Goal: Information Seeking & Learning: Learn about a topic

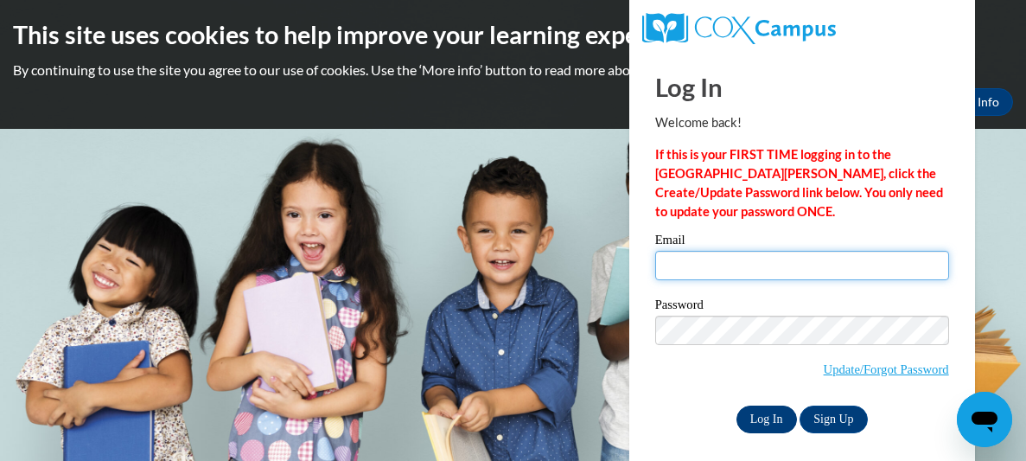
type input "erindingler@rocketmail.com"
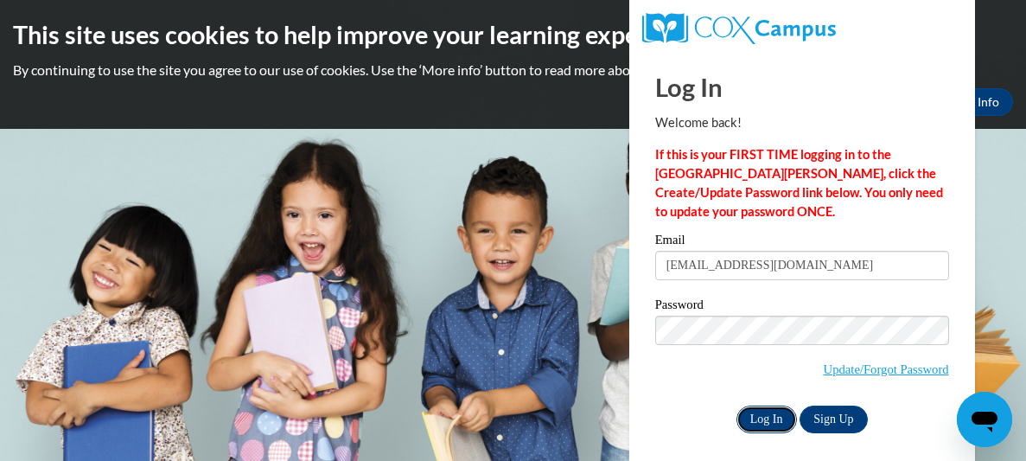
click at [771, 409] on input "Log In" at bounding box center [766, 419] width 61 height 28
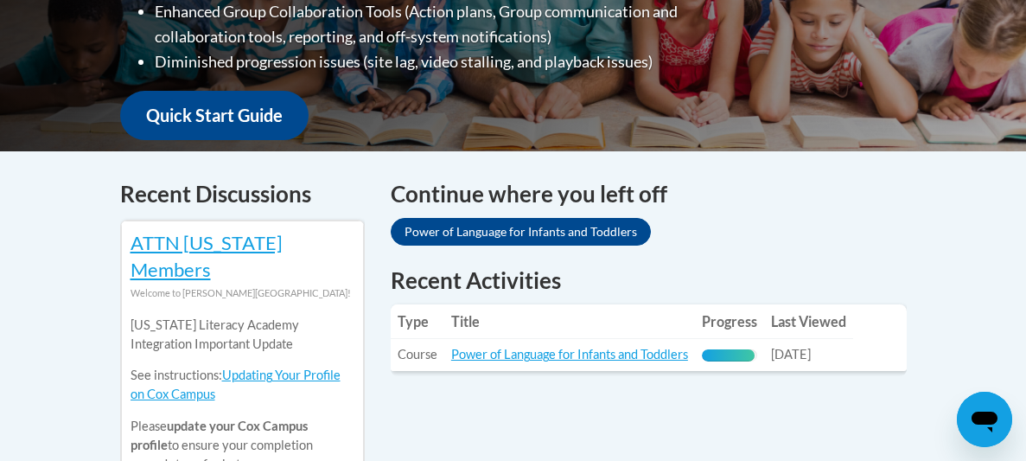
scroll to position [603, 0]
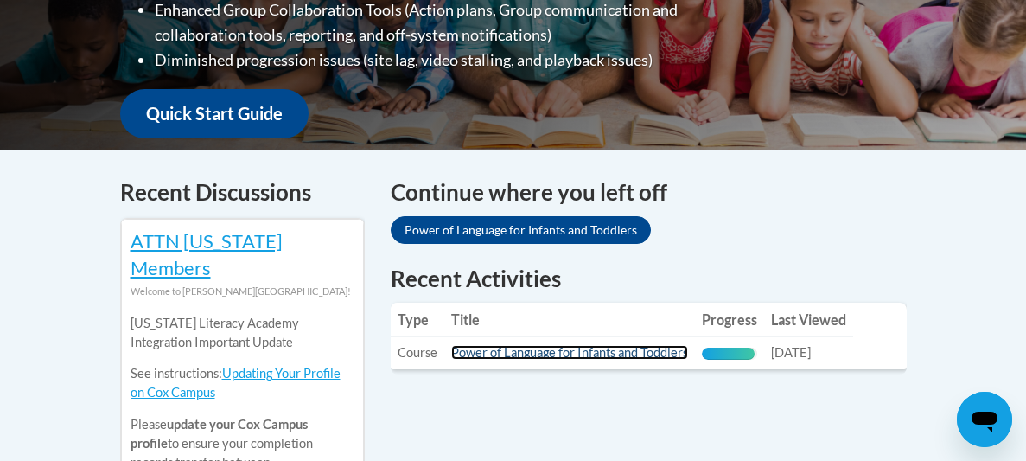
click at [628, 345] on link "Power of Language for Infants and Toddlers" at bounding box center [569, 352] width 237 height 15
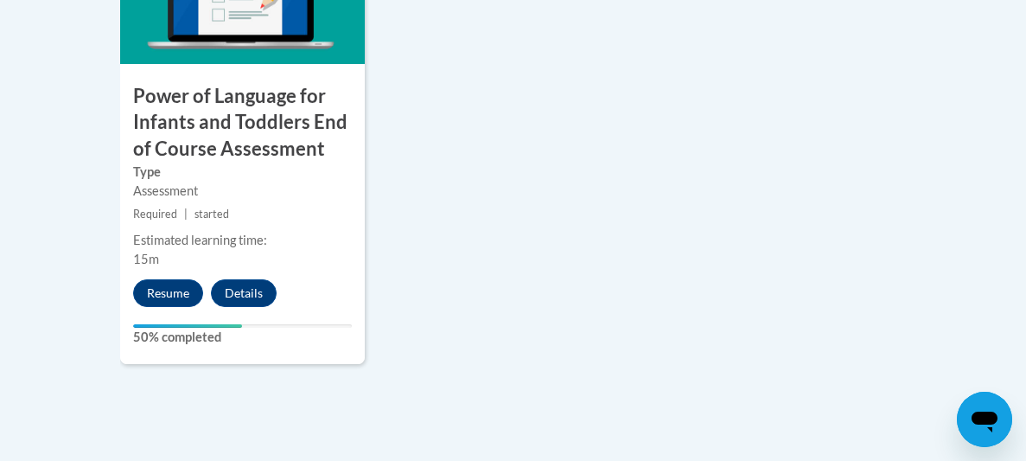
scroll to position [2258, 0]
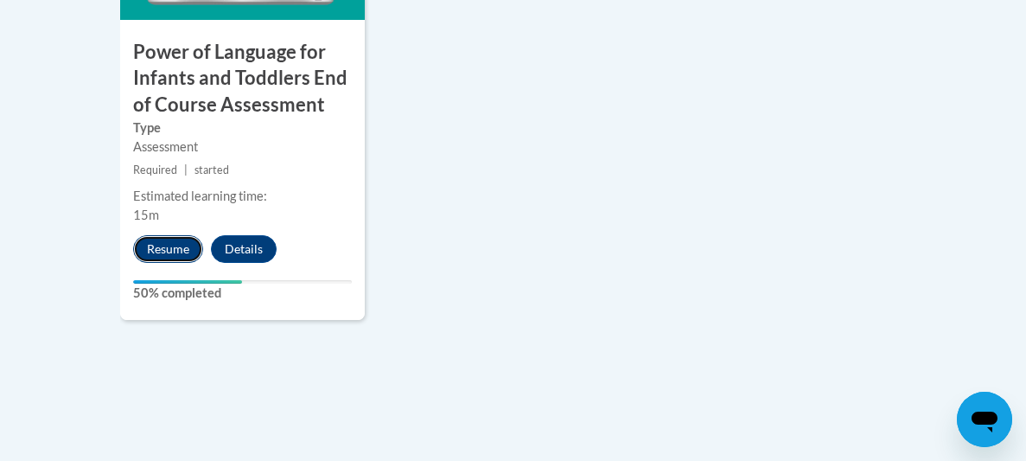
click at [167, 258] on button "Resume" at bounding box center [168, 249] width 70 height 28
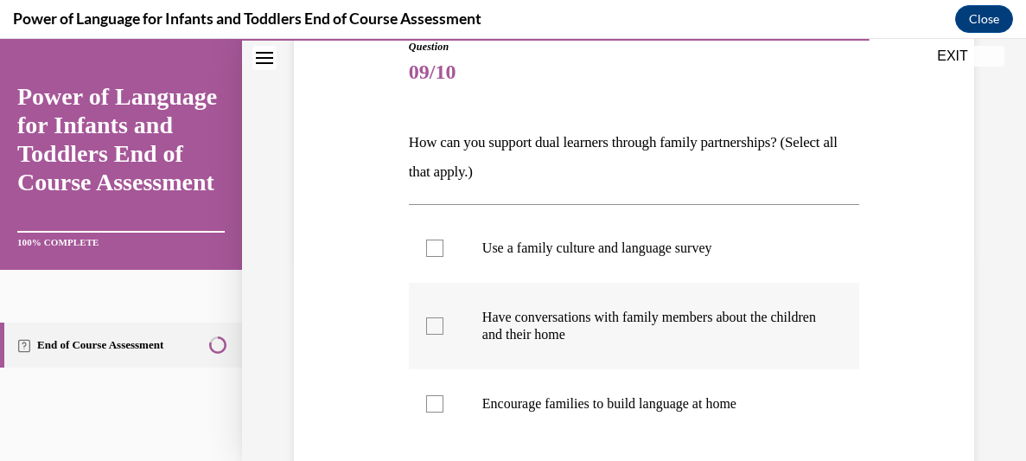
scroll to position [201, 0]
click at [691, 323] on p "Have conversations with family members about the children and their home" at bounding box center [649, 326] width 334 height 35
click at [443, 323] on input "Have conversations with family members about the children and their home" at bounding box center [434, 326] width 17 height 17
checkbox input "true"
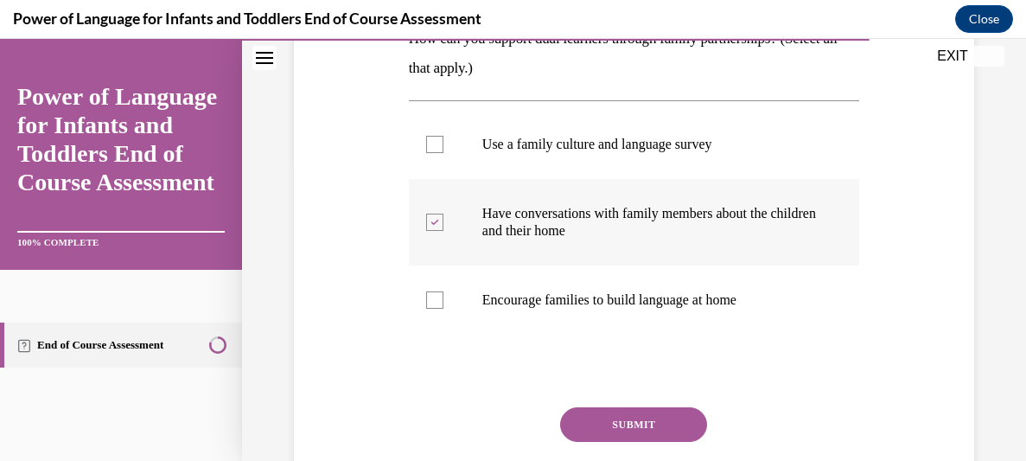
scroll to position [308, 0]
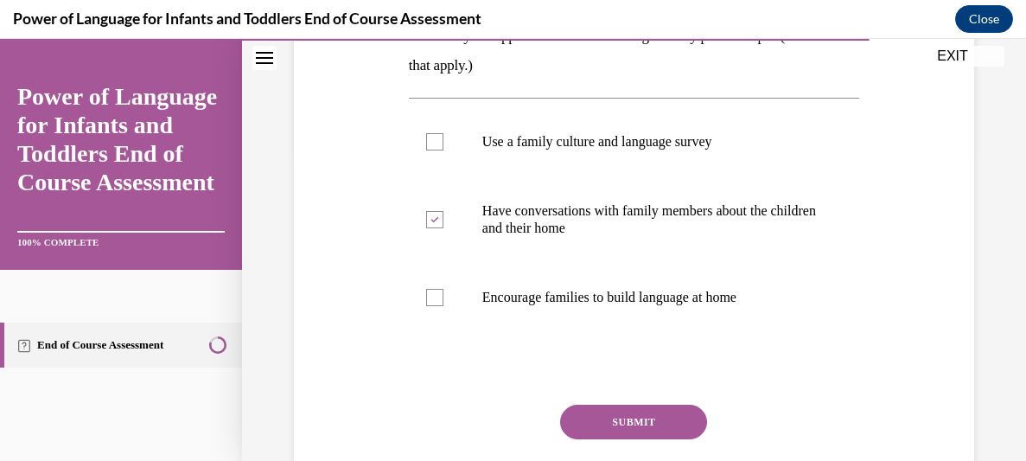
click at [674, 415] on button "SUBMIT" at bounding box center [633, 421] width 147 height 35
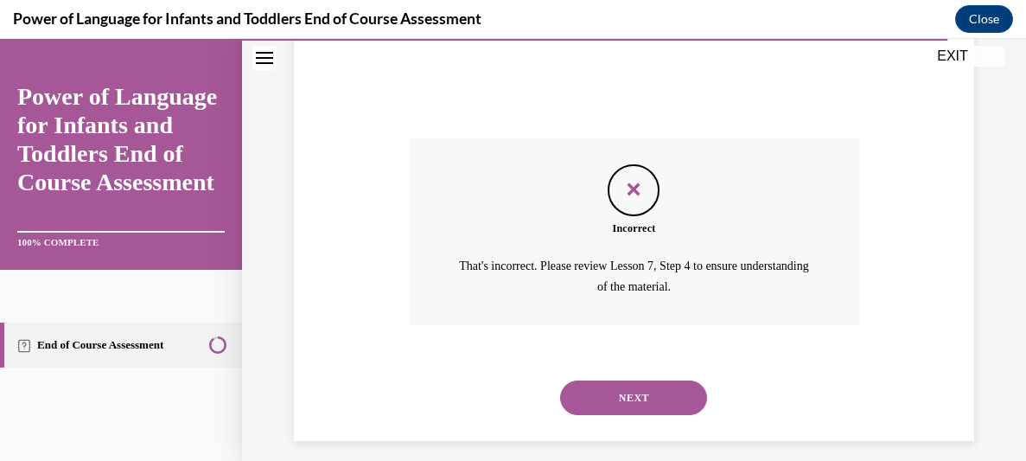
scroll to position [588, 0]
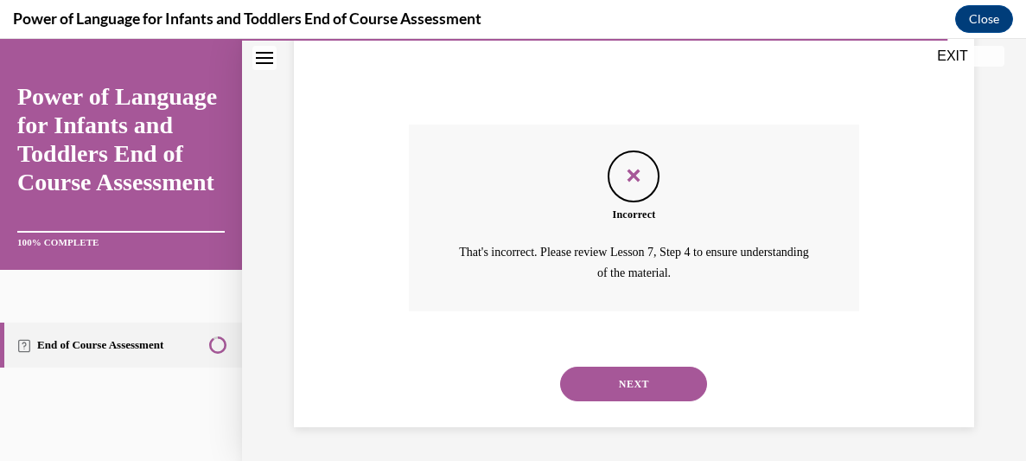
click at [948, 53] on button "EXIT" at bounding box center [953, 56] width 104 height 21
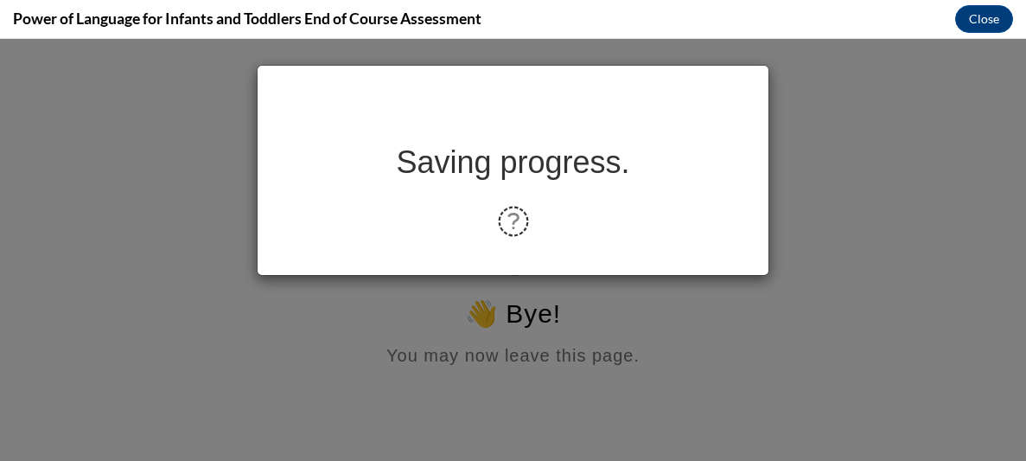
scroll to position [0, 0]
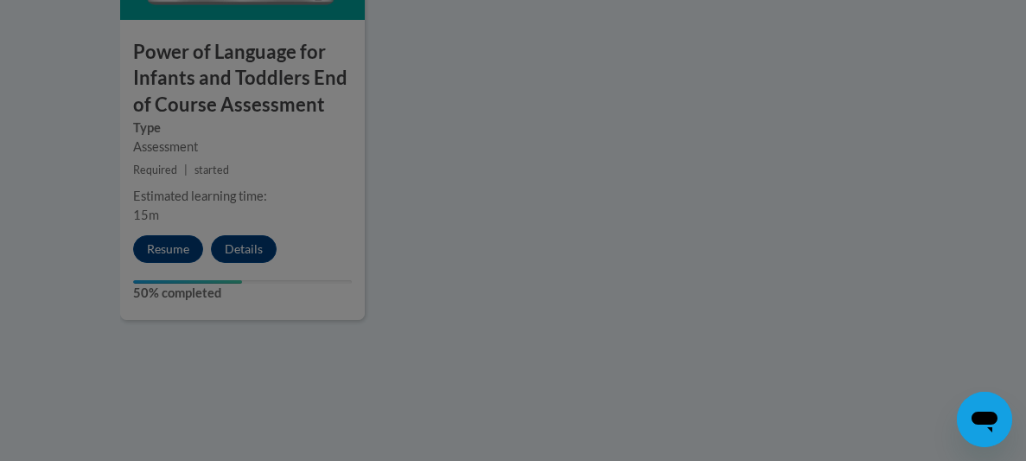
click at [157, 250] on div at bounding box center [513, 230] width 1026 height 461
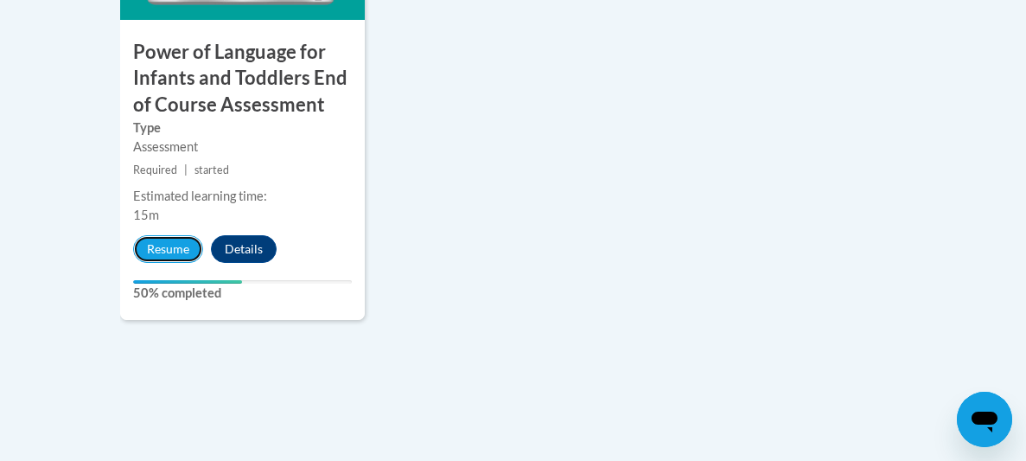
click at [157, 250] on button "Resume" at bounding box center [168, 249] width 70 height 28
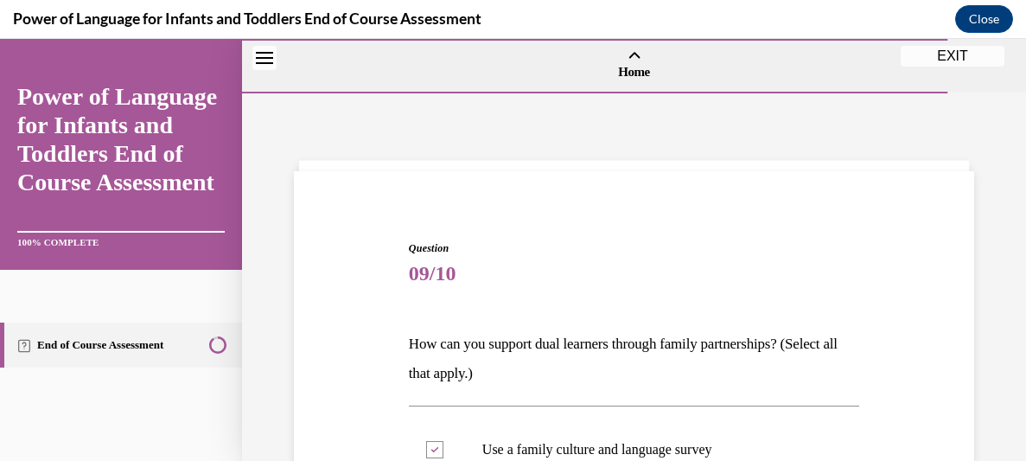
scroll to position [588, 0]
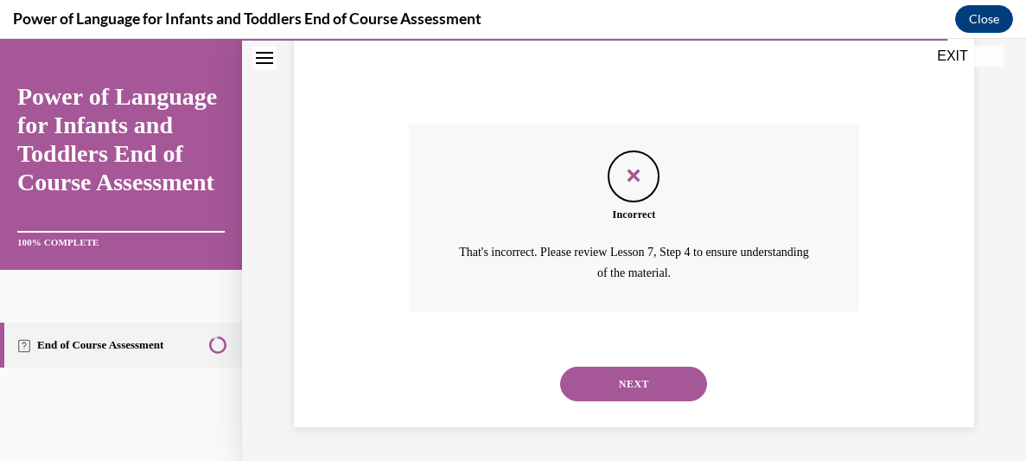
click at [627, 381] on button "NEXT" at bounding box center [633, 383] width 147 height 35
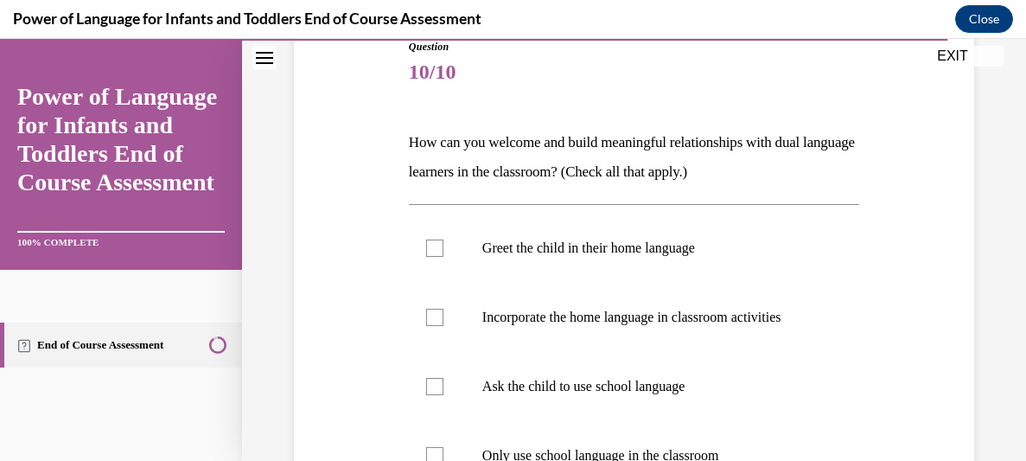
scroll to position [209, 0]
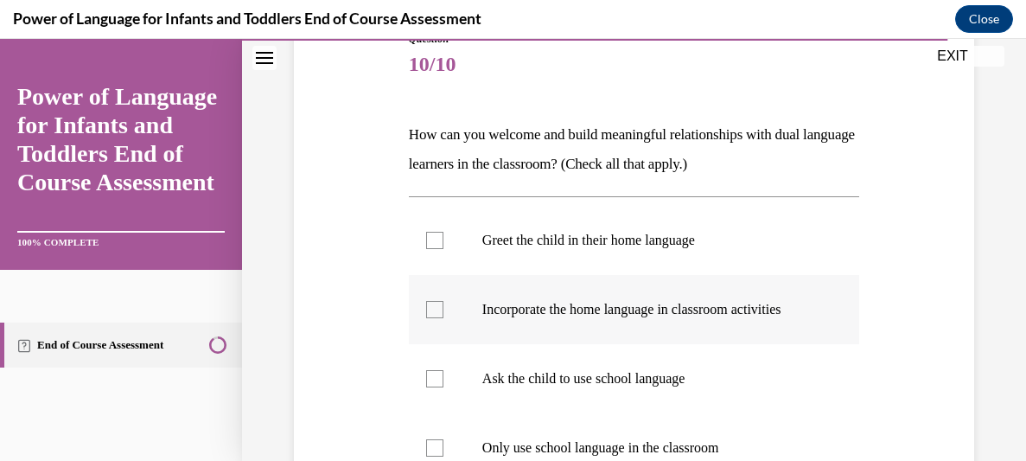
click at [579, 304] on p "Incorporate the home language in classroom activities" at bounding box center [649, 309] width 334 height 17
click at [443, 304] on input "Incorporate the home language in classroom activities" at bounding box center [434, 309] width 17 height 17
checkbox input "true"
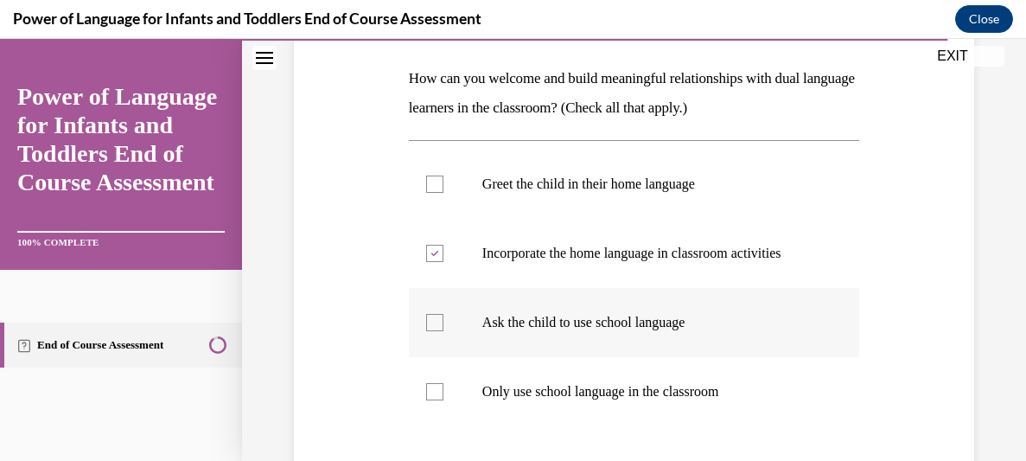
scroll to position [290, 0]
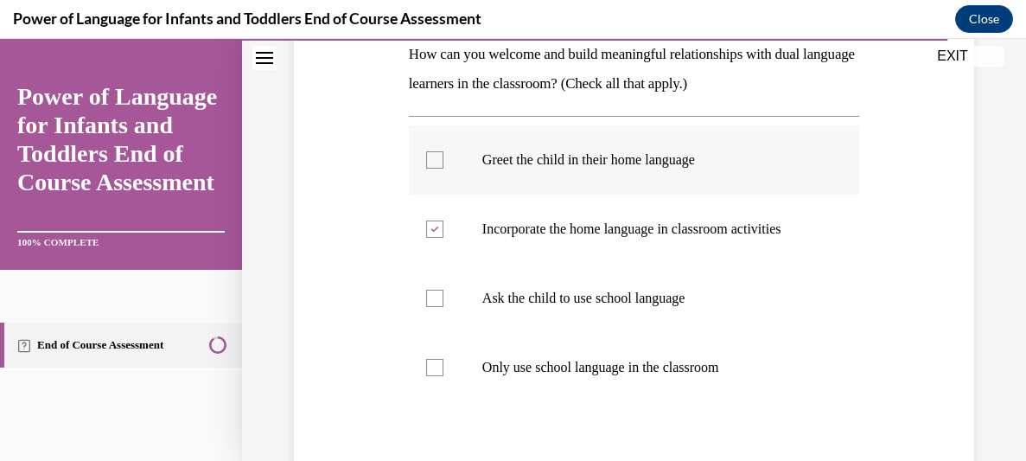
click at [646, 163] on p "Greet the child in their home language" at bounding box center [649, 159] width 334 height 17
click at [443, 163] on input "Greet the child in their home language" at bounding box center [434, 159] width 17 height 17
checkbox input "true"
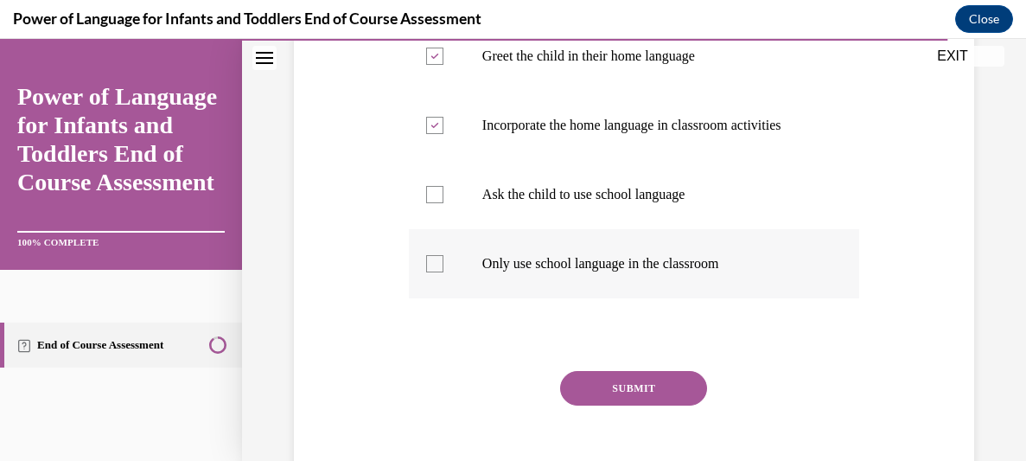
scroll to position [451, 0]
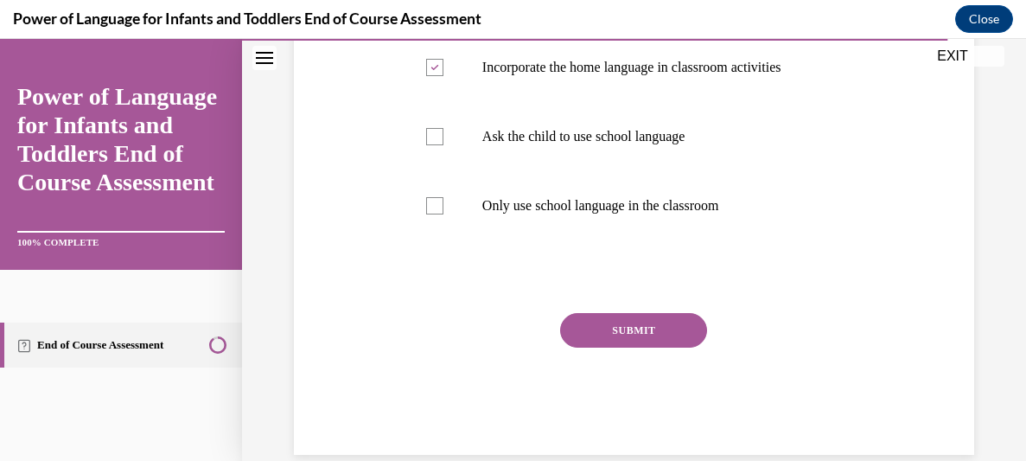
click at [620, 316] on button "SUBMIT" at bounding box center [633, 330] width 147 height 35
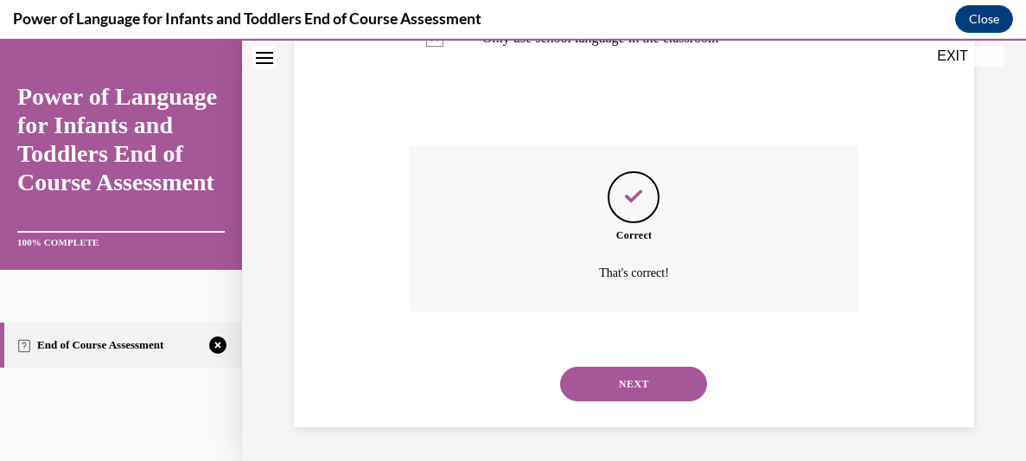
scroll to position [619, 0]
click at [629, 386] on button "NEXT" at bounding box center [633, 383] width 147 height 35
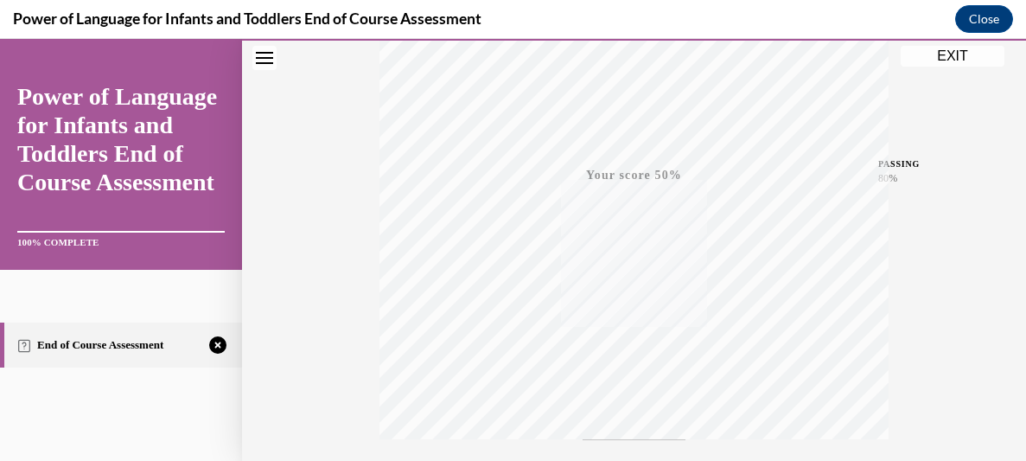
scroll to position [464, 0]
click at [636, 346] on icon "button" at bounding box center [633, 355] width 61 height 19
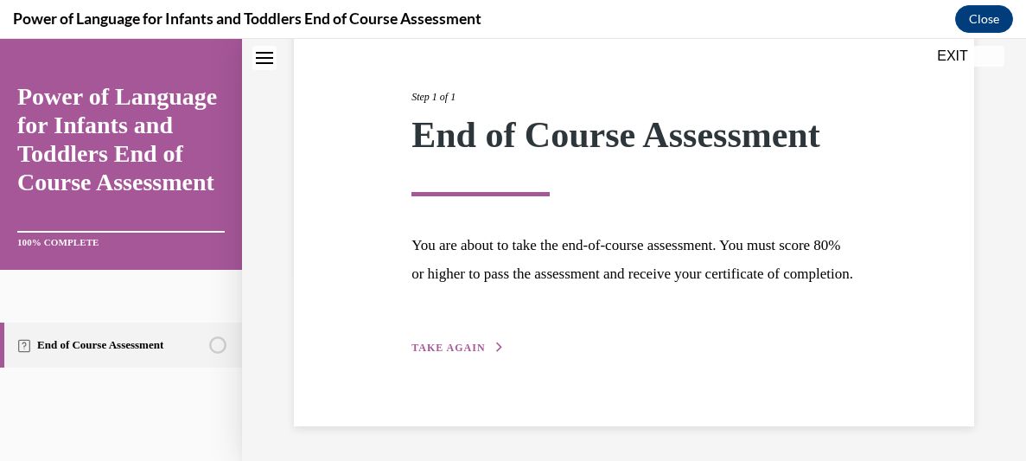
click at [466, 347] on span "TAKE AGAIN" at bounding box center [447, 347] width 73 height 12
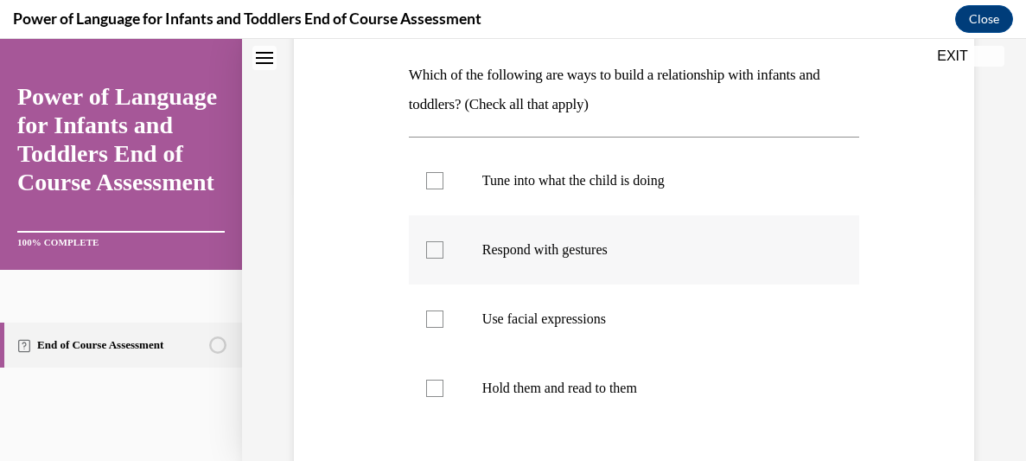
scroll to position [242, 0]
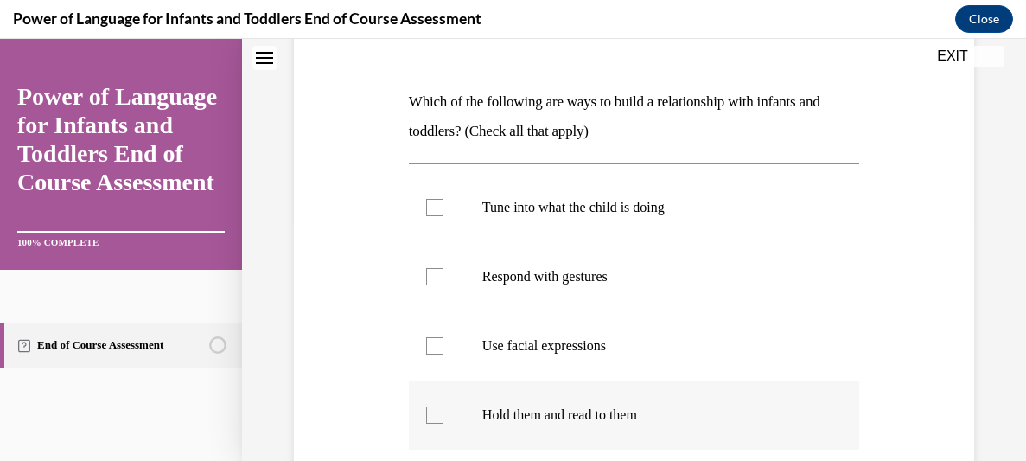
click at [557, 414] on p "Hold them and read to them" at bounding box center [649, 414] width 334 height 17
click at [443, 414] on input "Hold them and read to them" at bounding box center [434, 414] width 17 height 17
checkbox input "true"
click at [572, 341] on p "Use facial expressions" at bounding box center [649, 345] width 334 height 17
click at [443, 341] on input "Use facial expressions" at bounding box center [434, 345] width 17 height 17
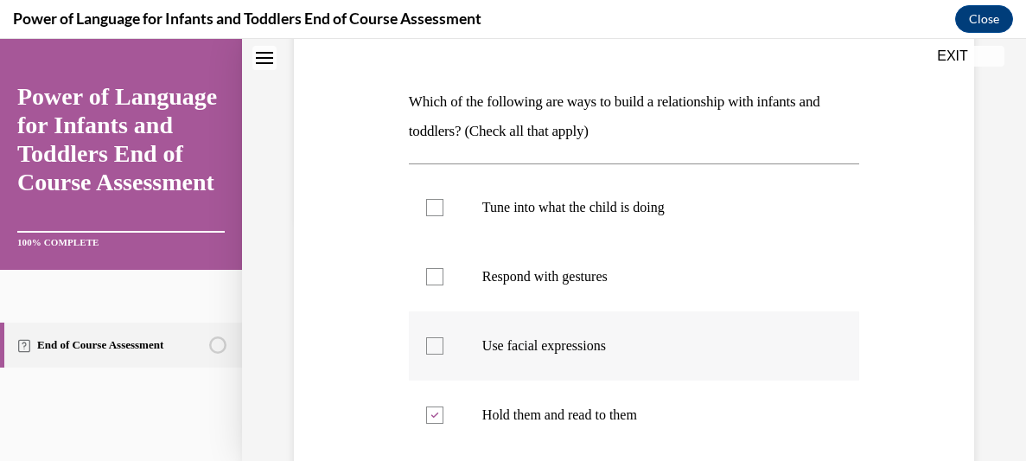
checkbox input "true"
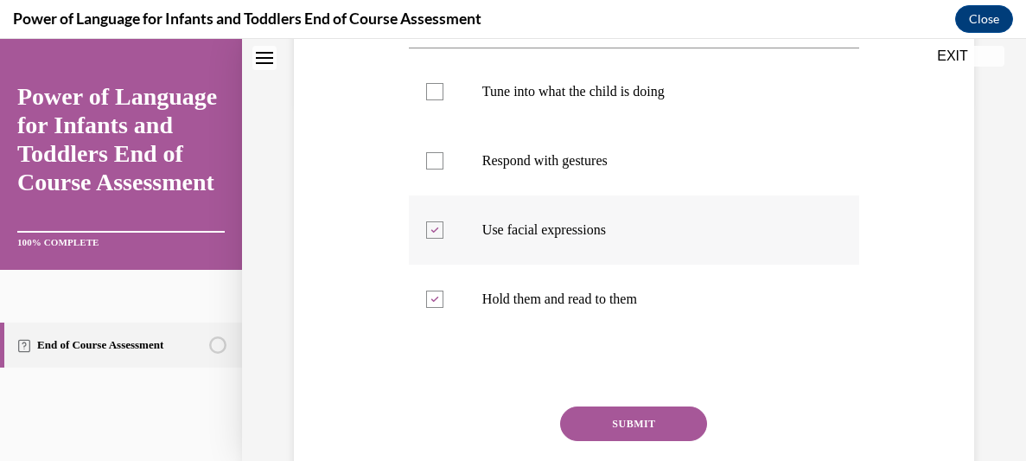
scroll to position [372, 0]
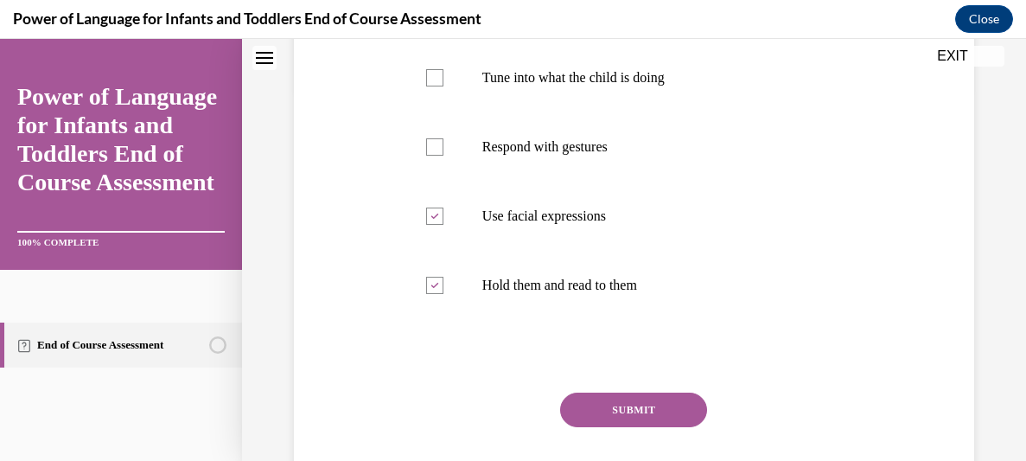
click at [693, 396] on button "SUBMIT" at bounding box center [633, 409] width 147 height 35
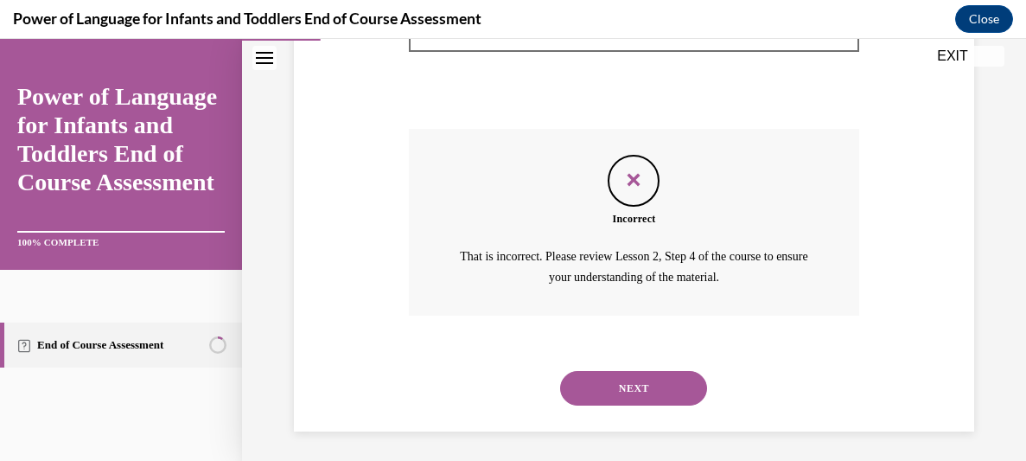
scroll to position [640, 0]
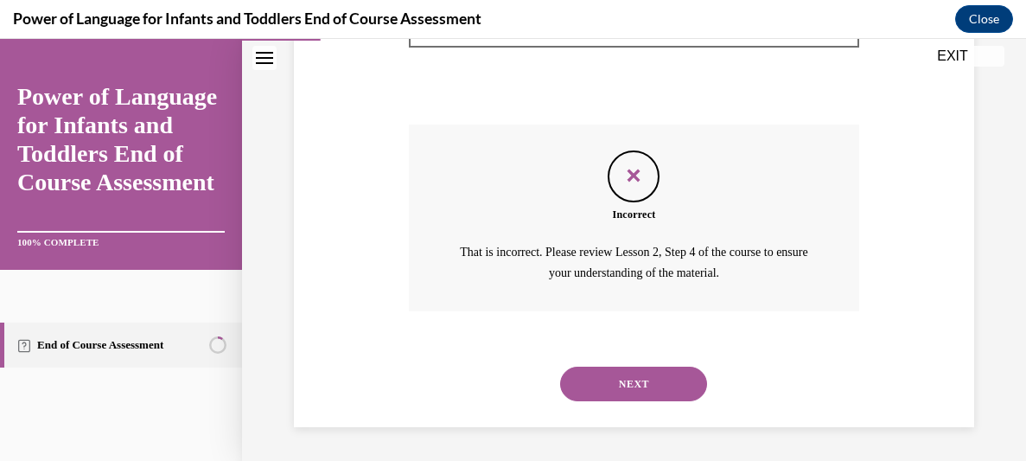
click at [680, 378] on button "NEXT" at bounding box center [633, 383] width 147 height 35
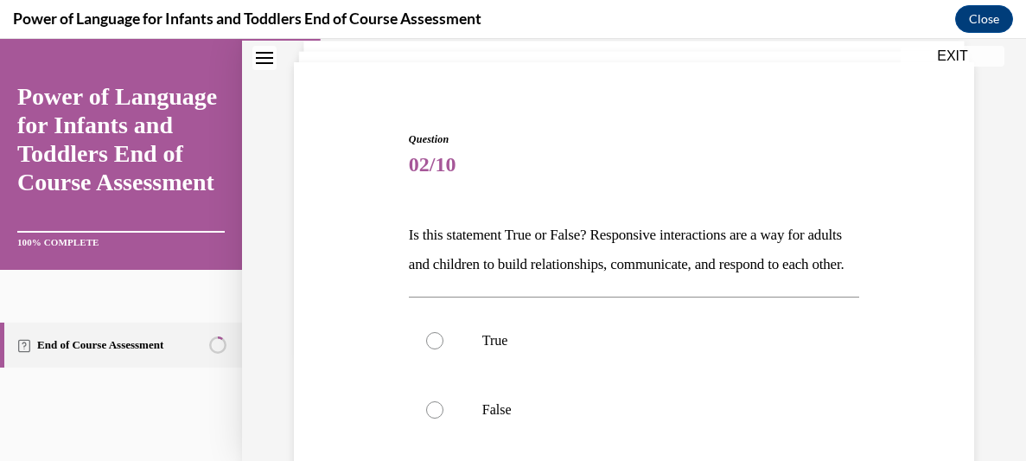
scroll to position [115, 0]
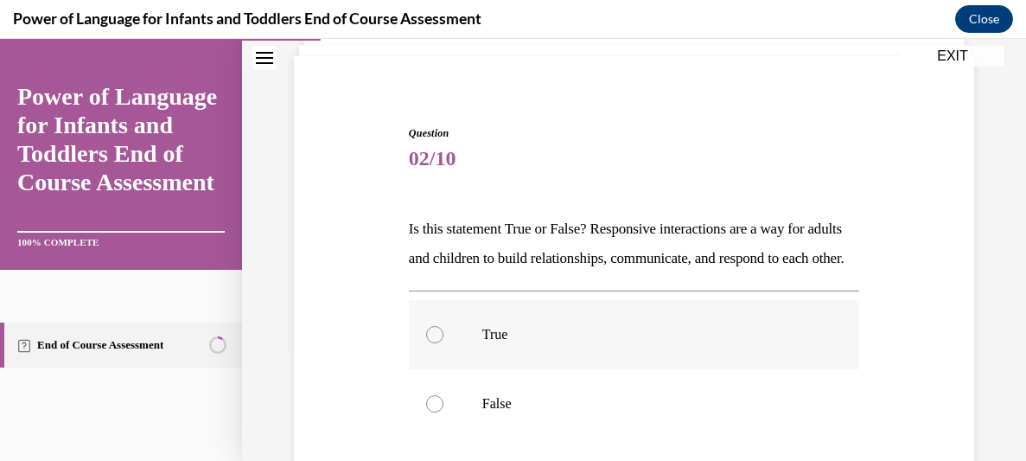
click at [509, 343] on p "True" at bounding box center [649, 334] width 334 height 17
click at [443, 343] on input "True" at bounding box center [434, 334] width 17 height 17
radio input "true"
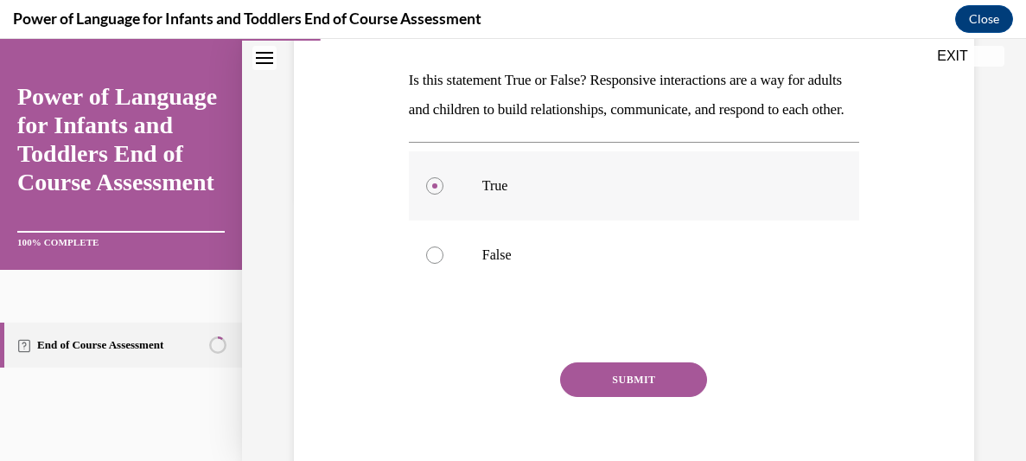
scroll to position [276, 0]
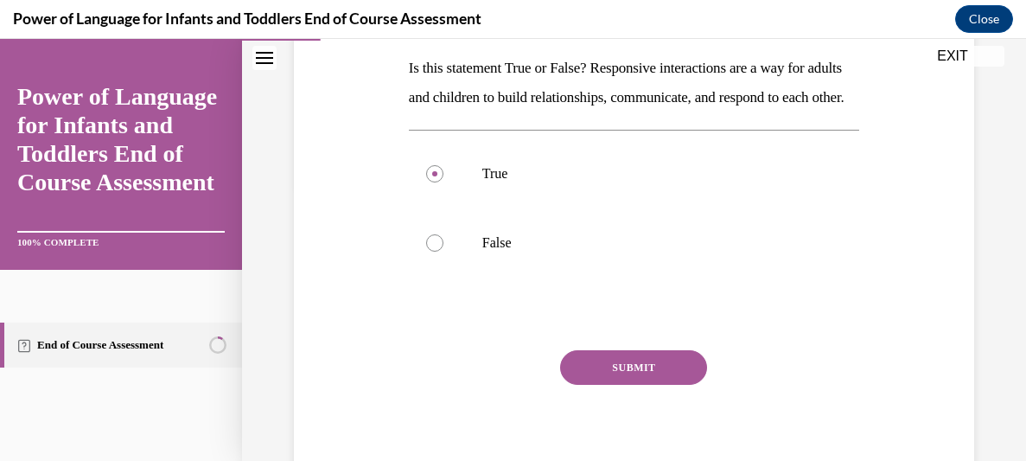
click at [652, 385] on button "SUBMIT" at bounding box center [633, 367] width 147 height 35
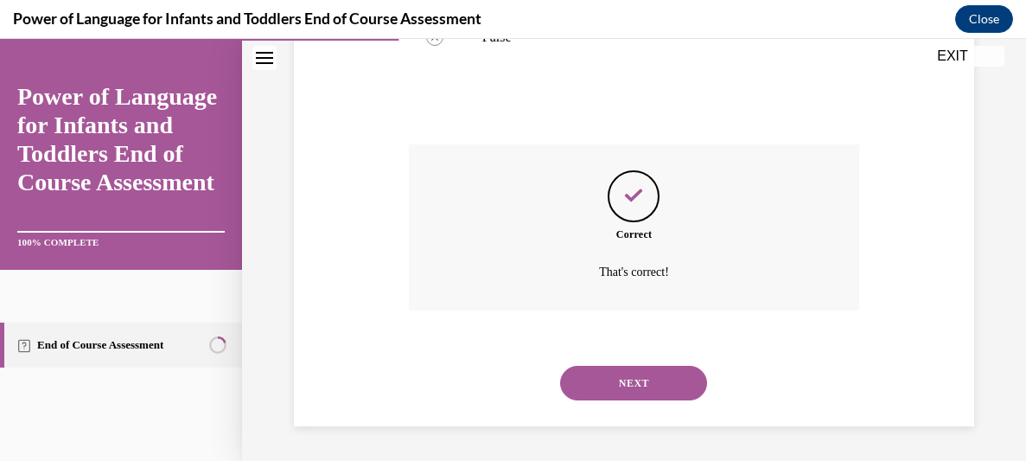
scroll to position [510, 0]
click at [652, 394] on button "NEXT" at bounding box center [633, 383] width 147 height 35
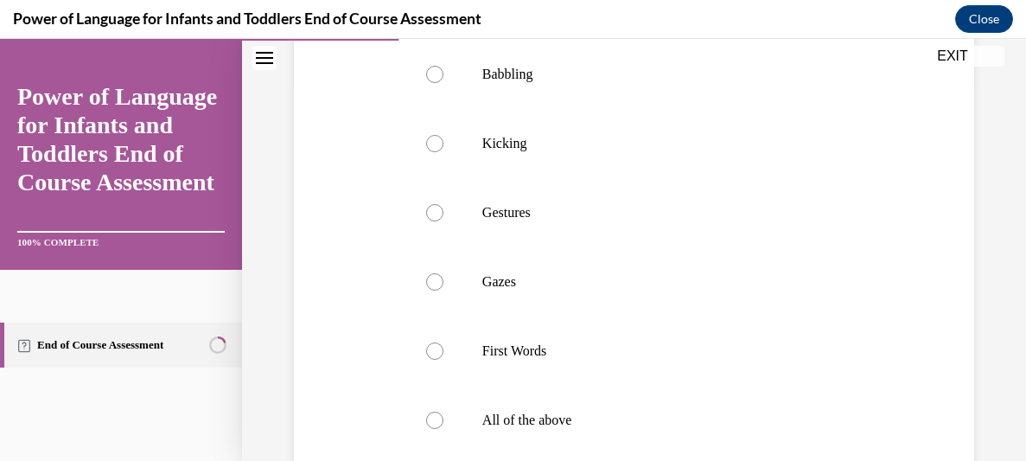
scroll to position [376, 0]
click at [523, 73] on p "Babbling" at bounding box center [649, 73] width 334 height 17
click at [443, 73] on input "Babbling" at bounding box center [434, 73] width 17 height 17
radio input "true"
click at [519, 213] on p "Gestures" at bounding box center [649, 211] width 334 height 17
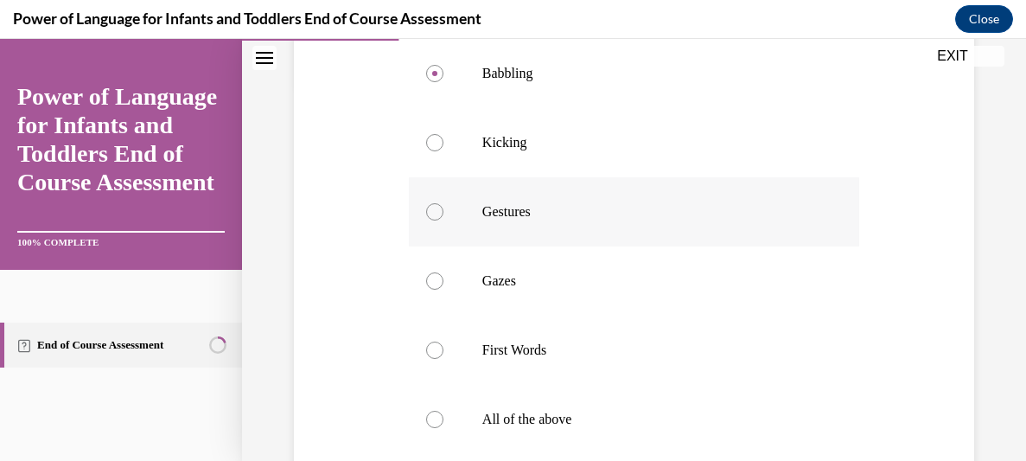
click at [443, 213] on input "Gestures" at bounding box center [434, 211] width 17 height 17
radio input "true"
click at [517, 272] on p "Gazes" at bounding box center [649, 280] width 334 height 17
click at [443, 272] on input "Gazes" at bounding box center [434, 280] width 17 height 17
radio input "true"
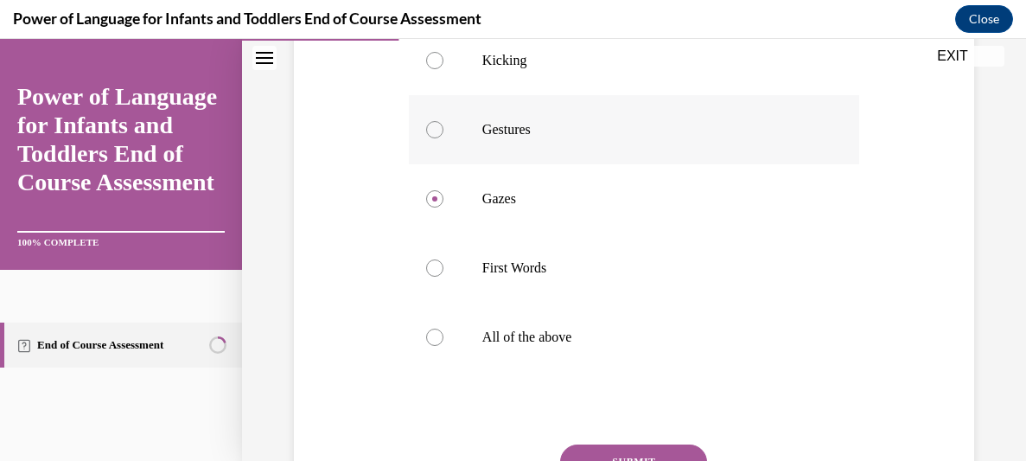
scroll to position [605, 0]
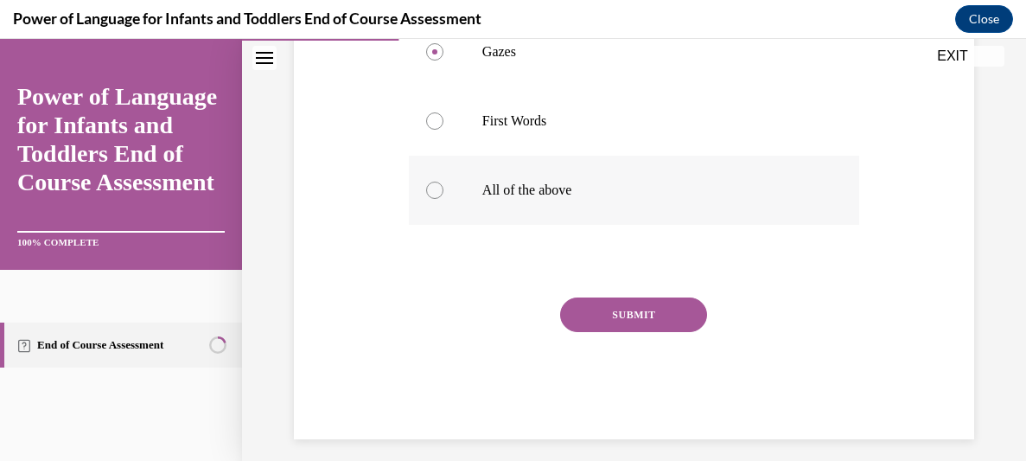
click at [500, 189] on p "All of the above" at bounding box center [649, 190] width 334 height 17
click at [443, 189] on input "All of the above" at bounding box center [434, 190] width 17 height 17
radio input "true"
click at [634, 315] on button "SUBMIT" at bounding box center [633, 314] width 147 height 35
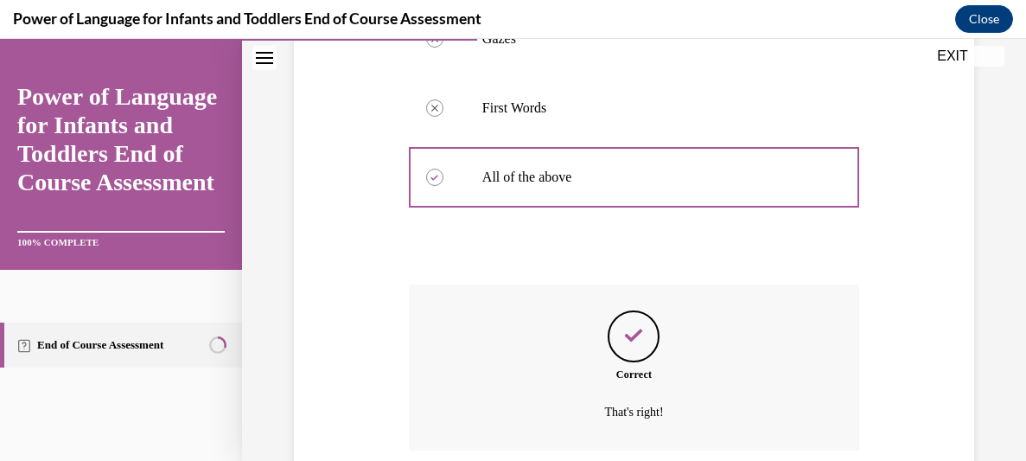
scroll to position [757, 0]
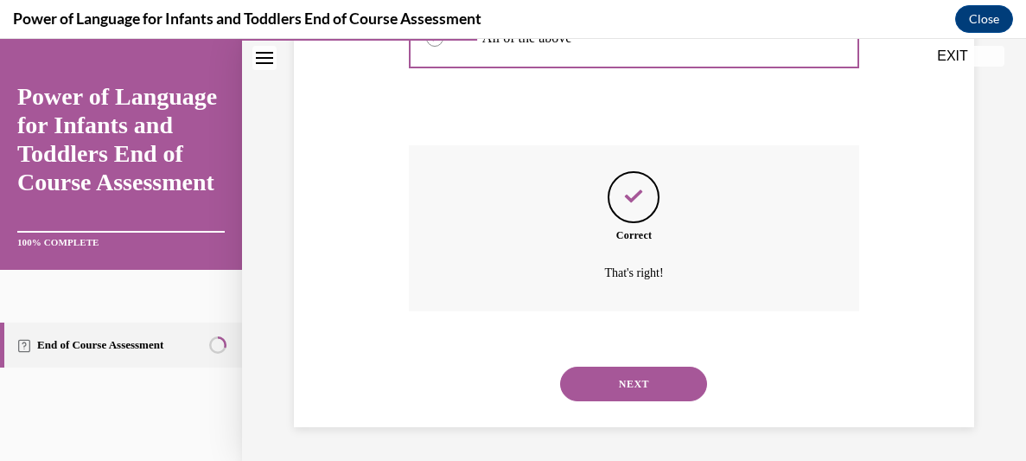
click at [634, 378] on button "NEXT" at bounding box center [633, 383] width 147 height 35
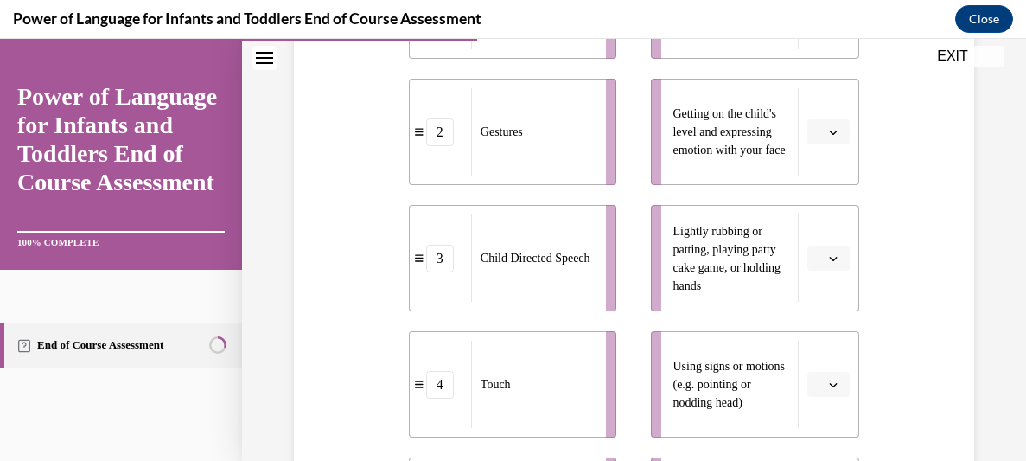
scroll to position [470, 0]
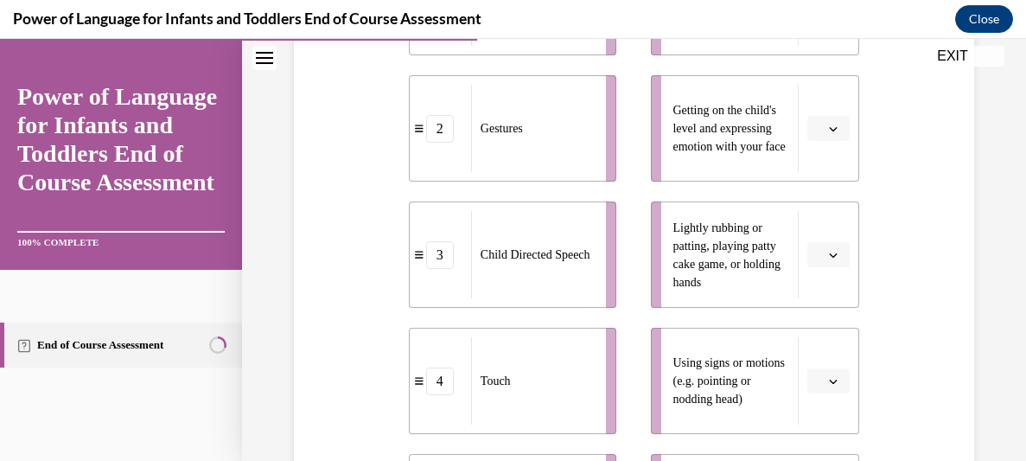
click at [829, 259] on icon "button" at bounding box center [833, 255] width 9 height 9
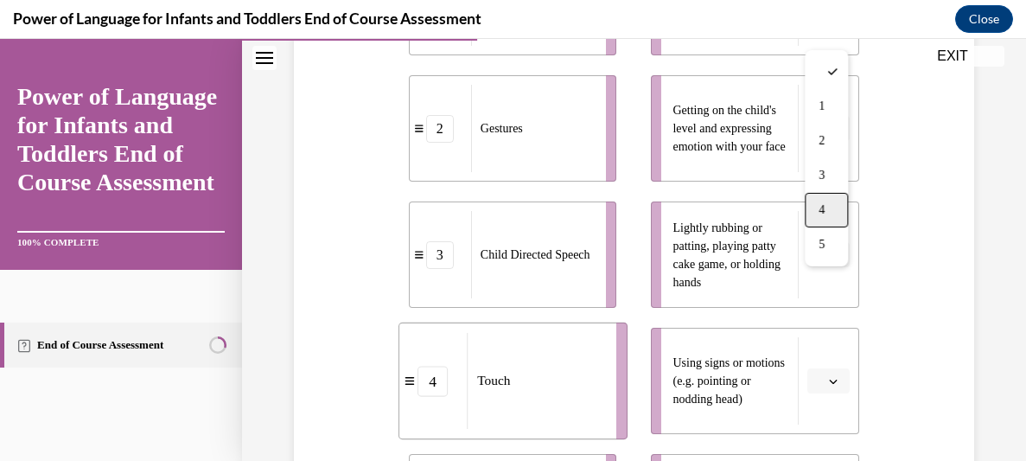
click at [830, 216] on div "4" at bounding box center [826, 210] width 43 height 35
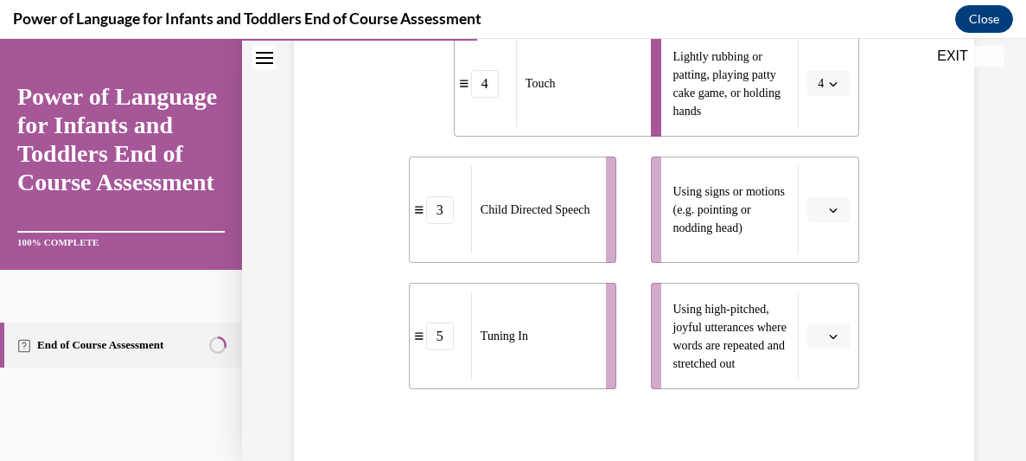
scroll to position [641, 0]
click at [834, 341] on icon "button" at bounding box center [833, 336] width 9 height 9
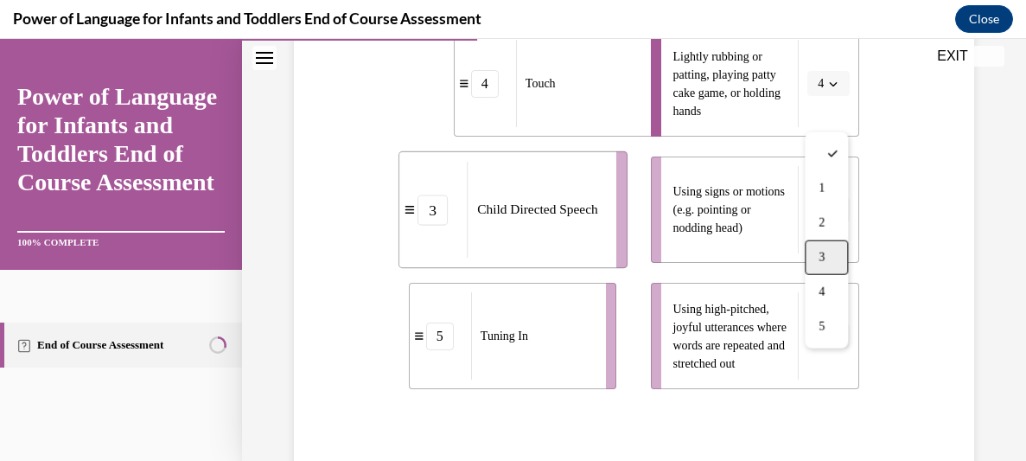
click at [844, 249] on div "3" at bounding box center [826, 257] width 43 height 35
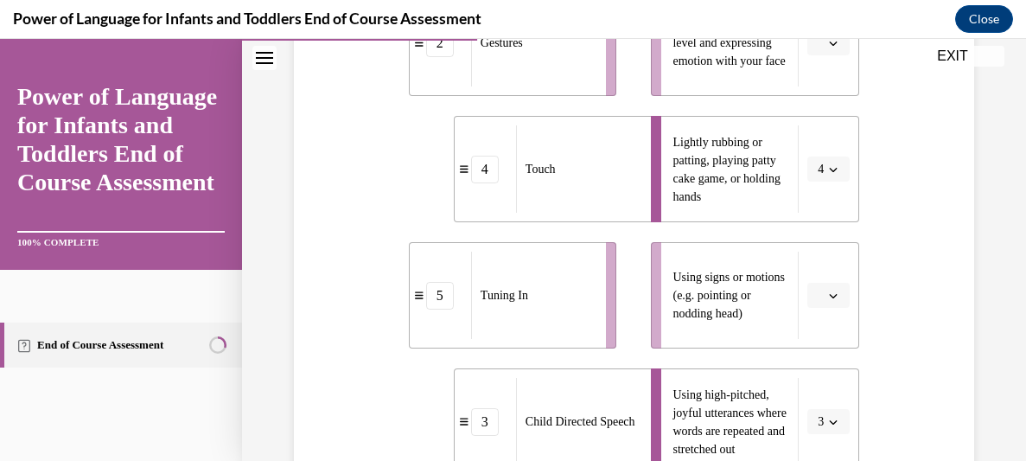
scroll to position [534, 0]
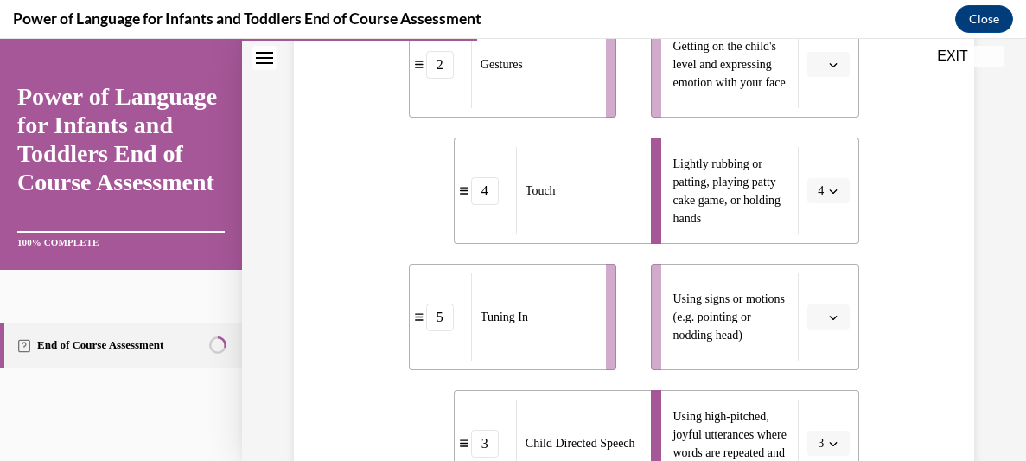
click at [821, 326] on span "Please select an option" at bounding box center [821, 317] width 6 height 17
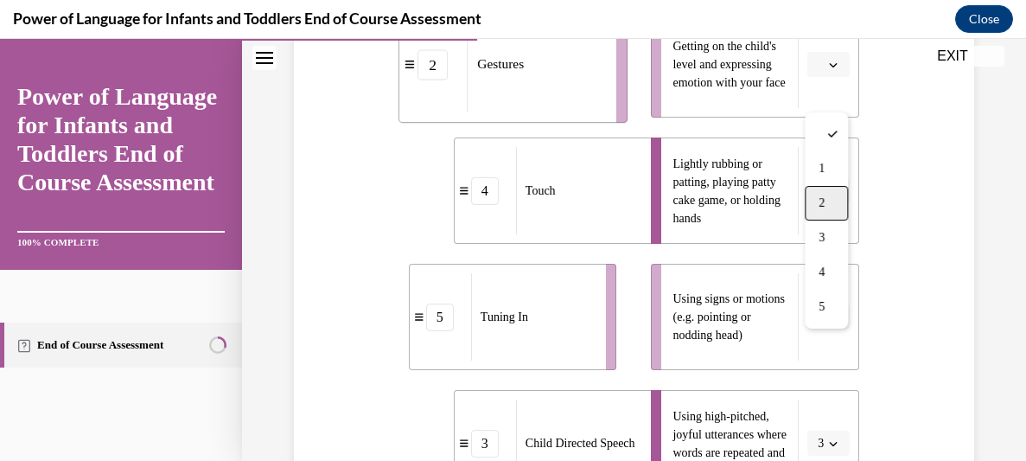
click at [840, 207] on div "2" at bounding box center [826, 203] width 43 height 35
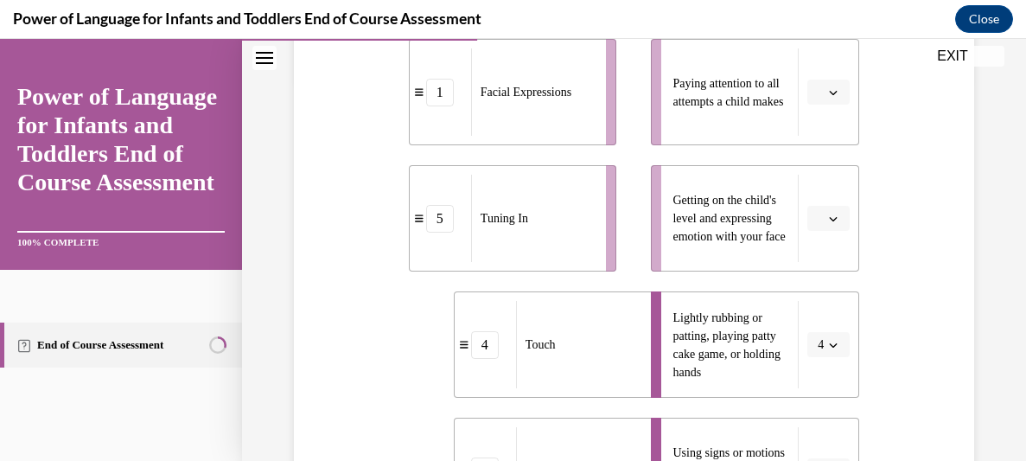
scroll to position [381, 0]
click at [819, 226] on span "Please select an option" at bounding box center [821, 217] width 6 height 17
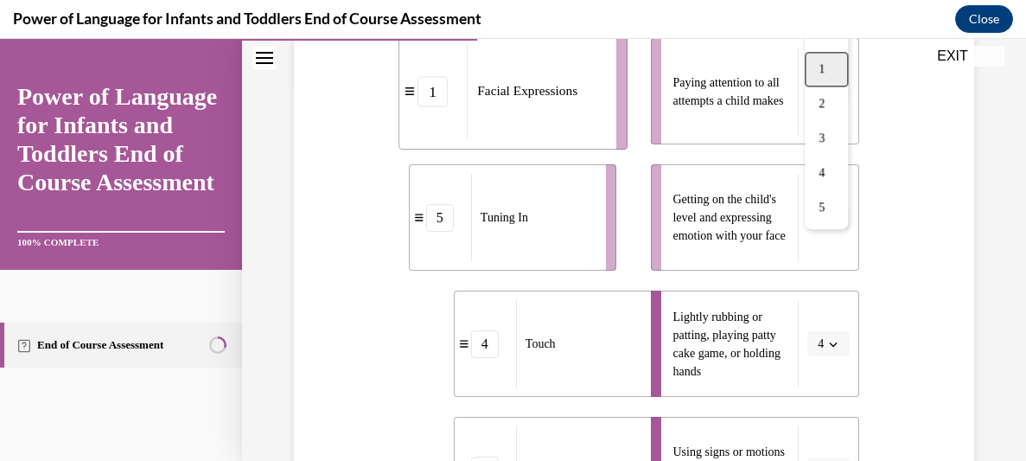
click at [833, 74] on div "1" at bounding box center [826, 69] width 43 height 35
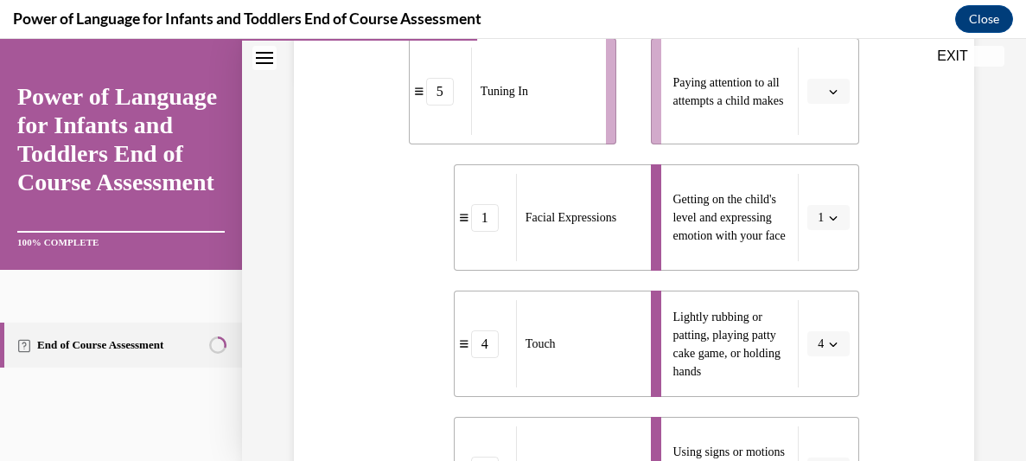
scroll to position [255, 0]
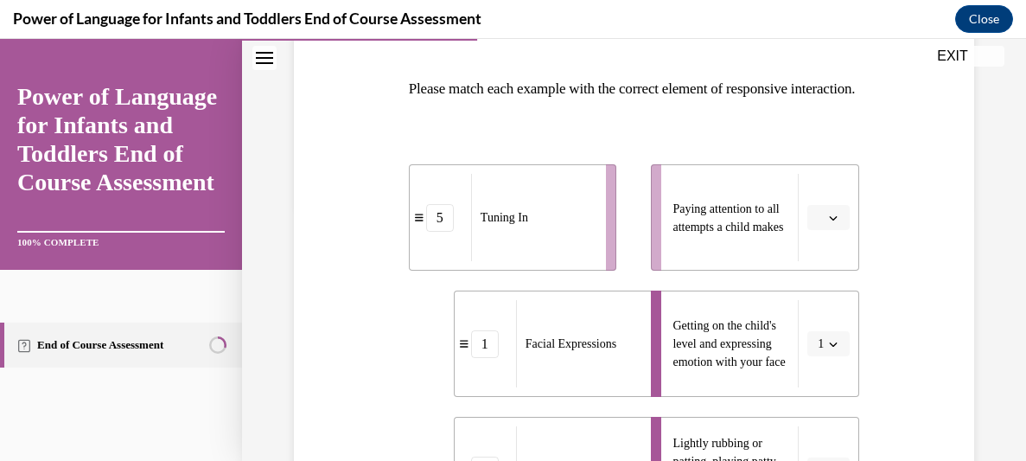
click at [839, 224] on span "button" at bounding box center [833, 218] width 12 height 12
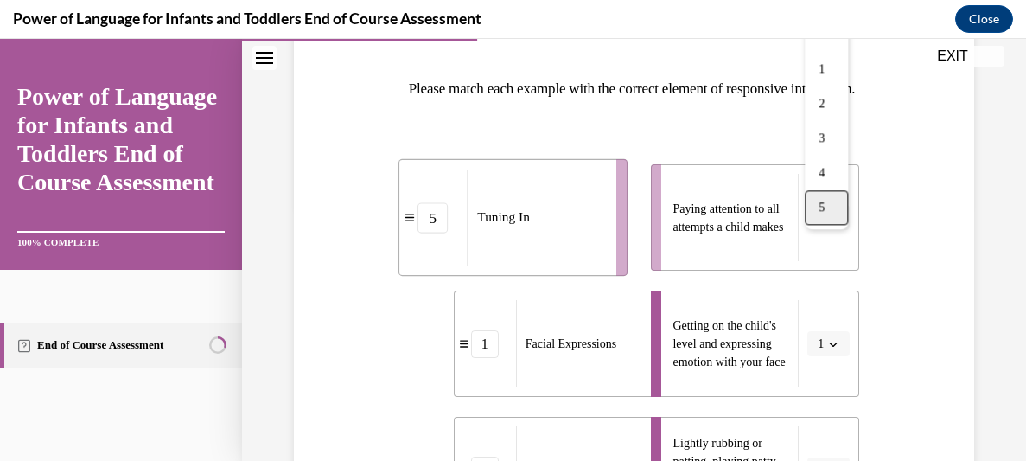
click at [836, 197] on div "5" at bounding box center [826, 207] width 43 height 35
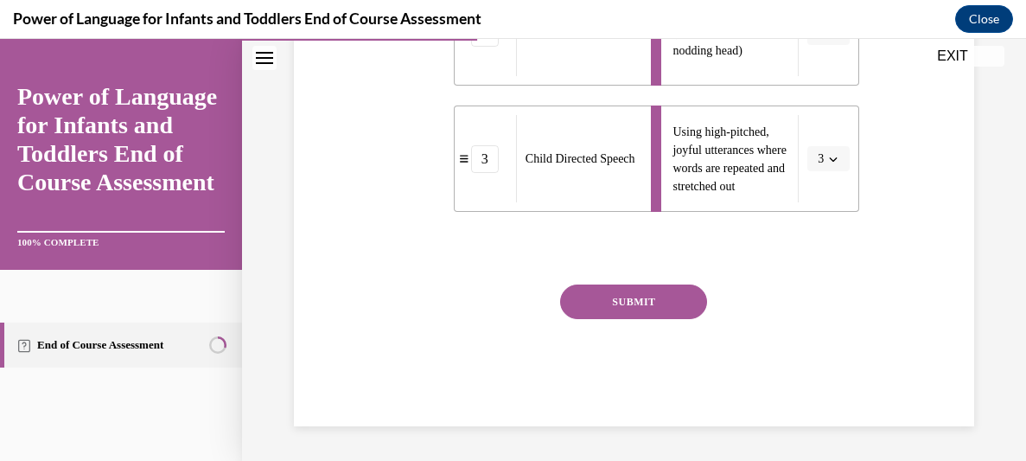
scroll to position [833, 0]
click at [675, 319] on button "SUBMIT" at bounding box center [633, 301] width 147 height 35
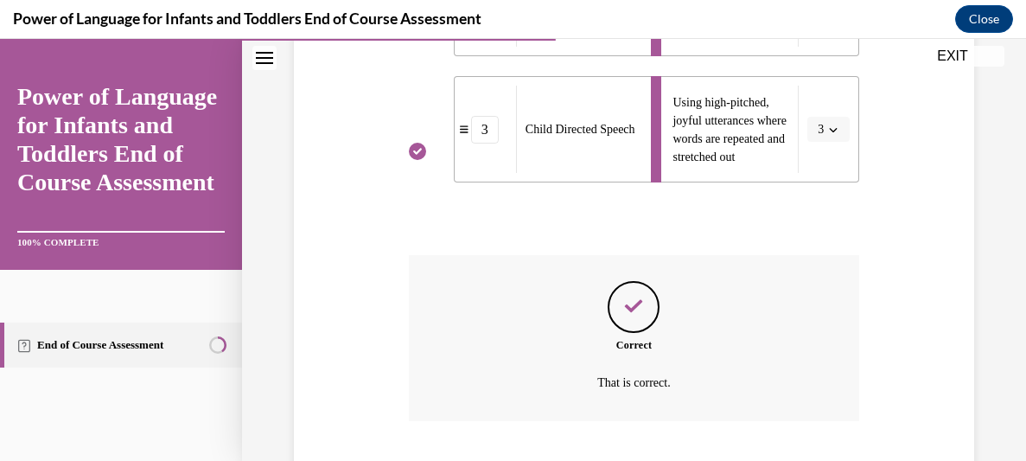
scroll to position [987, 0]
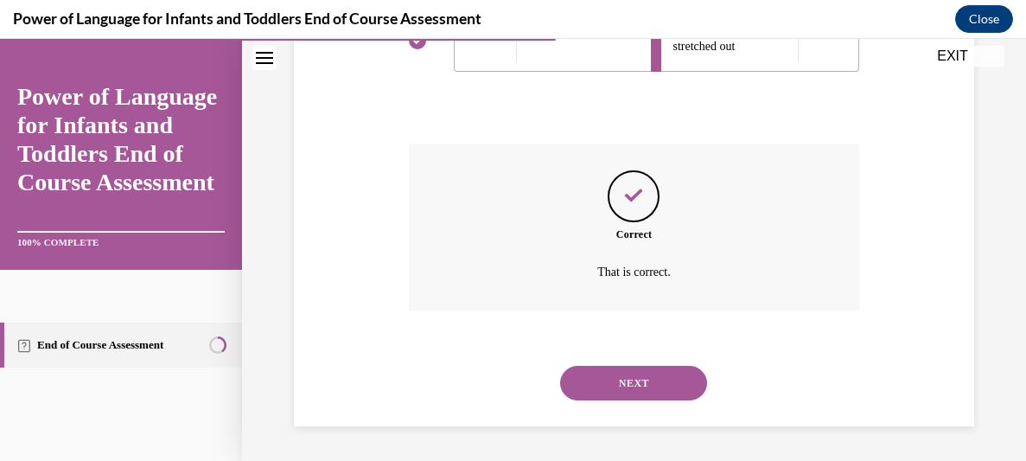
click at [609, 373] on button "NEXT" at bounding box center [633, 383] width 147 height 35
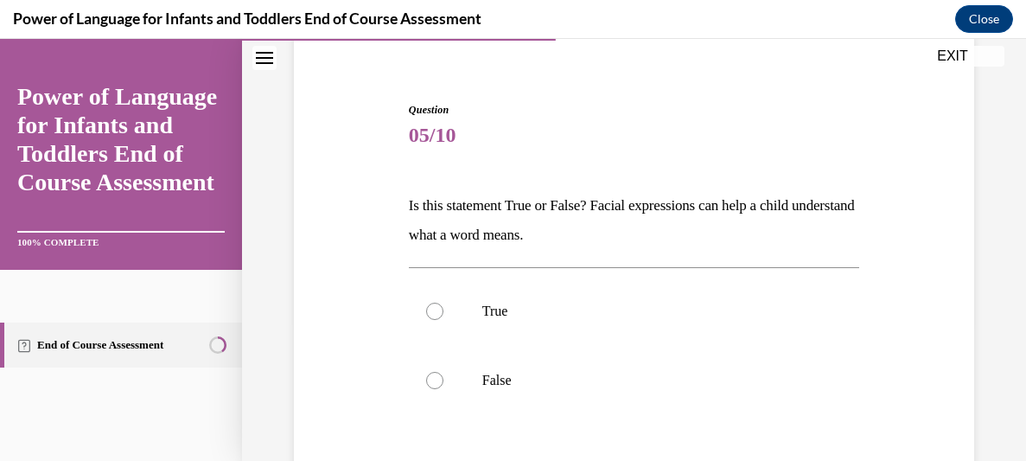
scroll to position [143, 0]
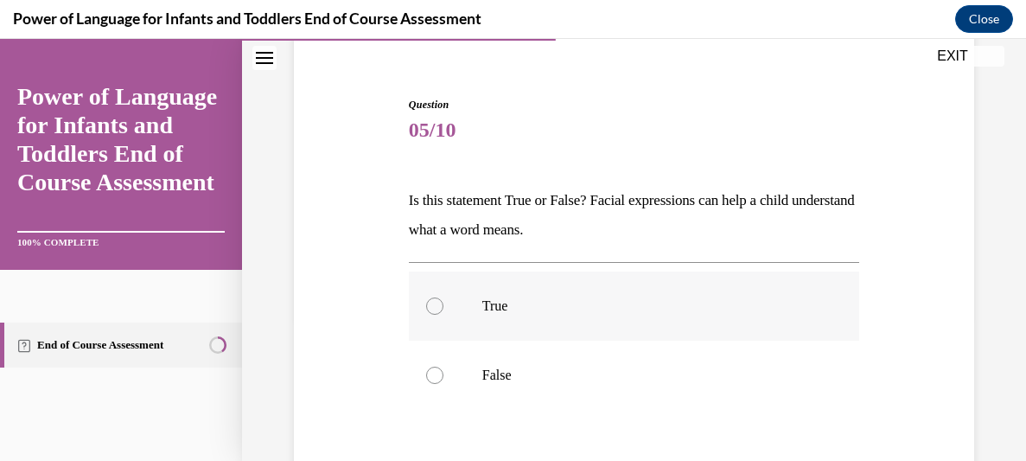
click at [522, 304] on p "True" at bounding box center [649, 305] width 334 height 17
click at [443, 304] on input "True" at bounding box center [434, 305] width 17 height 17
radio input "true"
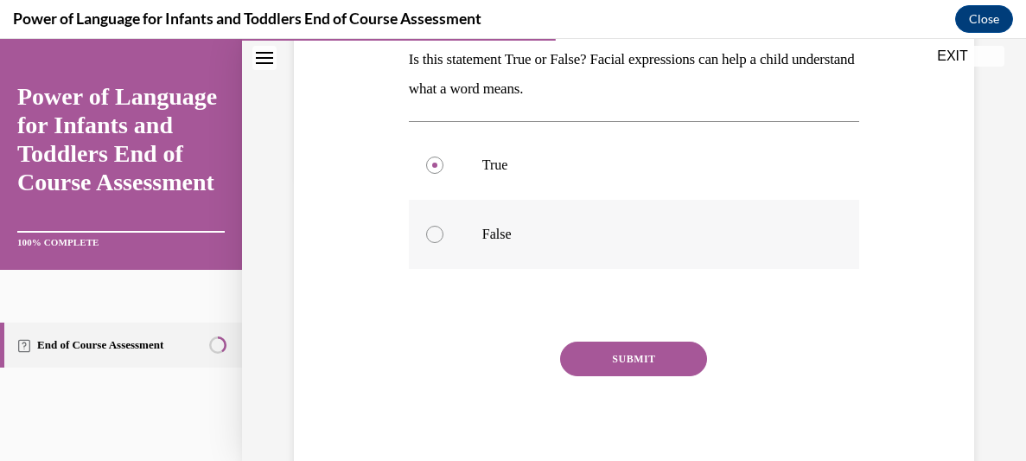
scroll to position [309, 0]
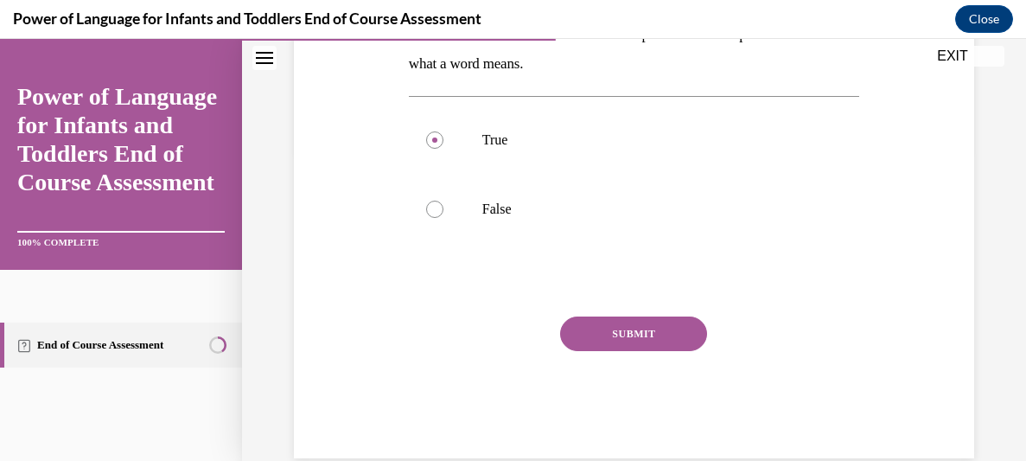
click at [677, 337] on button "SUBMIT" at bounding box center [633, 333] width 147 height 35
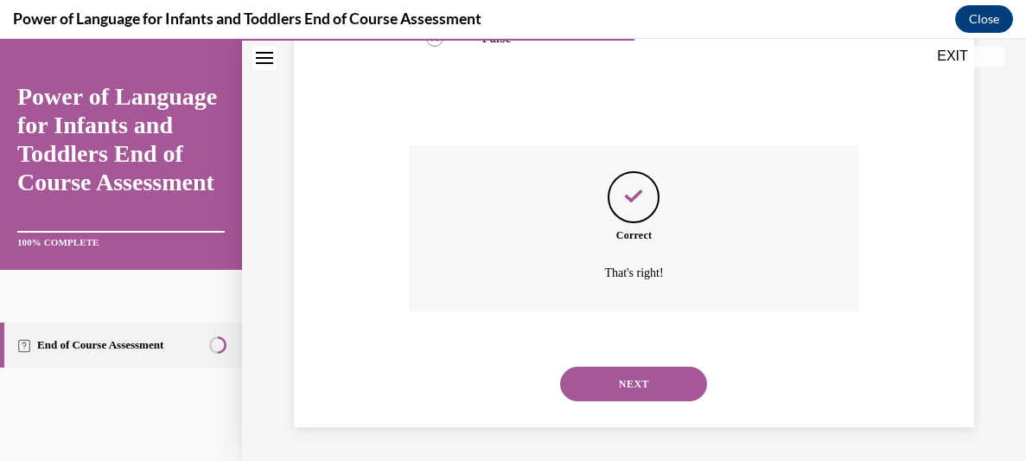
scroll to position [481, 0]
click at [648, 388] on button "NEXT" at bounding box center [633, 383] width 147 height 35
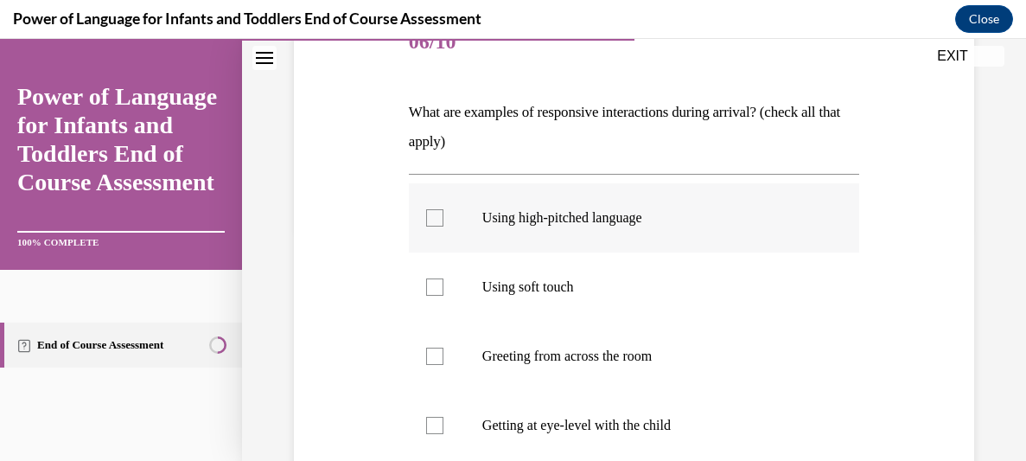
scroll to position [243, 0]
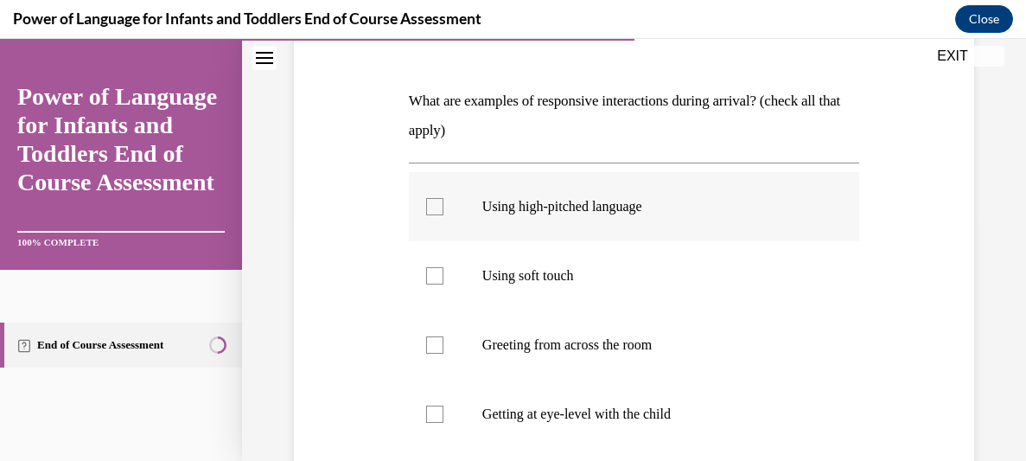
click at [589, 215] on label "Using high-pitched language" at bounding box center [634, 206] width 450 height 69
click at [443, 215] on input "Using high-pitched language" at bounding box center [434, 206] width 17 height 17
checkbox input "true"
click at [589, 409] on p "Getting at eye-level with the child" at bounding box center [649, 413] width 334 height 17
click at [443, 409] on input "Getting at eye-level with the child" at bounding box center [434, 413] width 17 height 17
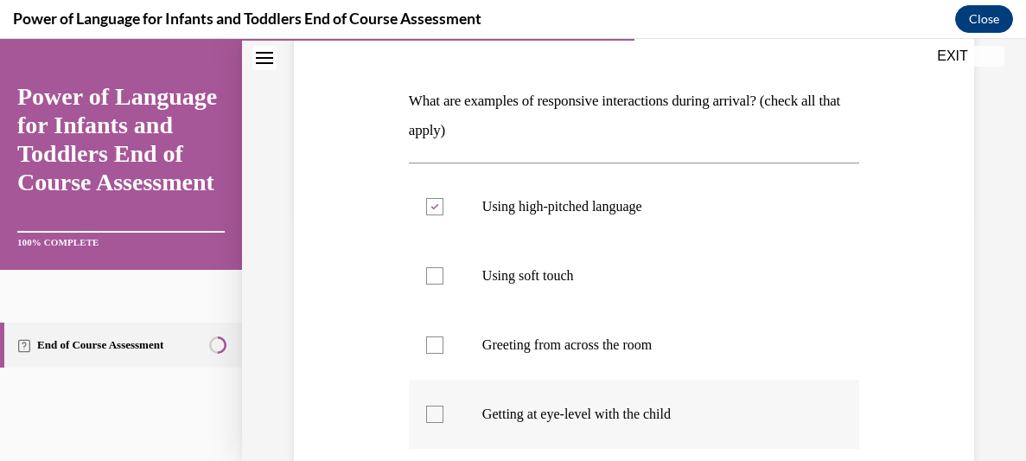
checkbox input "true"
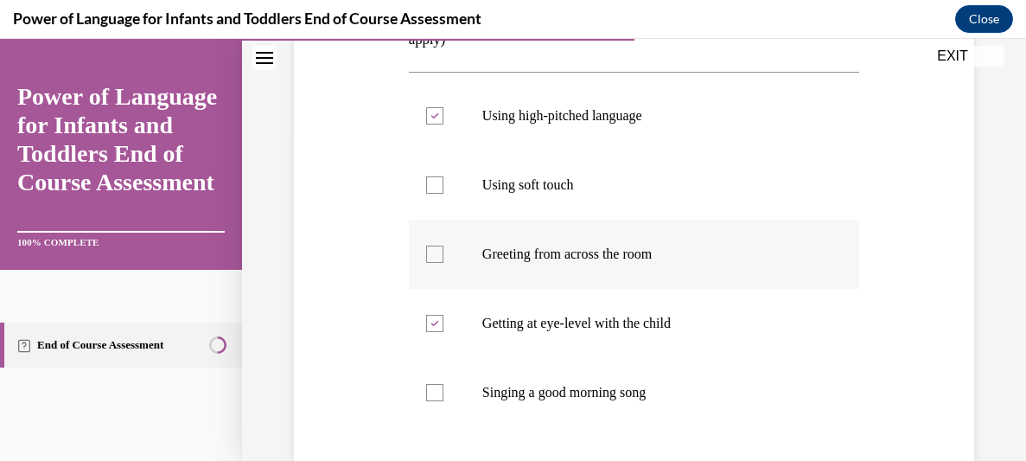
scroll to position [335, 0]
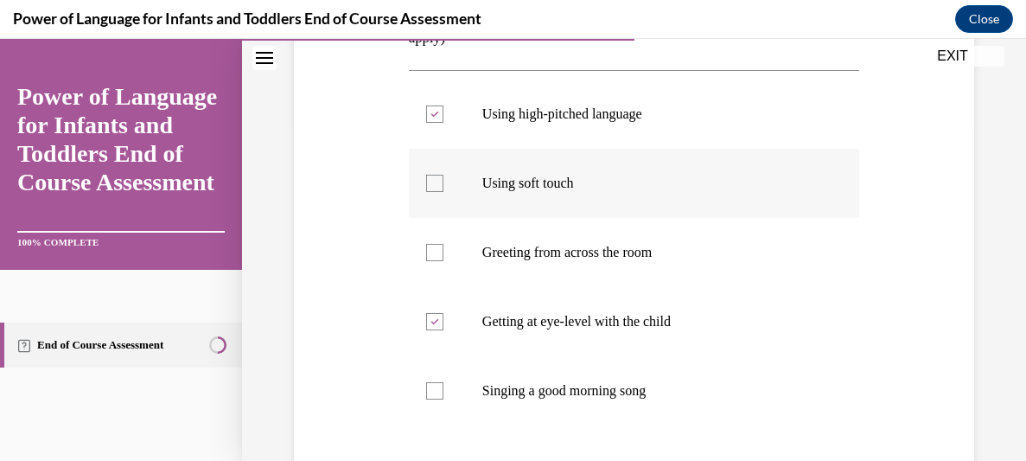
click at [592, 177] on p "Using soft touch" at bounding box center [649, 183] width 334 height 17
click at [443, 177] on input "Using soft touch" at bounding box center [434, 183] width 17 height 17
checkbox input "true"
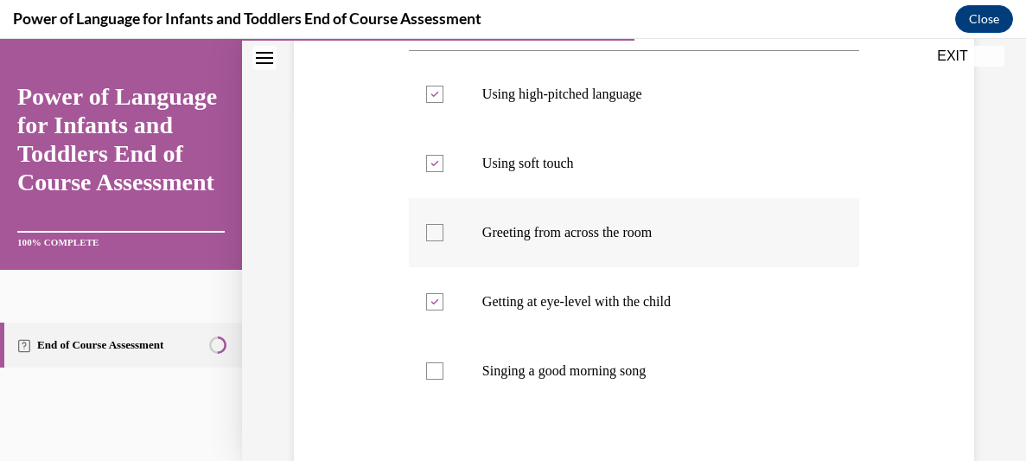
scroll to position [361, 0]
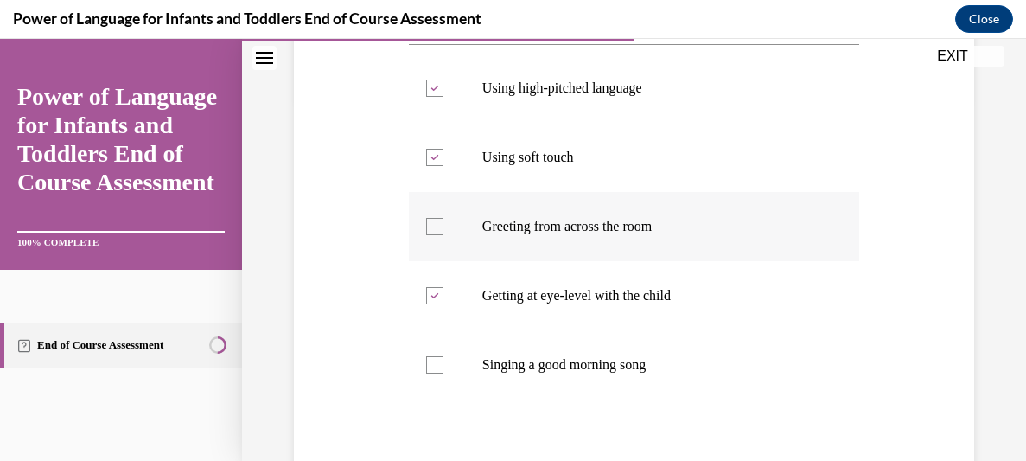
click at [527, 367] on p "Singing a good morning song" at bounding box center [649, 364] width 334 height 17
click at [443, 367] on input "Singing a good morning song" at bounding box center [434, 364] width 17 height 17
checkbox input "true"
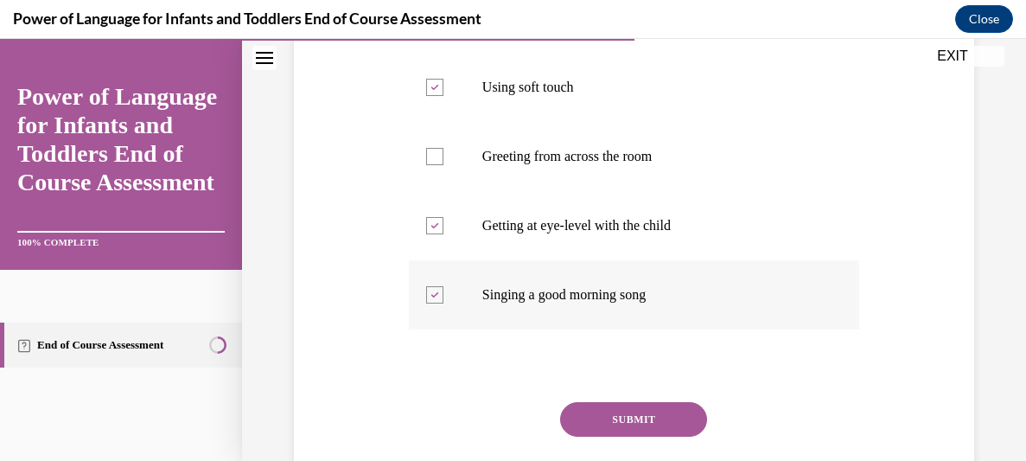
scroll to position [475, 0]
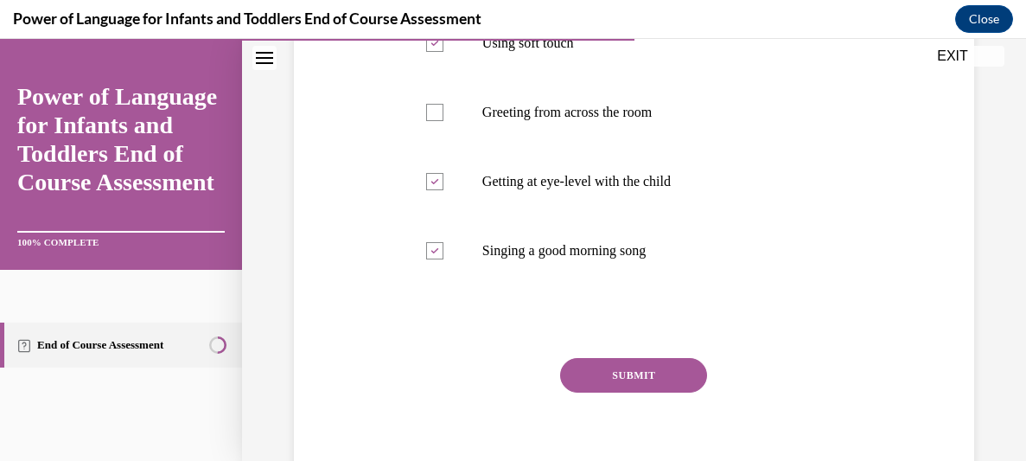
click at [642, 375] on button "SUBMIT" at bounding box center [633, 375] width 147 height 35
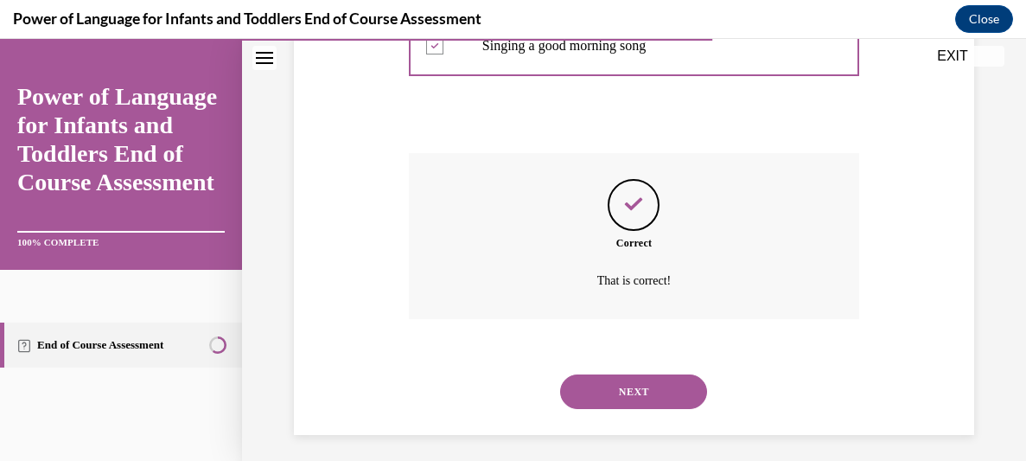
scroll to position [688, 0]
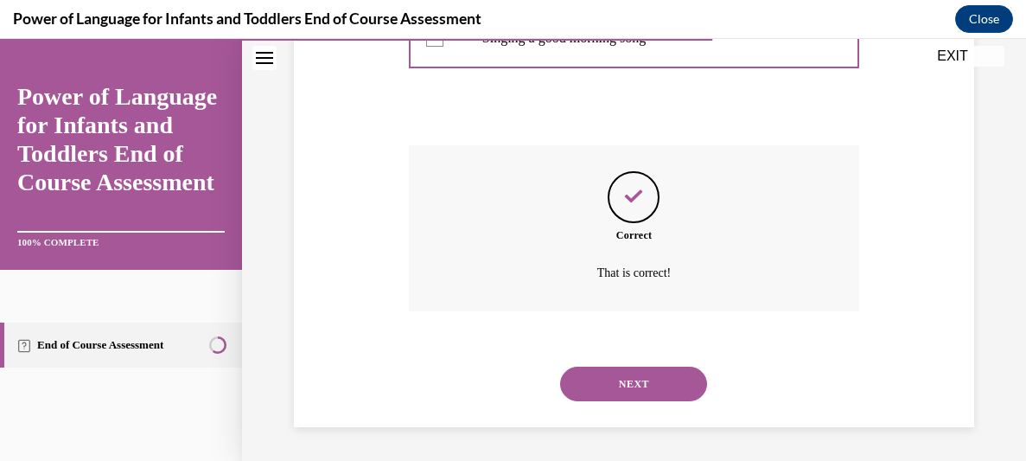
click at [639, 370] on button "NEXT" at bounding box center [633, 383] width 147 height 35
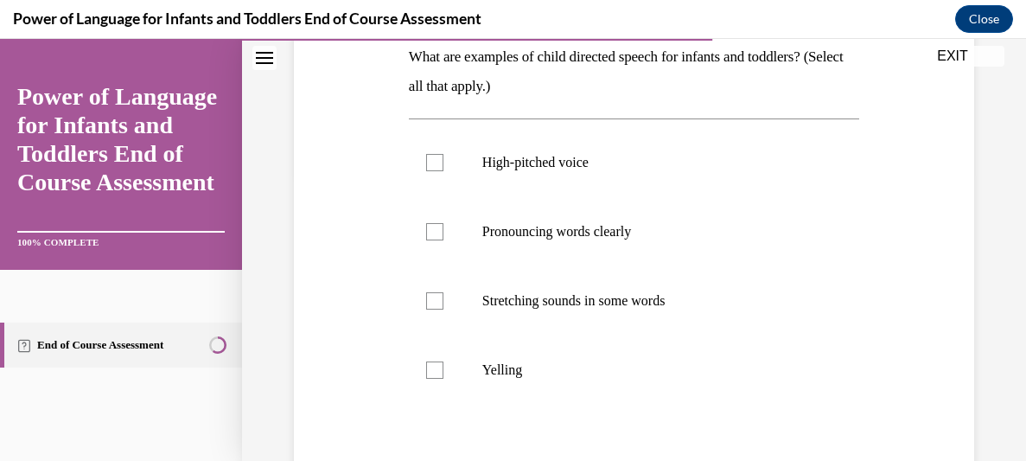
scroll to position [305, 0]
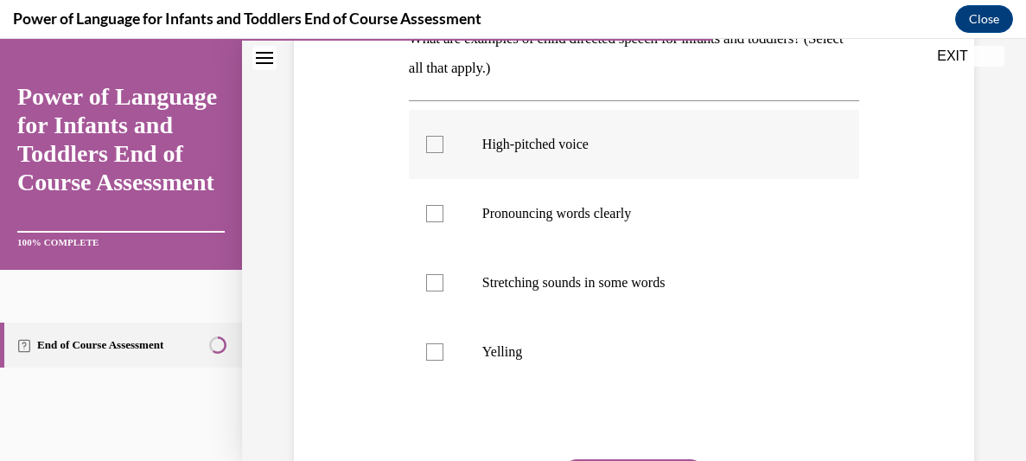
click at [577, 143] on p "High-pitched voice" at bounding box center [649, 144] width 334 height 17
click at [443, 143] on input "High-pitched voice" at bounding box center [434, 144] width 17 height 17
checkbox input "true"
click at [602, 277] on p "Stretching sounds in some words" at bounding box center [649, 282] width 334 height 17
click at [443, 277] on input "Stretching sounds in some words" at bounding box center [434, 282] width 17 height 17
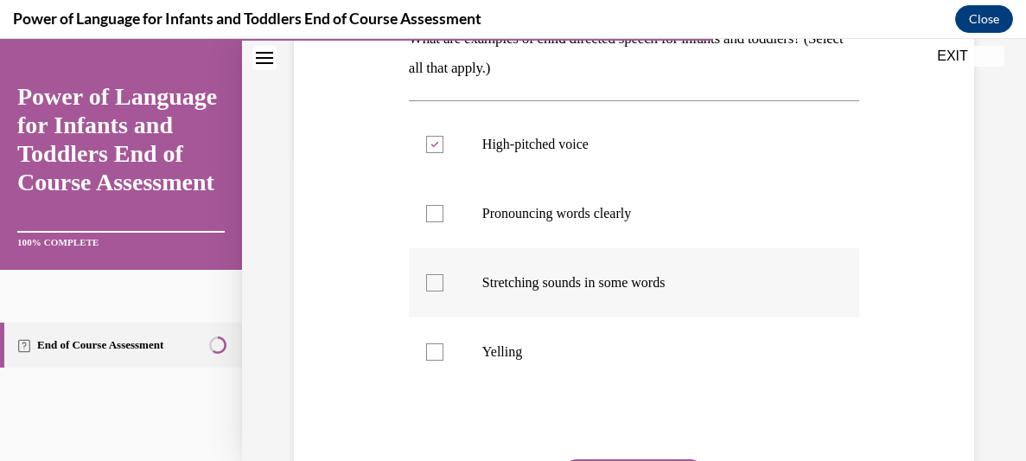
checkbox input "true"
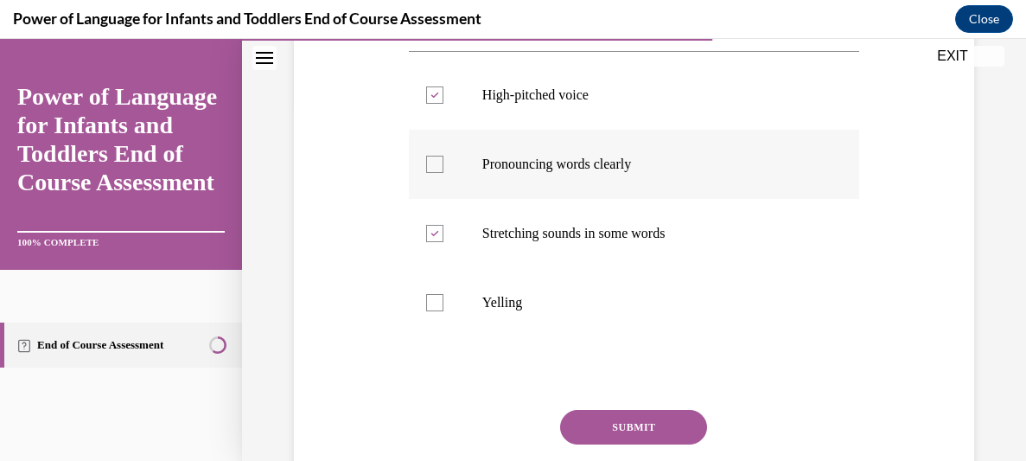
scroll to position [379, 0]
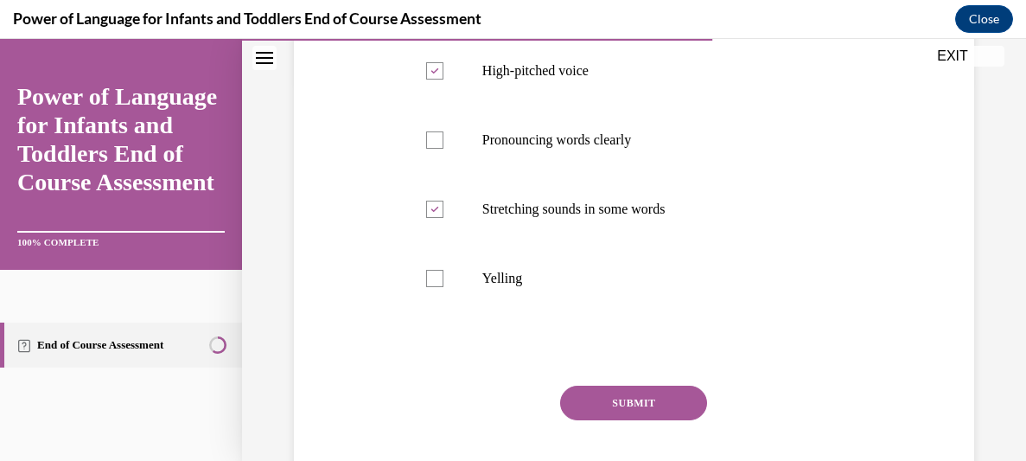
click at [663, 404] on button "SUBMIT" at bounding box center [633, 402] width 147 height 35
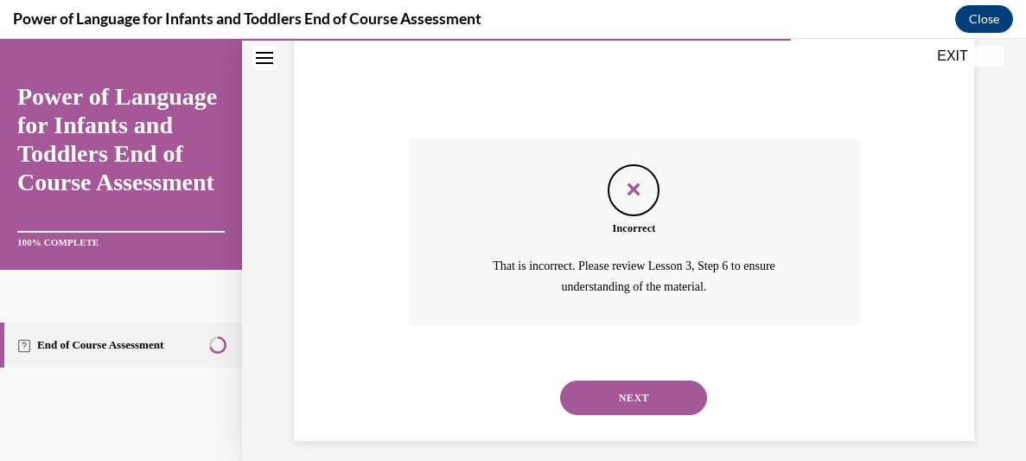
scroll to position [640, 0]
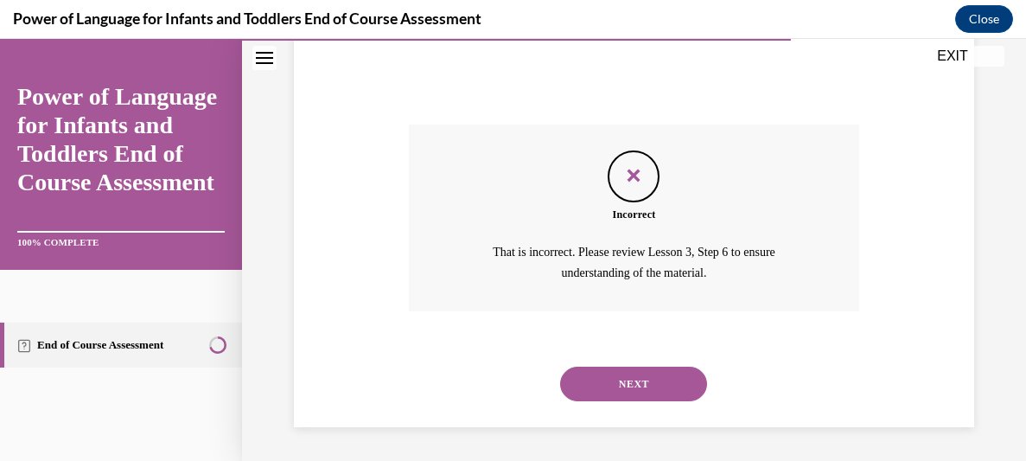
click at [662, 384] on button "NEXT" at bounding box center [633, 383] width 147 height 35
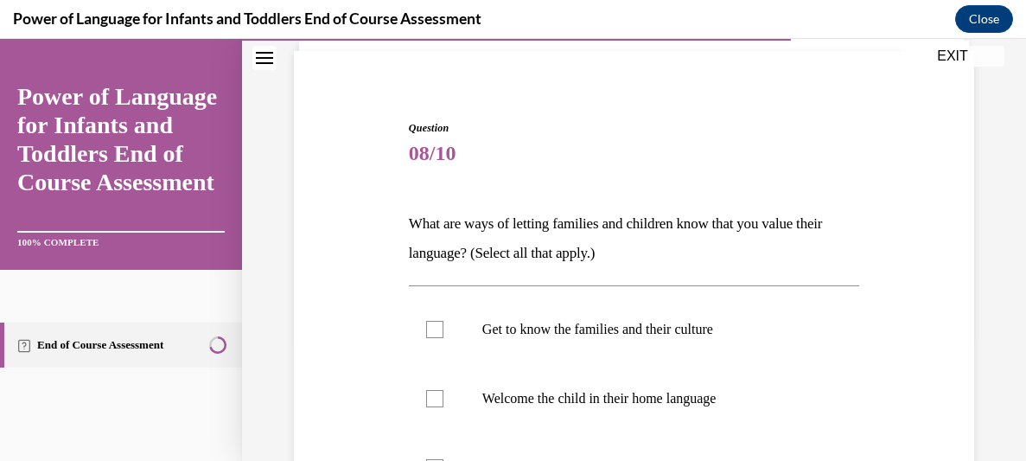
scroll to position [133, 0]
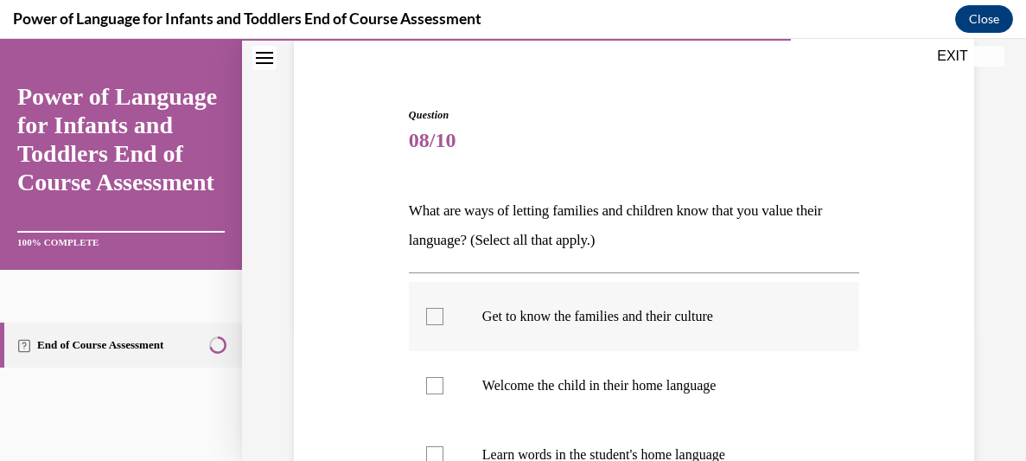
click at [672, 318] on p "Get to know the families and their culture" at bounding box center [649, 316] width 334 height 17
click at [443, 318] on input "Get to know the families and their culture" at bounding box center [434, 316] width 17 height 17
checkbox input "true"
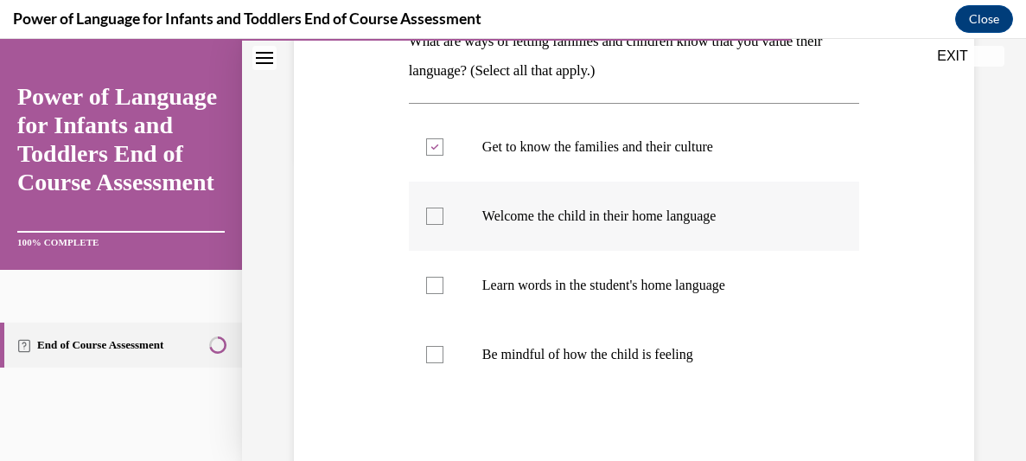
scroll to position [312, 0]
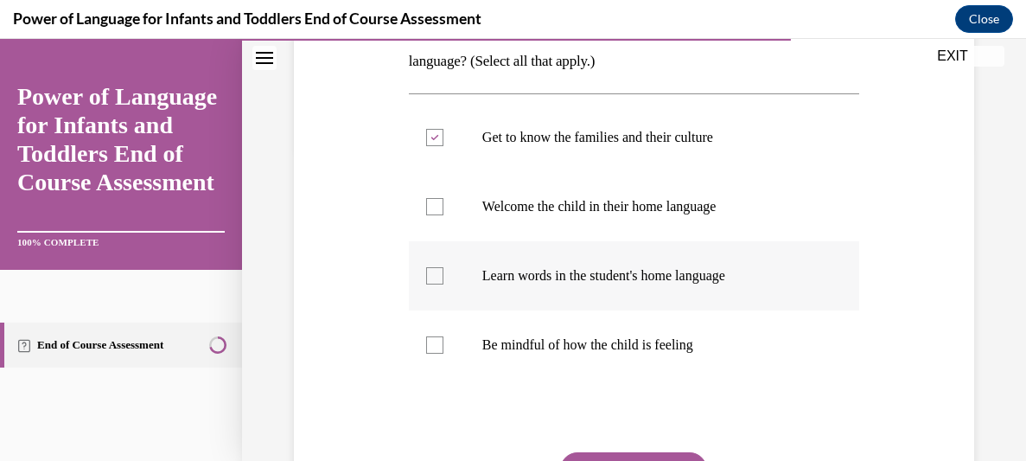
click at [742, 290] on label "Learn words in the student's home language" at bounding box center [634, 275] width 450 height 69
click at [443, 284] on input "Learn words in the student's home language" at bounding box center [434, 275] width 17 height 17
checkbox input "true"
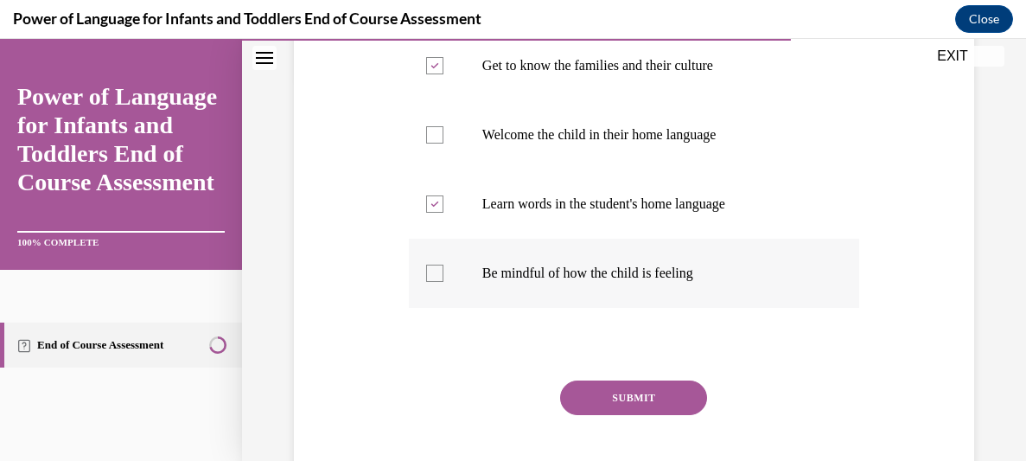
scroll to position [452, 0]
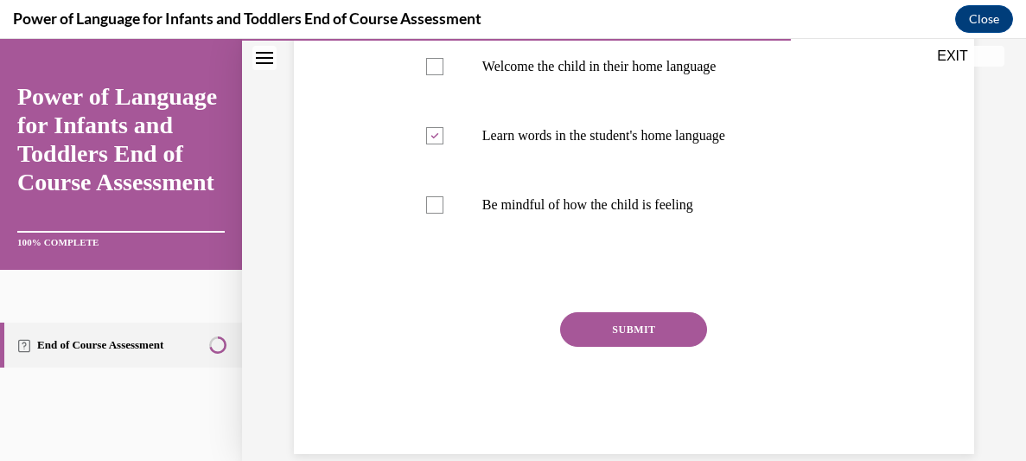
click at [613, 341] on button "SUBMIT" at bounding box center [633, 329] width 147 height 35
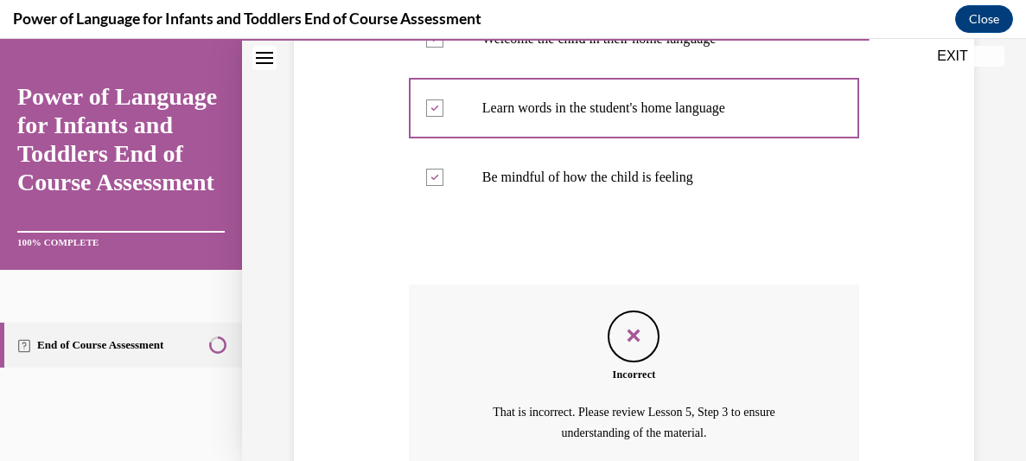
scroll to position [640, 0]
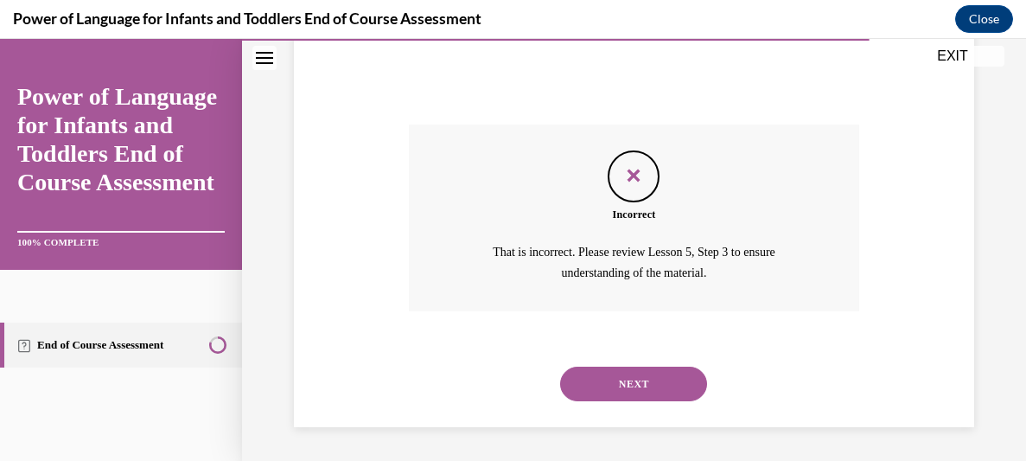
click at [611, 381] on button "NEXT" at bounding box center [633, 383] width 147 height 35
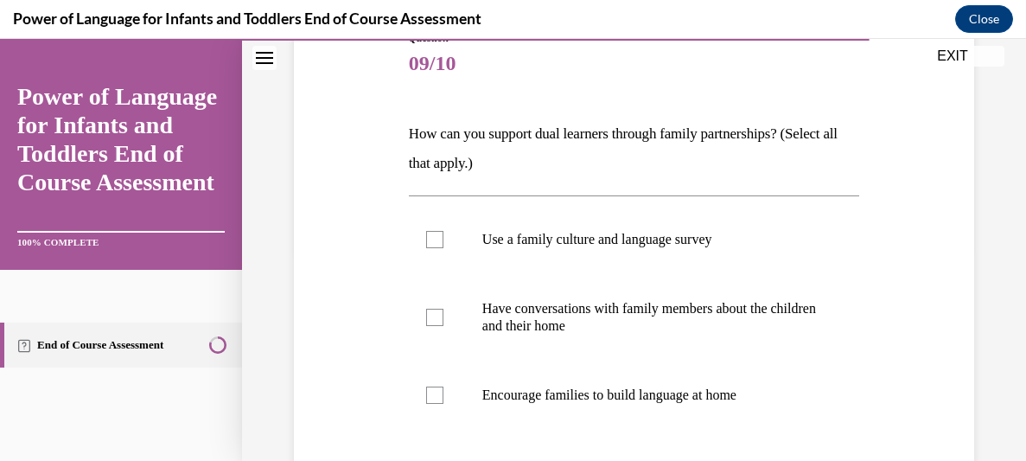
scroll to position [220, 0]
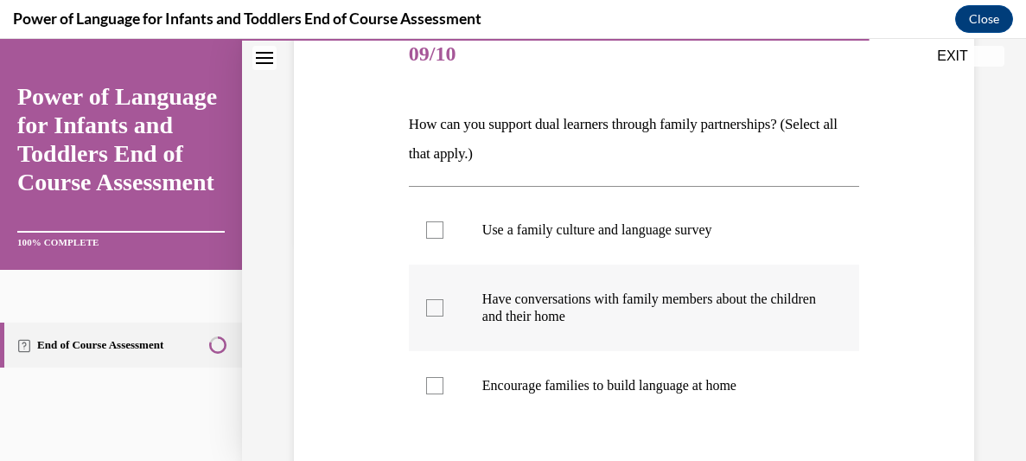
click at [645, 310] on p "Have conversations with family members about the children and their home" at bounding box center [649, 307] width 334 height 35
click at [443, 310] on input "Have conversations with family members about the children and their home" at bounding box center [434, 307] width 17 height 17
checkbox input "true"
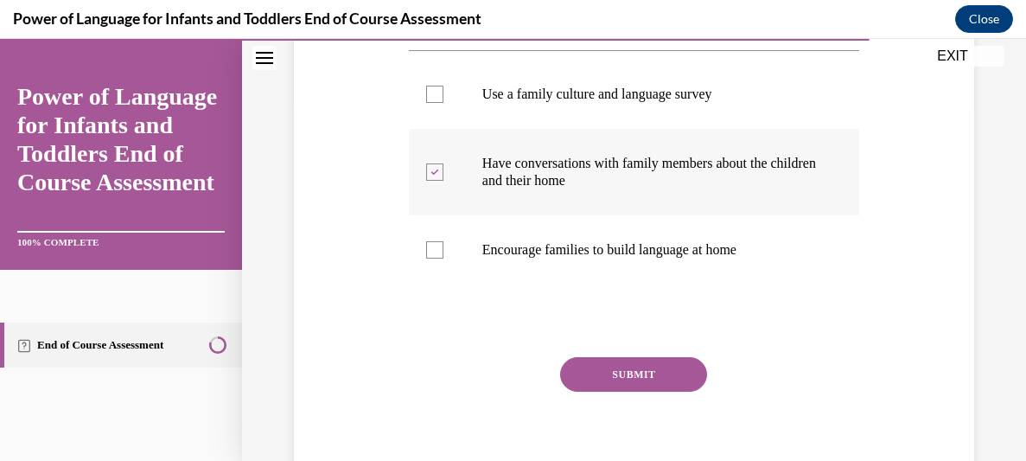
scroll to position [363, 0]
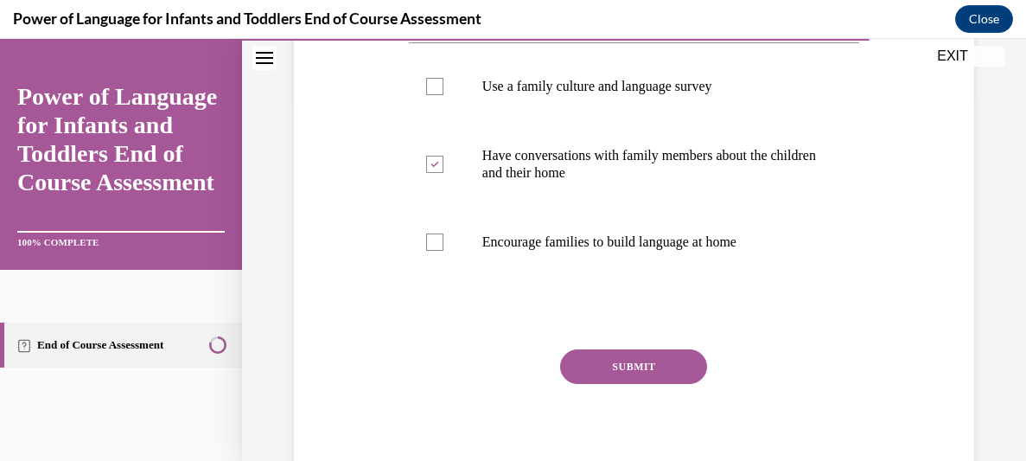
click at [694, 366] on button "SUBMIT" at bounding box center [633, 366] width 147 height 35
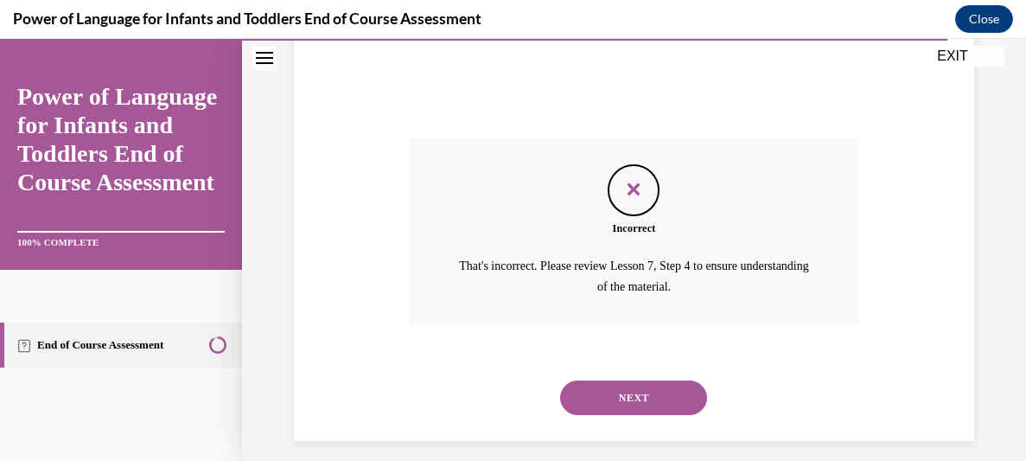
scroll to position [588, 0]
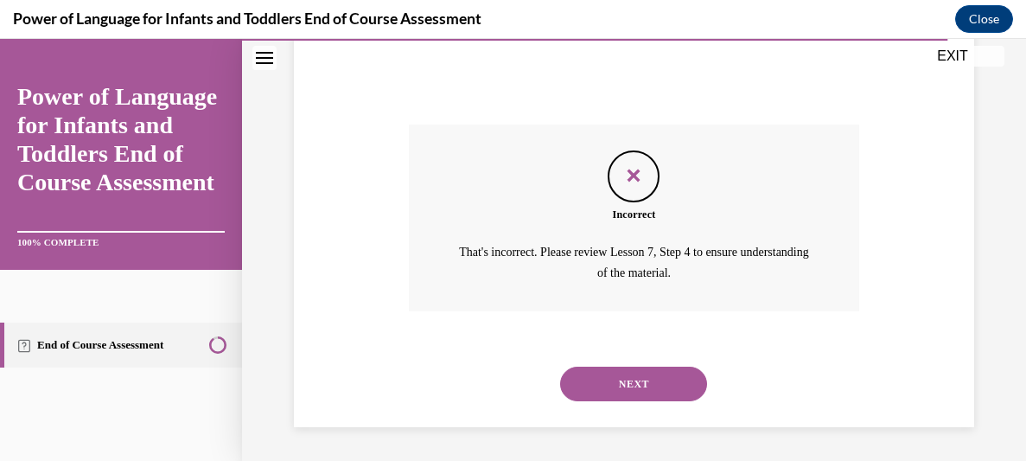
click at [674, 376] on button "NEXT" at bounding box center [633, 383] width 147 height 35
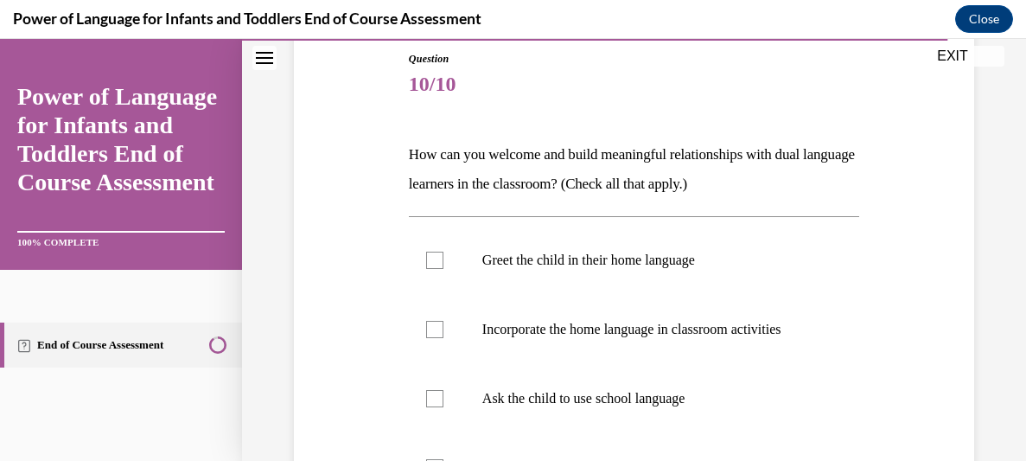
scroll to position [191, 0]
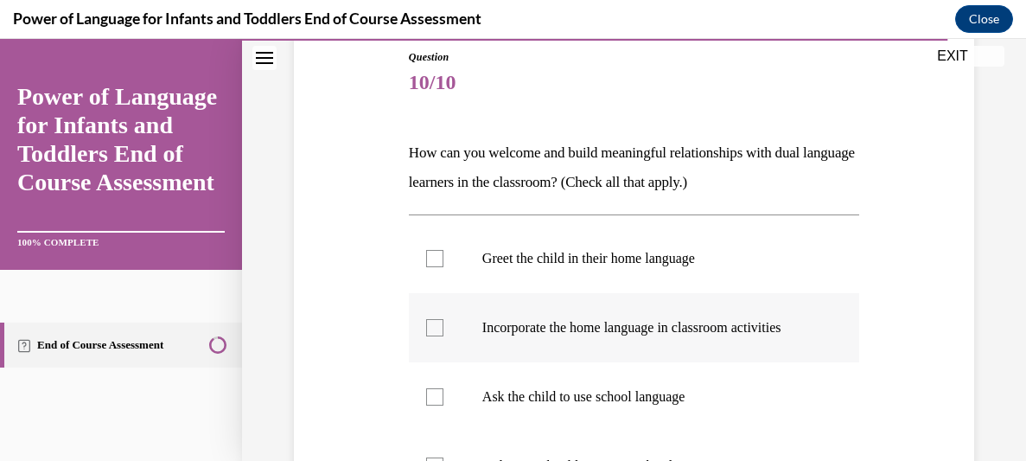
click at [662, 322] on p "Incorporate the home language in classroom activities" at bounding box center [649, 327] width 334 height 17
click at [443, 322] on input "Incorporate the home language in classroom activities" at bounding box center [434, 327] width 17 height 17
checkbox input "true"
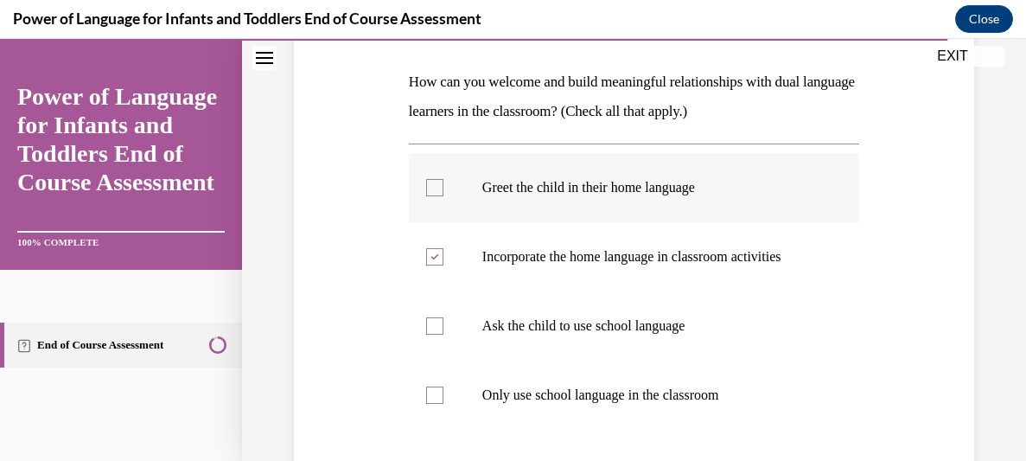
scroll to position [272, 0]
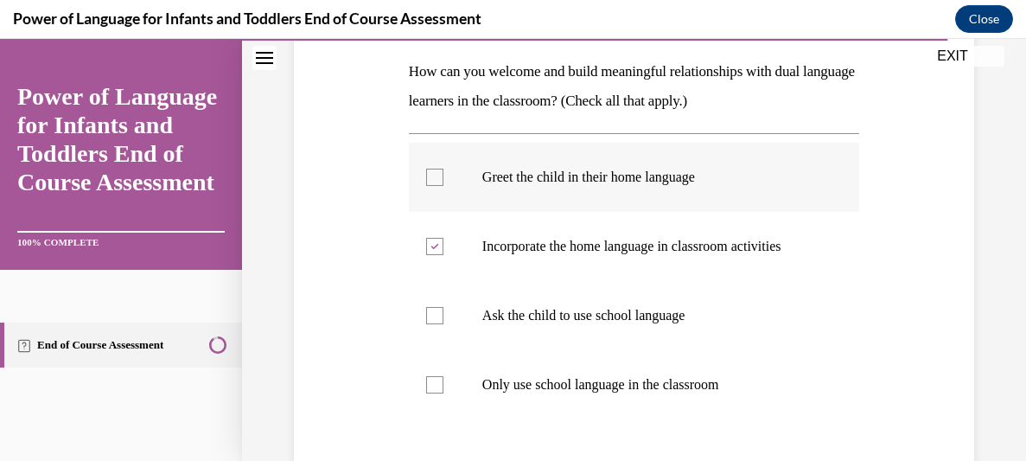
click at [749, 188] on label "Greet the child in their home language" at bounding box center [634, 177] width 450 height 69
click at [443, 186] on input "Greet the child in their home language" at bounding box center [434, 177] width 17 height 17
checkbox input "true"
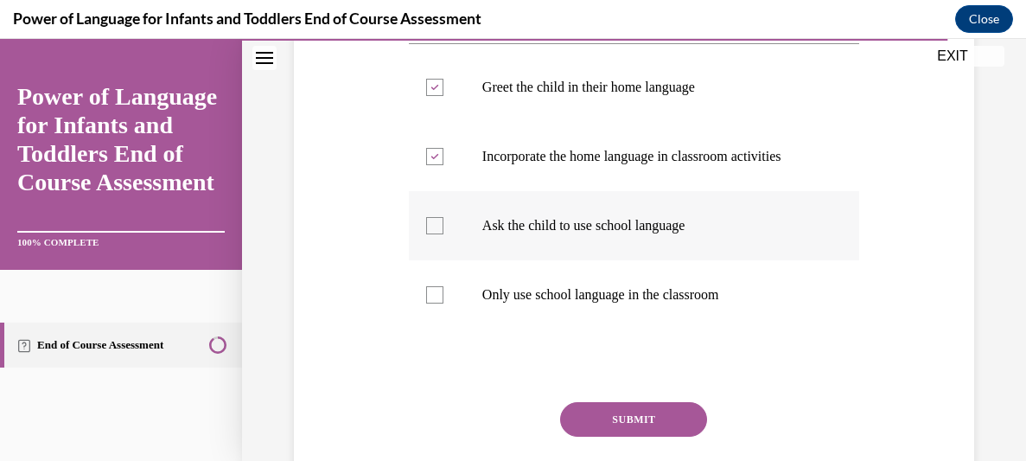
scroll to position [366, 0]
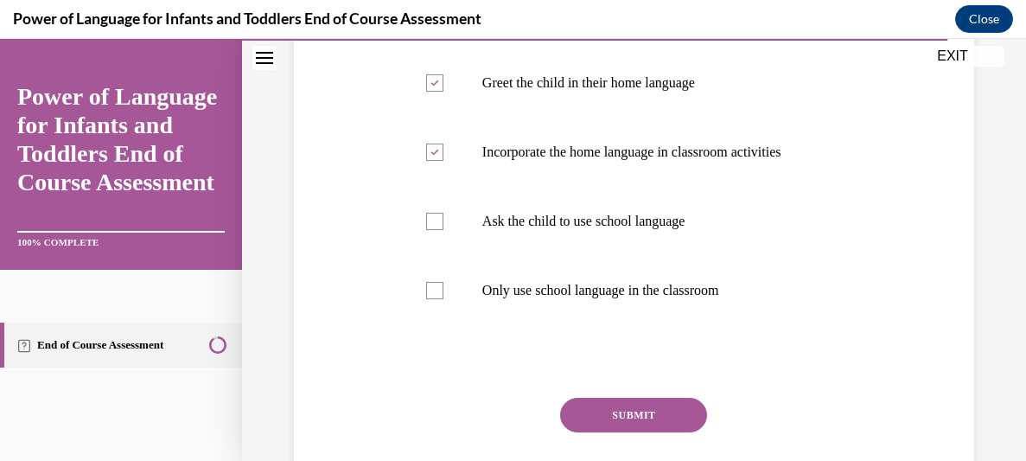
click at [691, 417] on button "SUBMIT" at bounding box center [633, 415] width 147 height 35
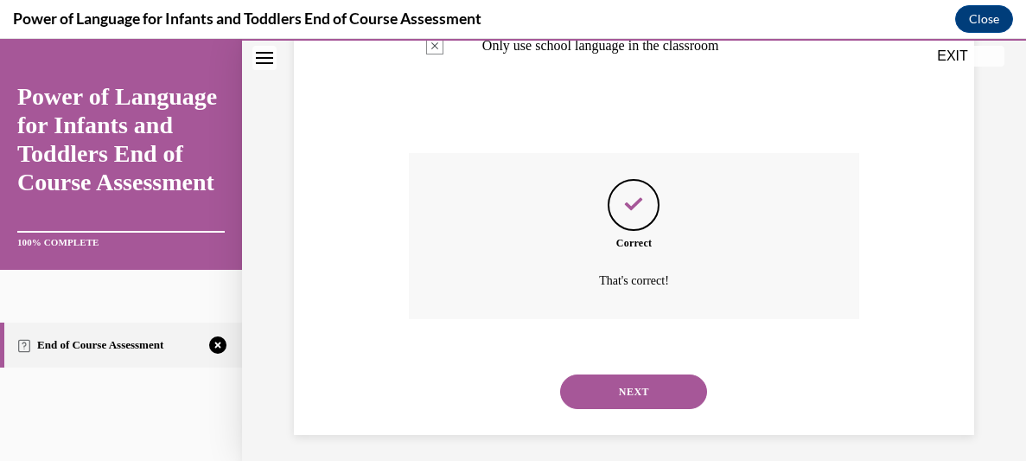
scroll to position [619, 0]
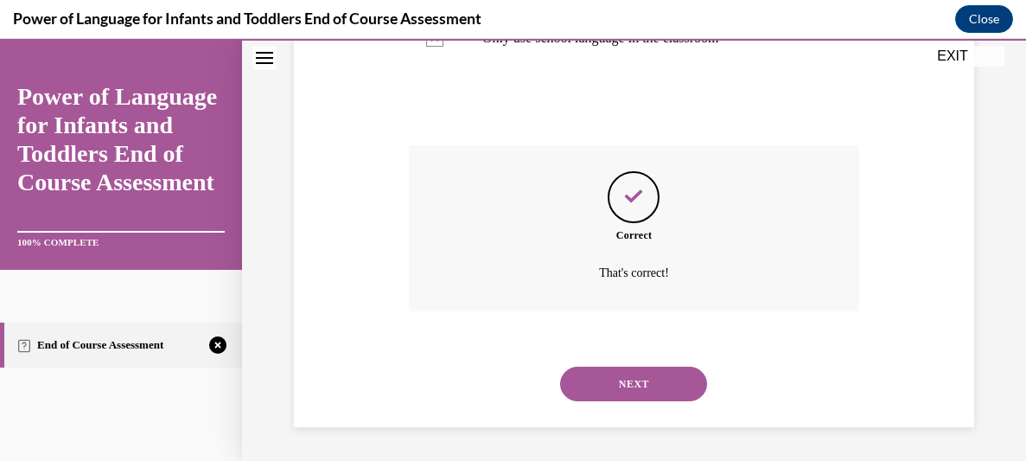
click at [674, 384] on button "NEXT" at bounding box center [633, 383] width 147 height 35
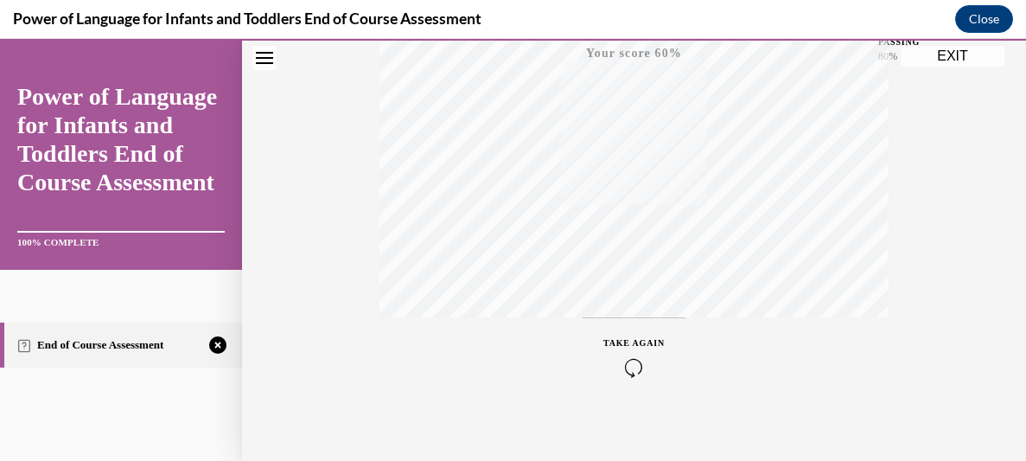
scroll to position [464, 0]
click at [631, 358] on icon "button" at bounding box center [633, 355] width 61 height 19
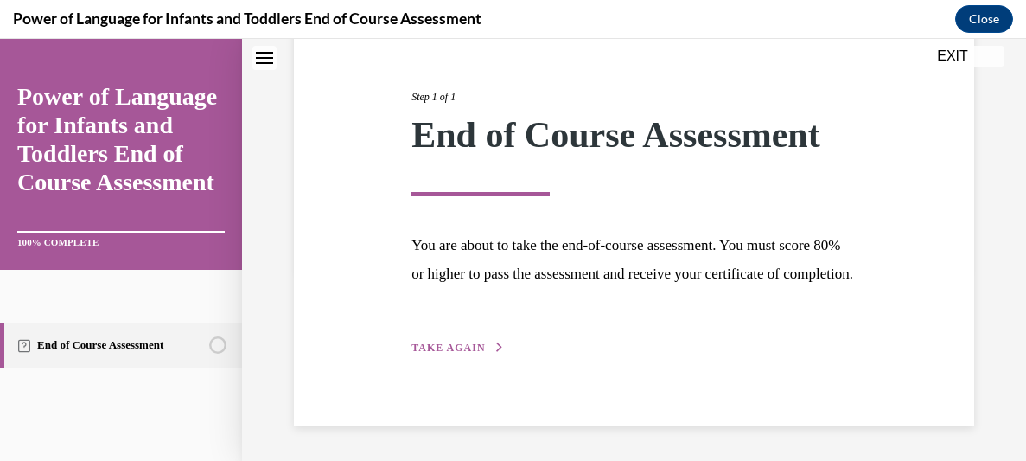
scroll to position [219, 0]
click at [472, 335] on div "Step 1 of 1 End of Course Assessment You are about to take the end-of-course as…" at bounding box center [633, 203] width 471 height 308
click at [482, 345] on button "TAKE AGAIN" at bounding box center [457, 348] width 92 height 16
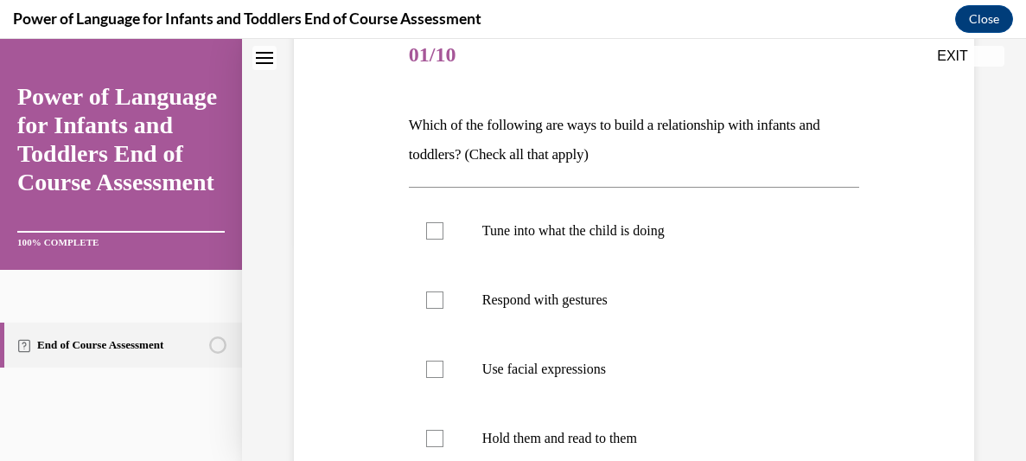
scroll to position [193, 0]
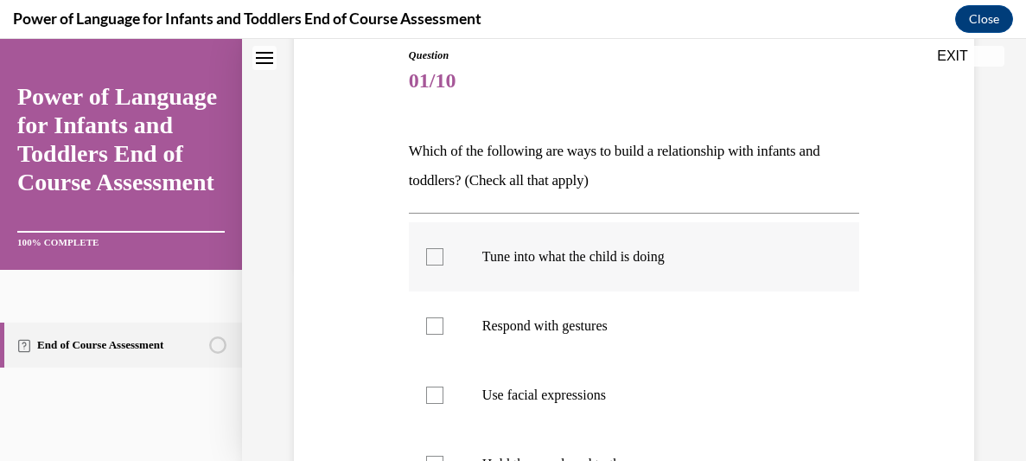
click at [637, 254] on p "Tune into what the child is doing" at bounding box center [649, 256] width 334 height 17
click at [443, 254] on input "Tune into what the child is doing" at bounding box center [434, 256] width 17 height 17
checkbox input "true"
click at [618, 310] on label "Respond with gestures" at bounding box center [634, 325] width 450 height 69
click at [443, 317] on input "Respond with gestures" at bounding box center [434, 325] width 17 height 17
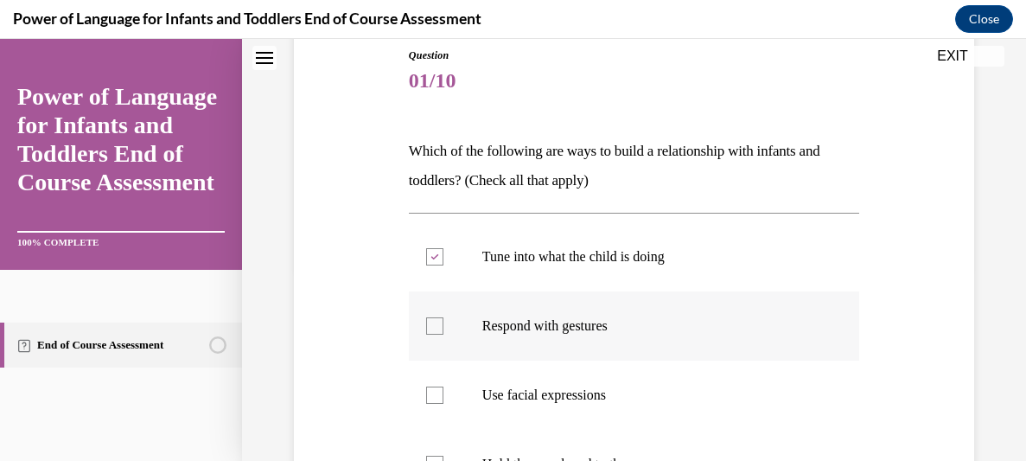
checkbox input "true"
click at [618, 383] on label "Use facial expressions" at bounding box center [634, 394] width 450 height 69
click at [443, 386] on input "Use facial expressions" at bounding box center [434, 394] width 17 height 17
checkbox input "true"
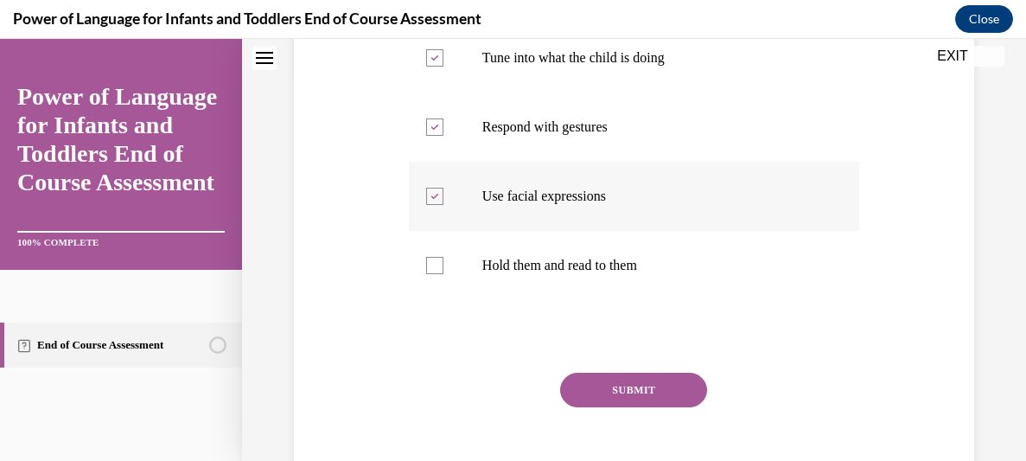
scroll to position [405, 0]
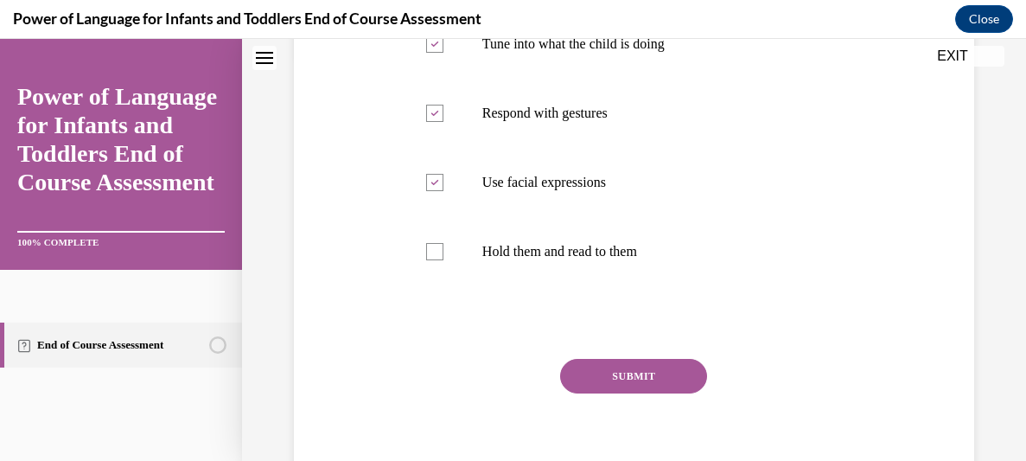
click at [625, 375] on button "SUBMIT" at bounding box center [633, 376] width 147 height 35
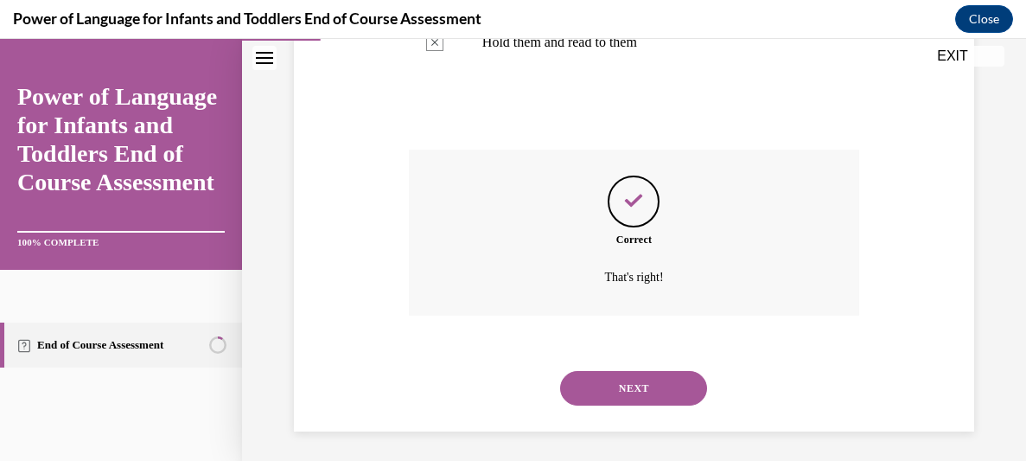
scroll to position [619, 0]
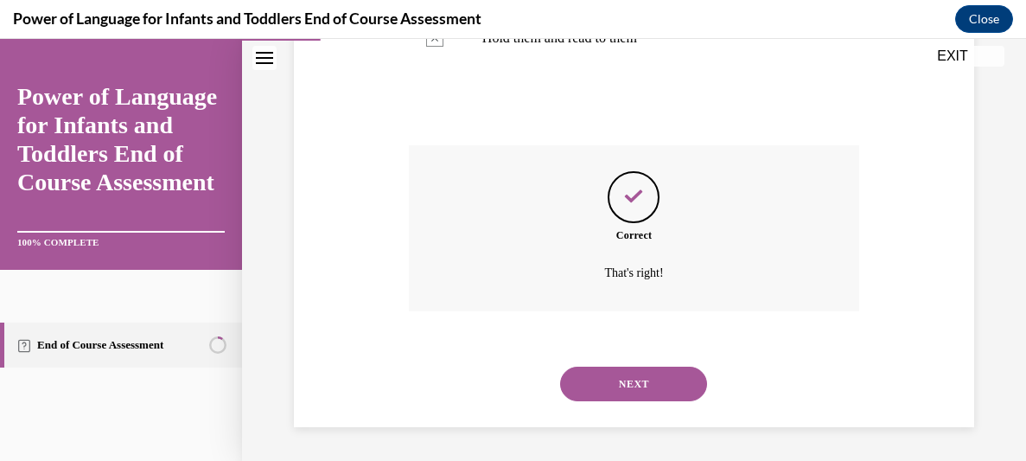
click at [662, 377] on button "NEXT" at bounding box center [633, 383] width 147 height 35
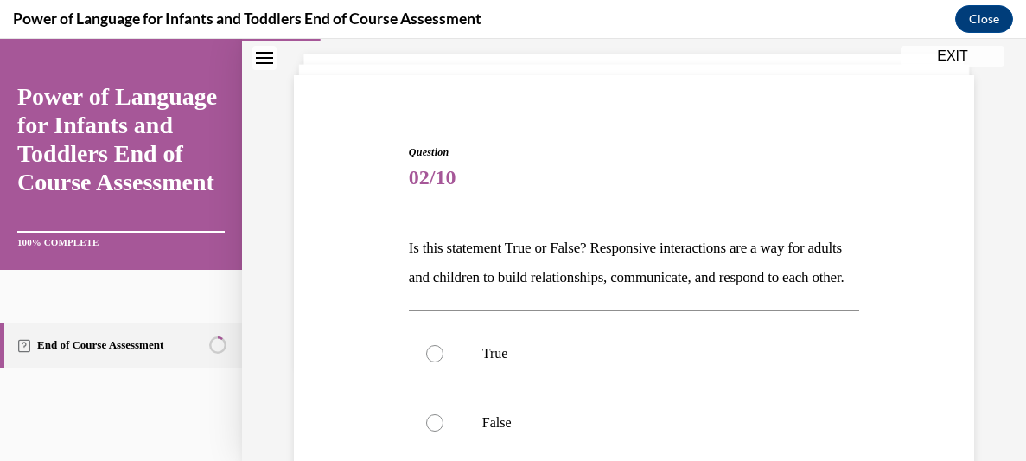
scroll to position [98, 0]
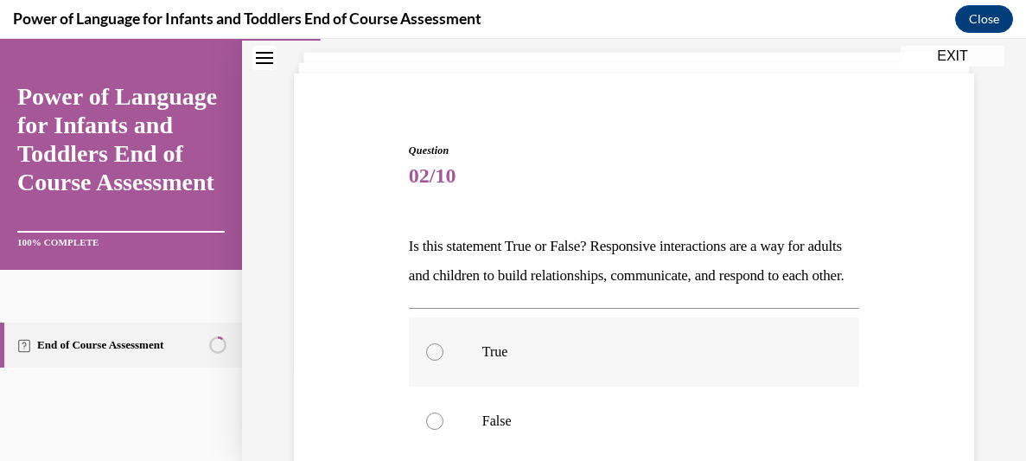
click at [476, 372] on label "True" at bounding box center [634, 351] width 450 height 69
click at [443, 360] on input "True" at bounding box center [434, 351] width 17 height 17
radio input "true"
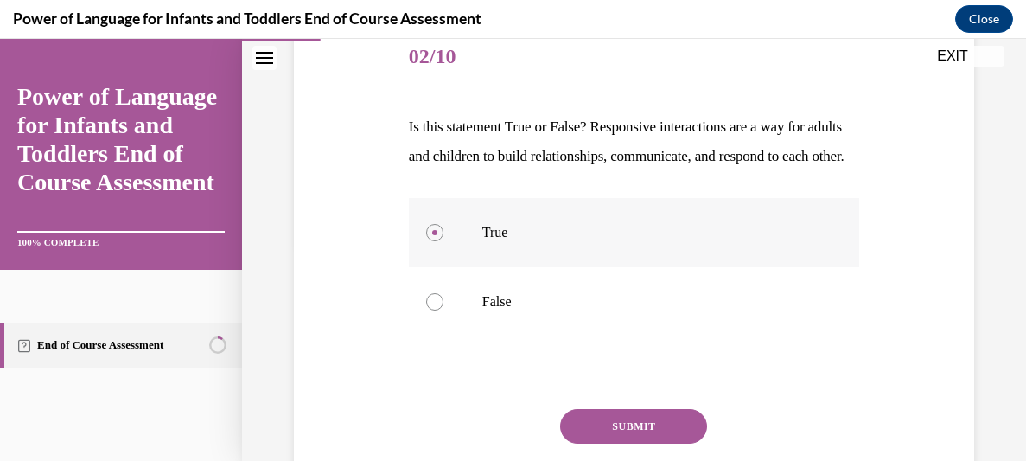
scroll to position [237, 0]
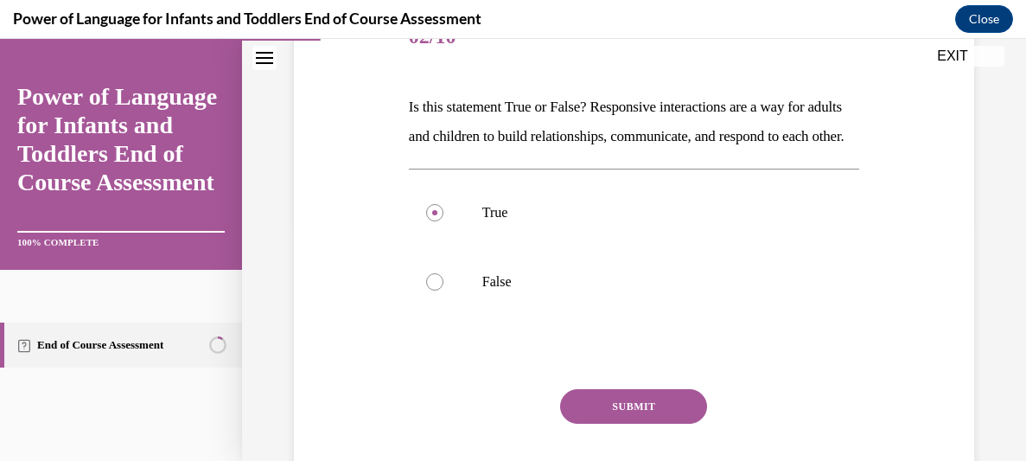
click at [627, 424] on button "SUBMIT" at bounding box center [633, 406] width 147 height 35
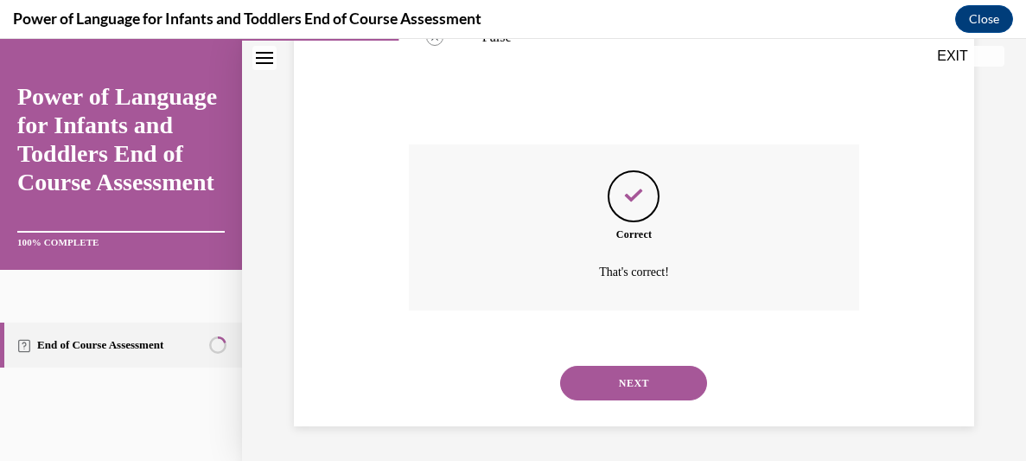
scroll to position [510, 0]
click at [634, 393] on button "NEXT" at bounding box center [633, 383] width 147 height 35
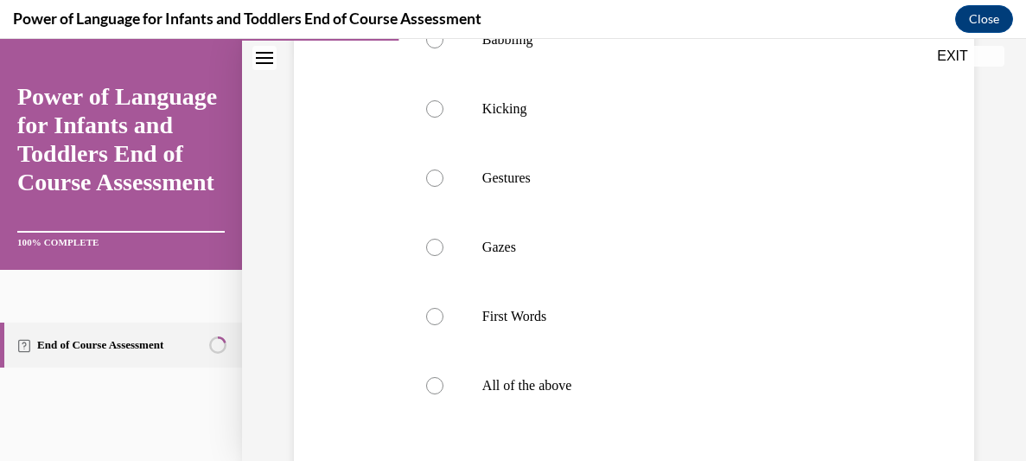
scroll to position [435, 0]
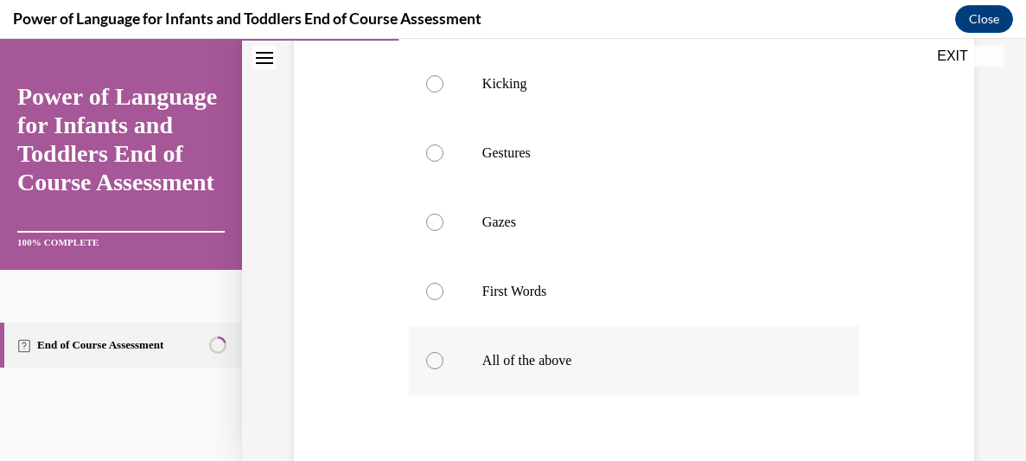
click at [547, 360] on p "All of the above" at bounding box center [649, 360] width 334 height 17
click at [443, 360] on input "All of the above" at bounding box center [434, 360] width 17 height 17
radio input "true"
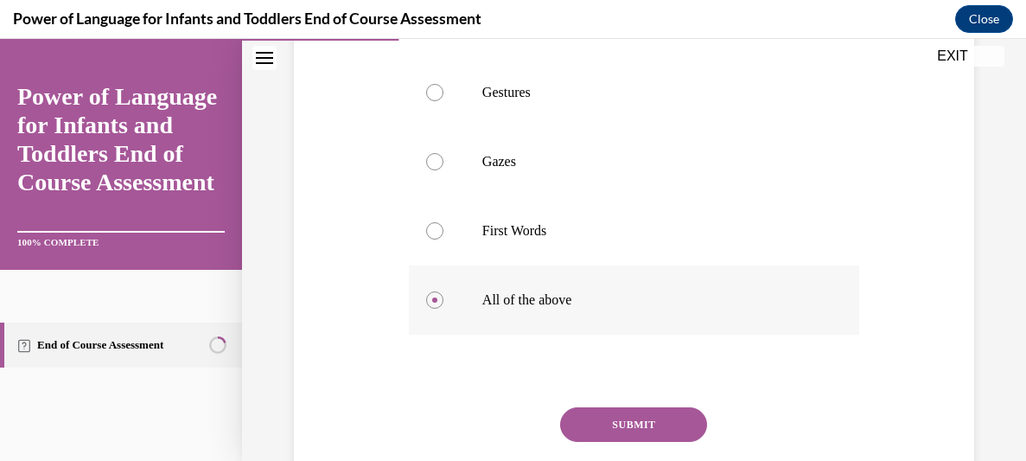
scroll to position [618, 0]
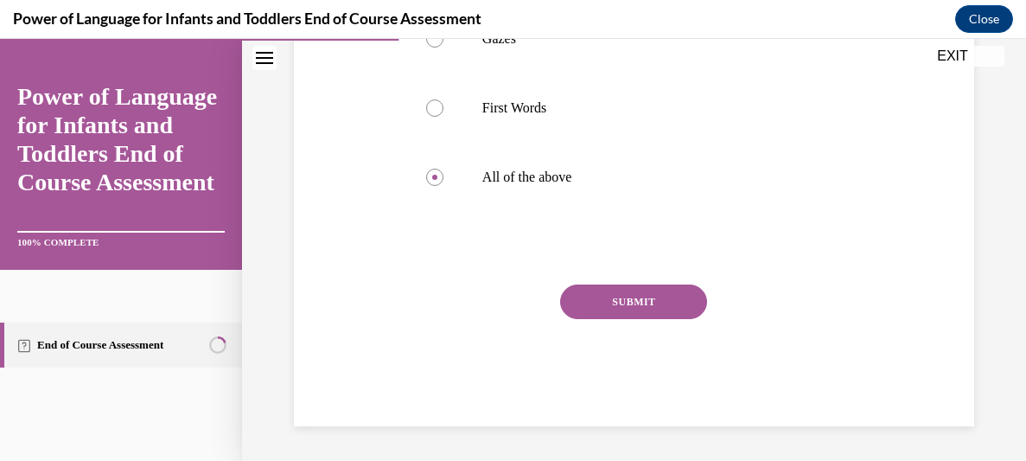
click at [690, 313] on button "SUBMIT" at bounding box center [633, 301] width 147 height 35
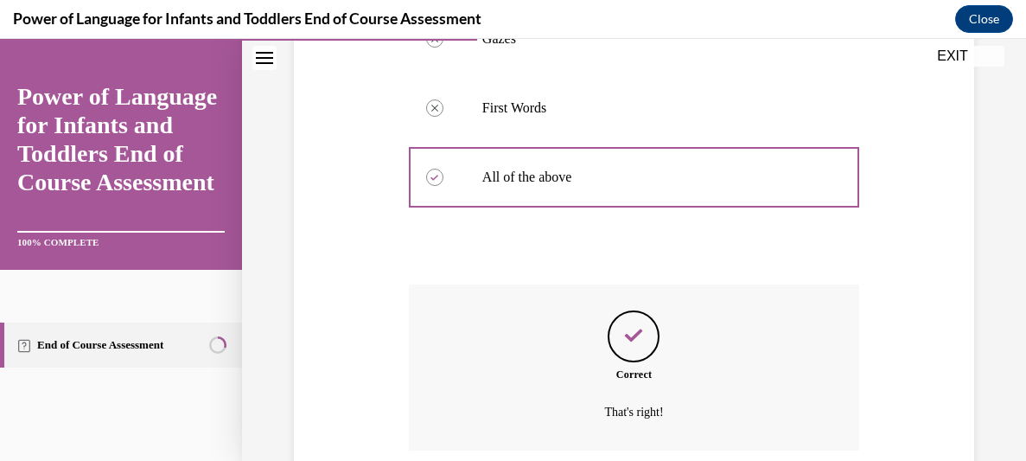
scroll to position [757, 0]
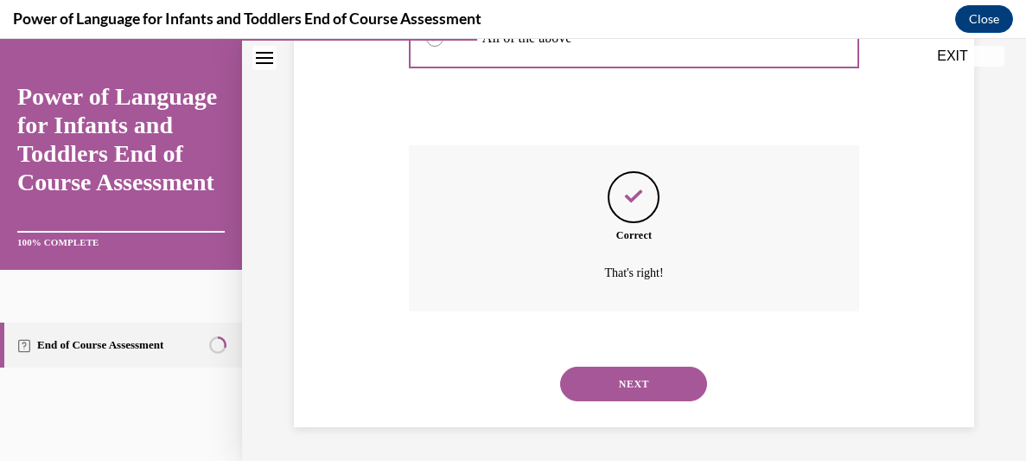
click at [659, 385] on button "NEXT" at bounding box center [633, 383] width 147 height 35
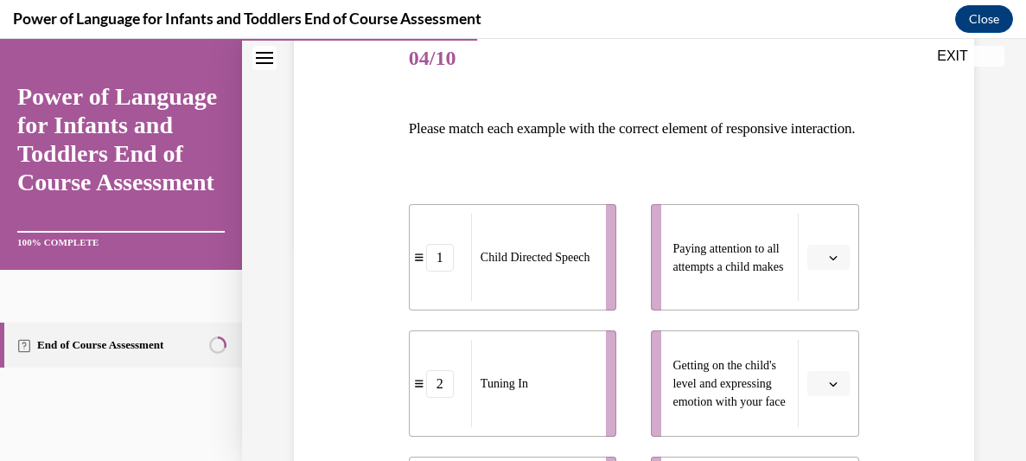
scroll to position [221, 0]
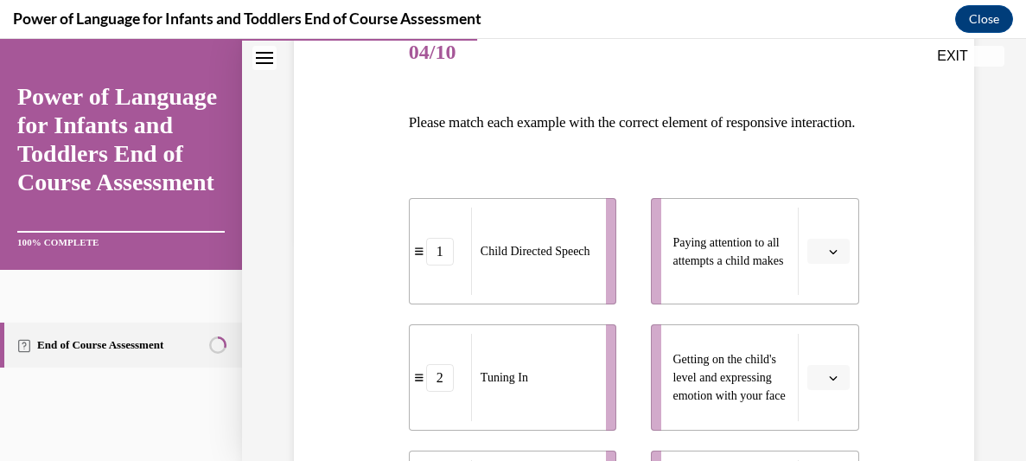
click at [818, 260] on span "Please select an option" at bounding box center [821, 251] width 6 height 17
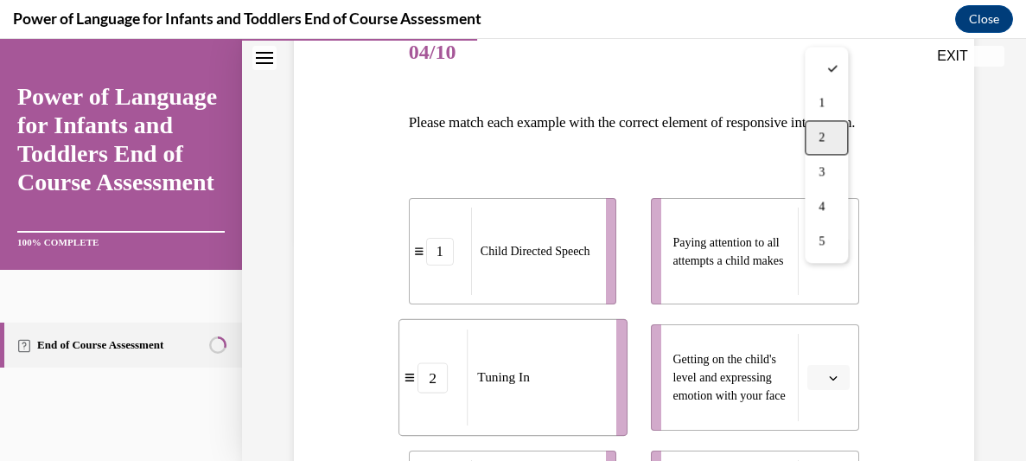
click at [825, 138] on div "2" at bounding box center [826, 137] width 43 height 35
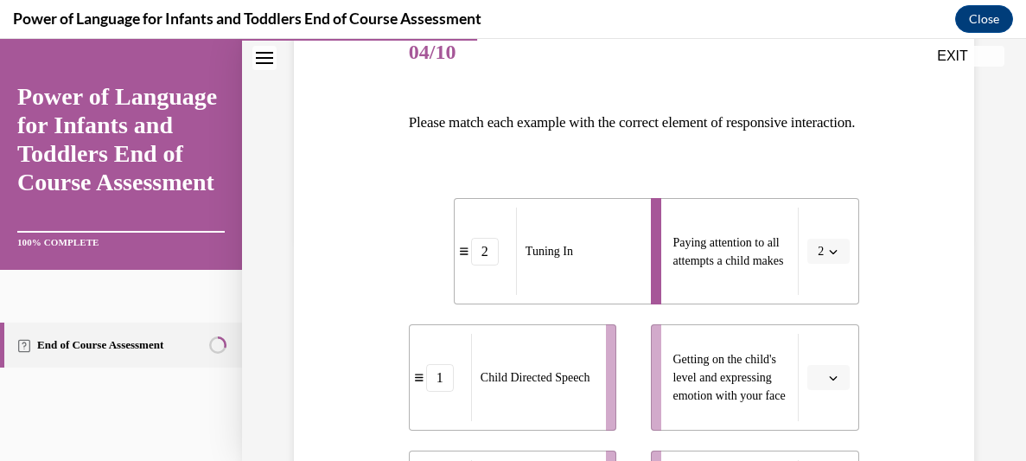
click at [825, 391] on button "button" at bounding box center [828, 378] width 42 height 26
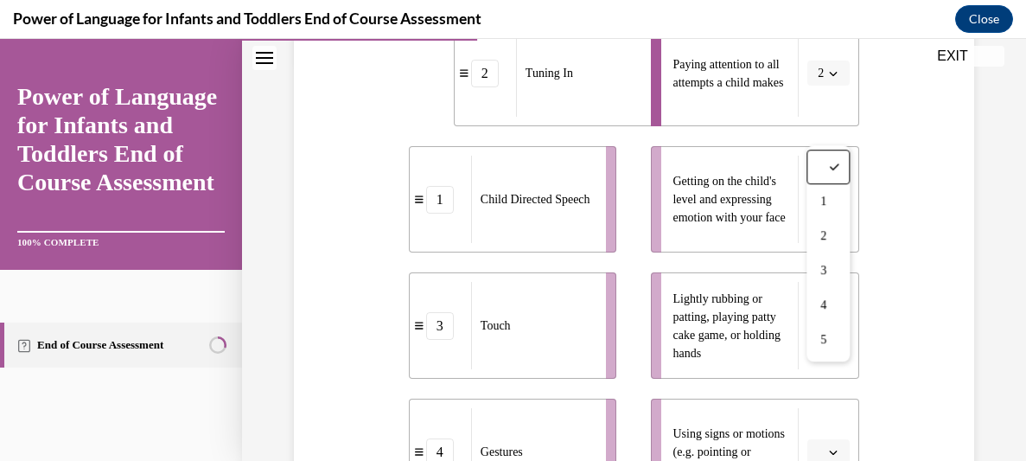
scroll to position [385, 0]
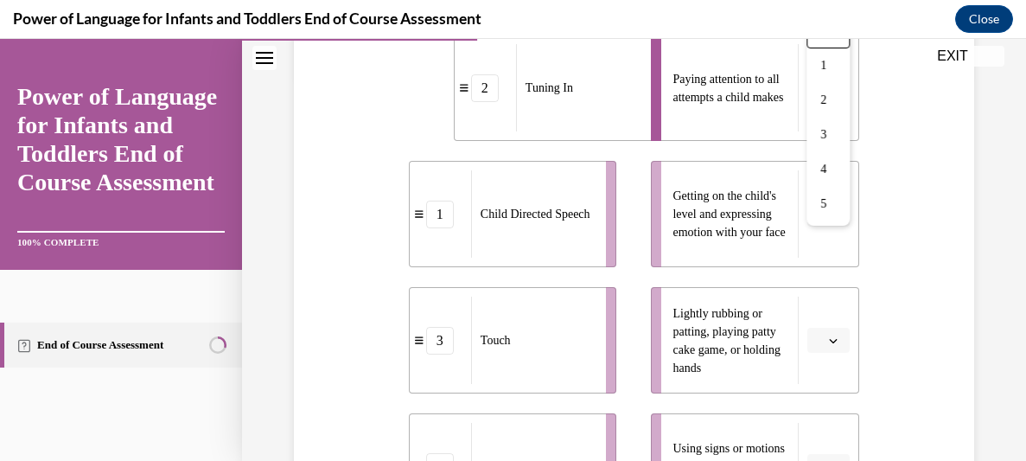
click at [838, 347] on span "button" at bounding box center [833, 340] width 12 height 12
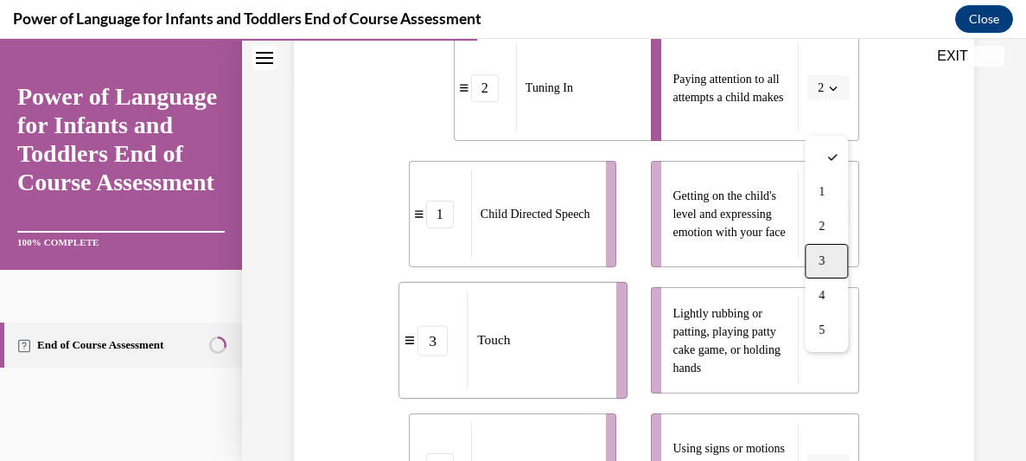
click at [831, 254] on div "3" at bounding box center [826, 261] width 43 height 35
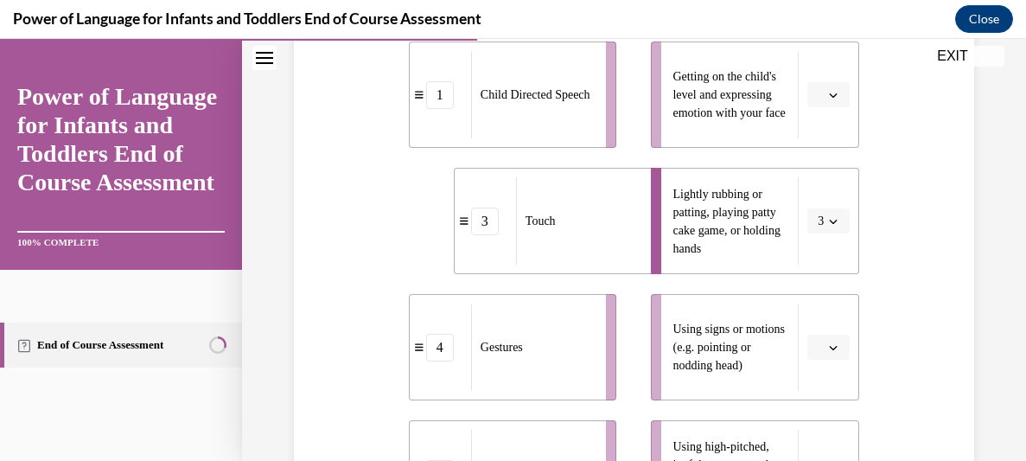
scroll to position [505, 0]
click at [819, 355] on span "Please select an option" at bounding box center [821, 346] width 6 height 17
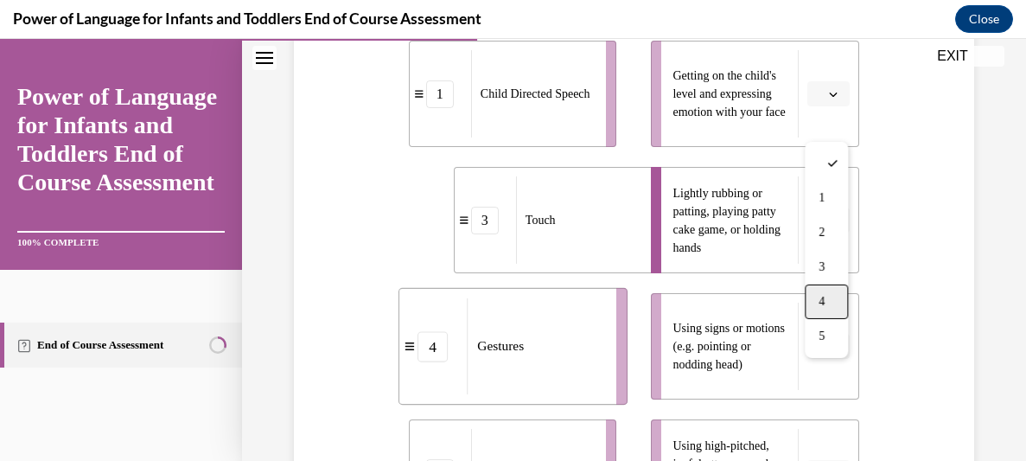
click at [819, 310] on div "4" at bounding box center [826, 301] width 43 height 35
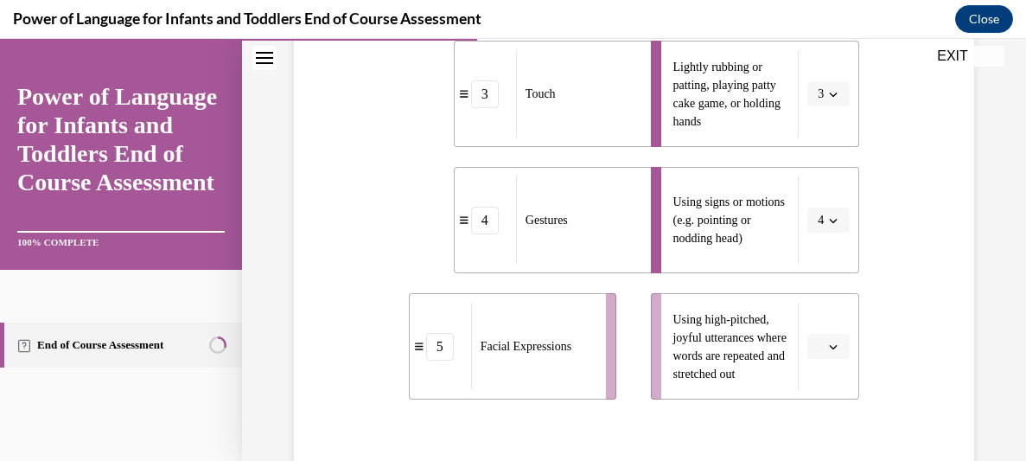
scroll to position [655, 0]
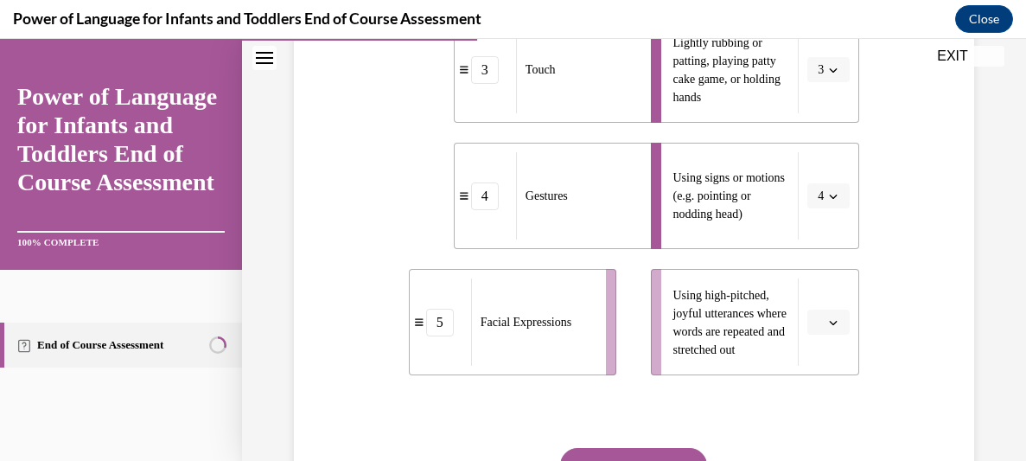
click at [815, 335] on button "button" at bounding box center [828, 322] width 42 height 26
click at [831, 172] on div "1" at bounding box center [826, 173] width 43 height 35
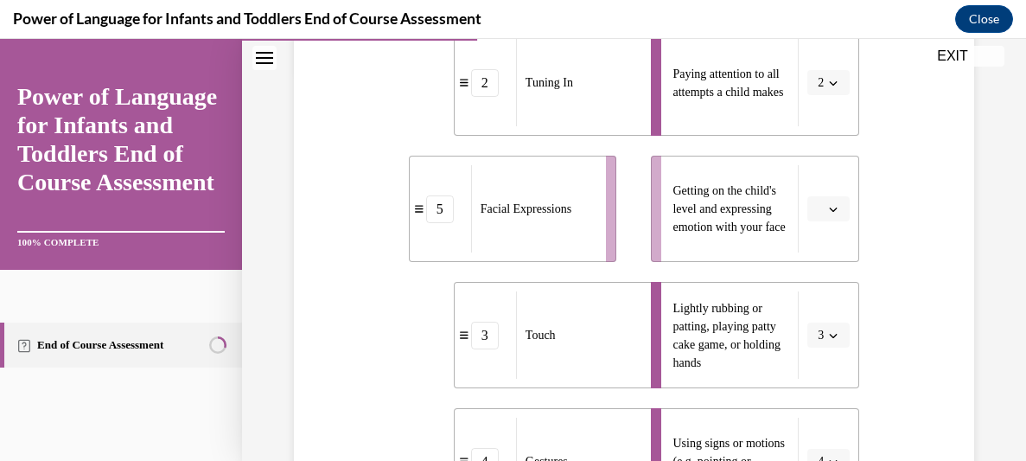
scroll to position [391, 0]
click at [824, 221] on button "button" at bounding box center [828, 208] width 42 height 26
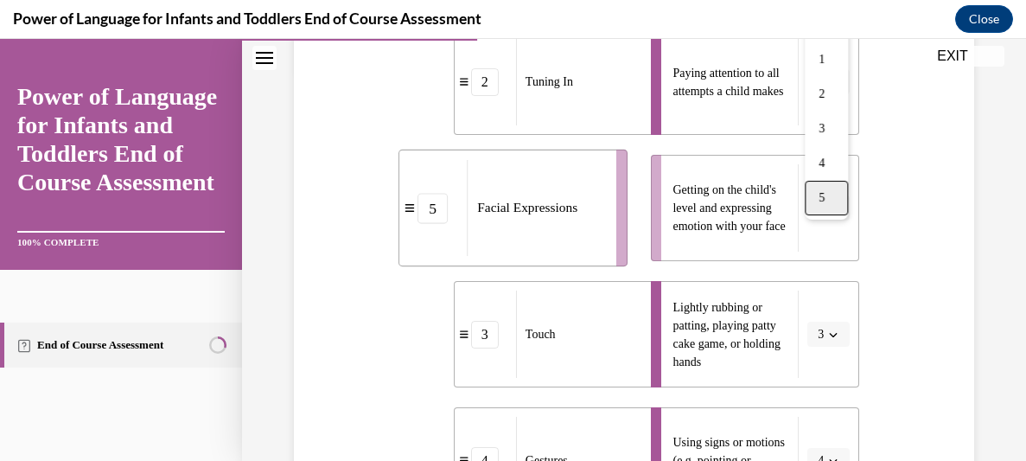
click at [825, 207] on div "5" at bounding box center [826, 198] width 43 height 35
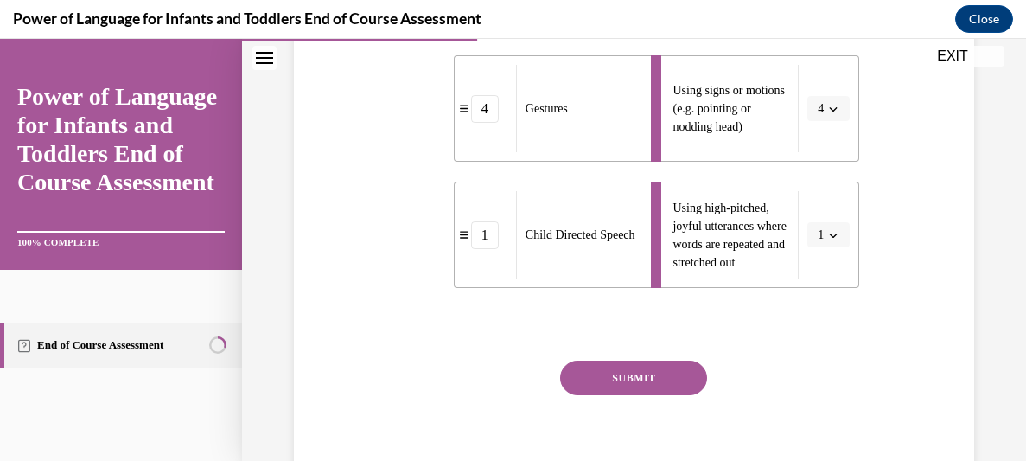
scroll to position [743, 0]
click at [658, 394] on button "SUBMIT" at bounding box center [633, 377] width 147 height 35
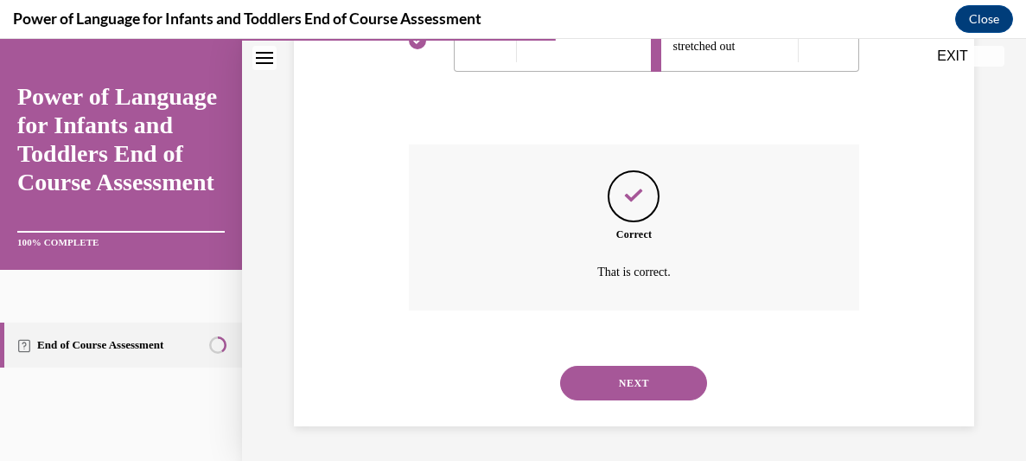
scroll to position [987, 0]
click at [655, 388] on button "NEXT" at bounding box center [633, 383] width 147 height 35
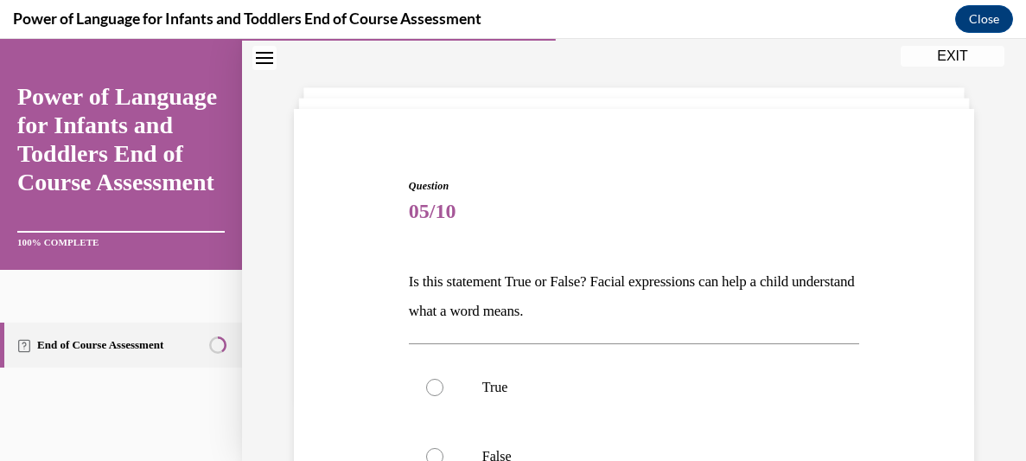
scroll to position [88, 0]
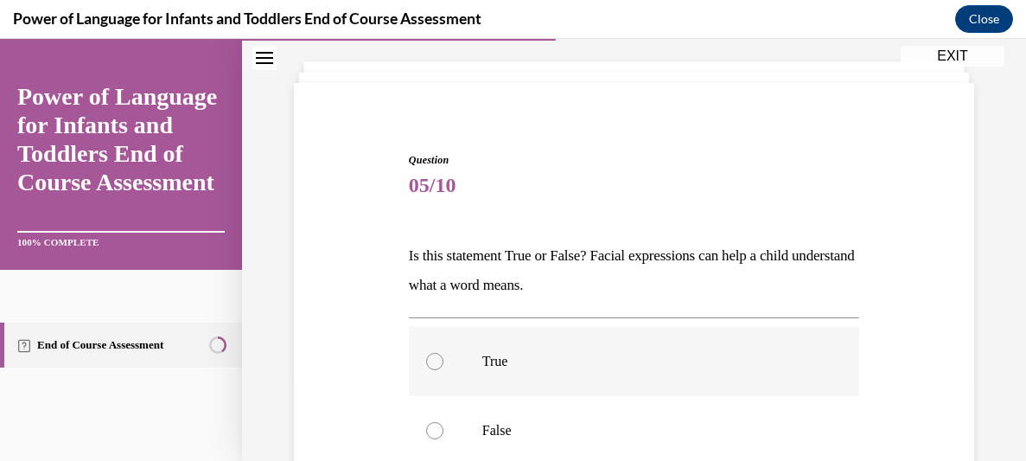
click at [531, 366] on p "True" at bounding box center [649, 361] width 334 height 17
click at [443, 366] on input "True" at bounding box center [434, 361] width 17 height 17
radio input "true"
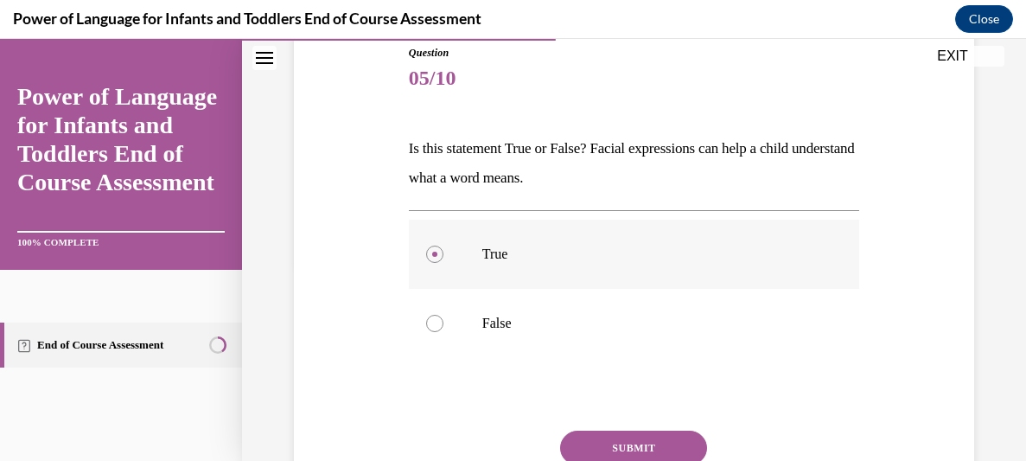
scroll to position [235, 0]
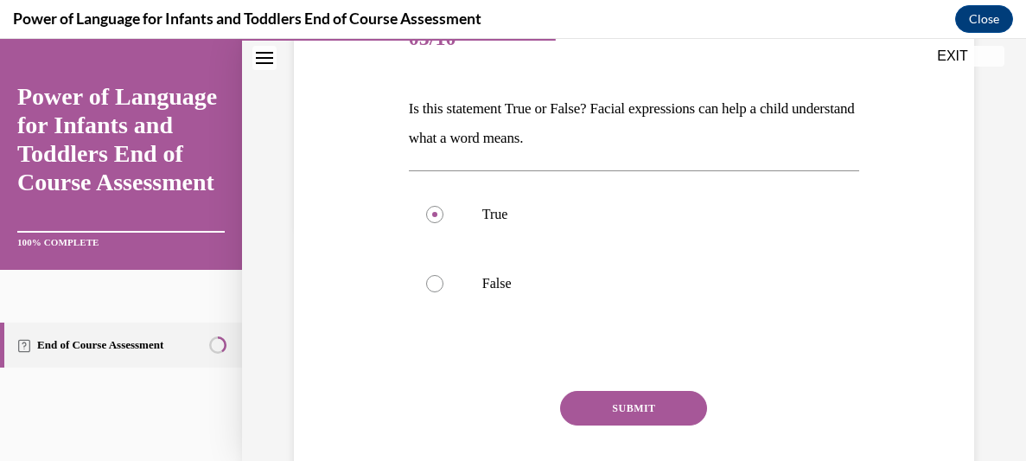
click at [692, 401] on button "SUBMIT" at bounding box center [633, 408] width 147 height 35
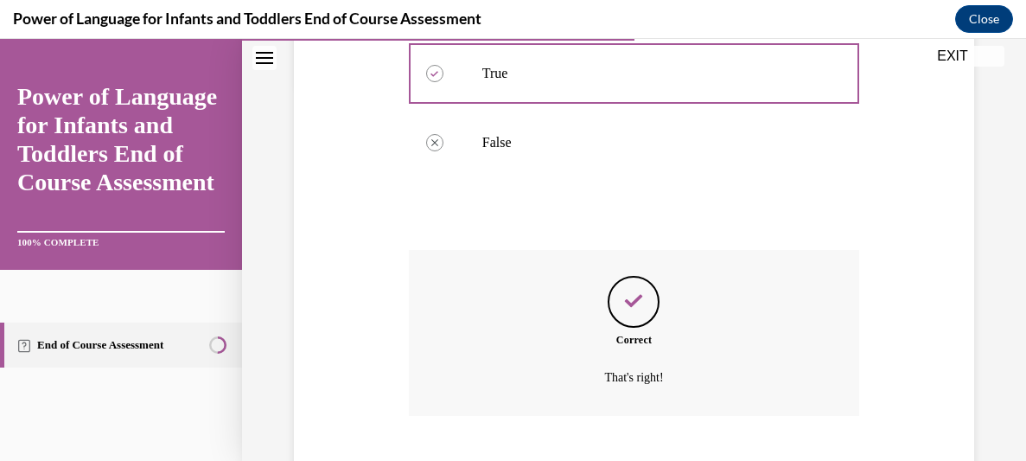
scroll to position [481, 0]
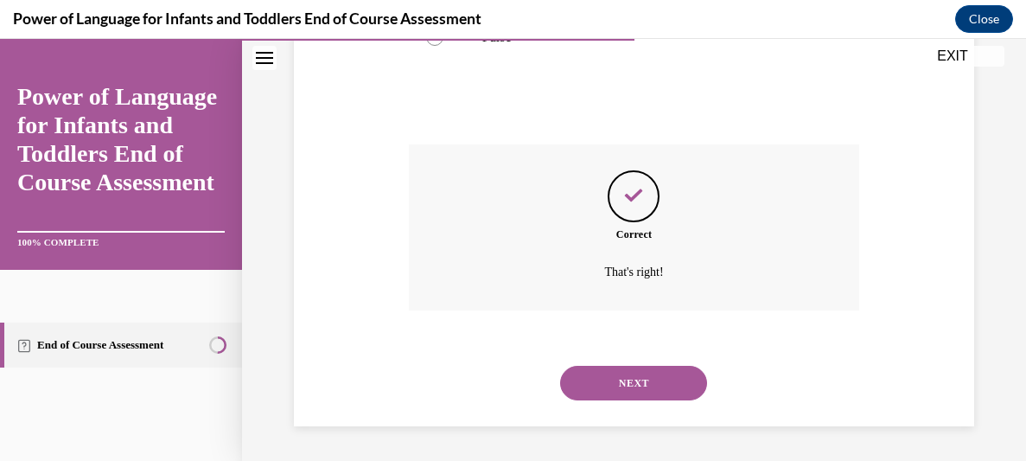
click at [668, 387] on button "NEXT" at bounding box center [633, 383] width 147 height 35
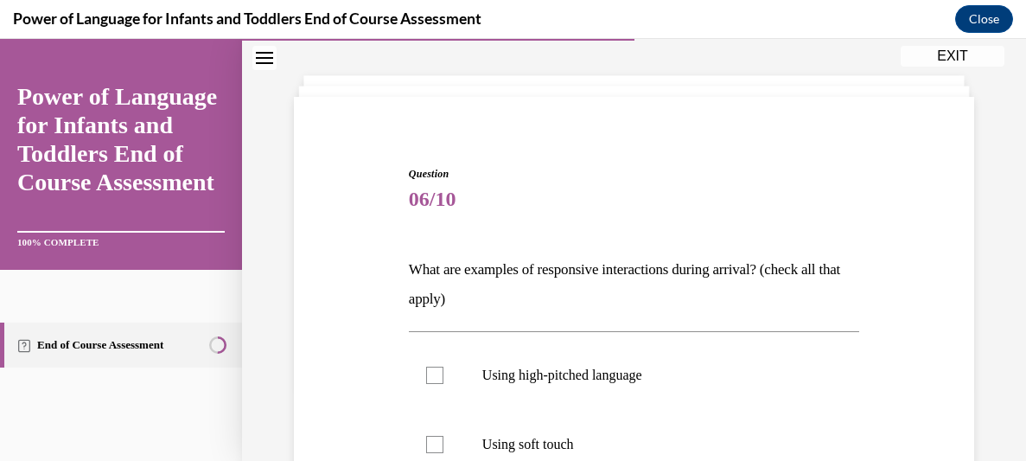
scroll to position [90, 0]
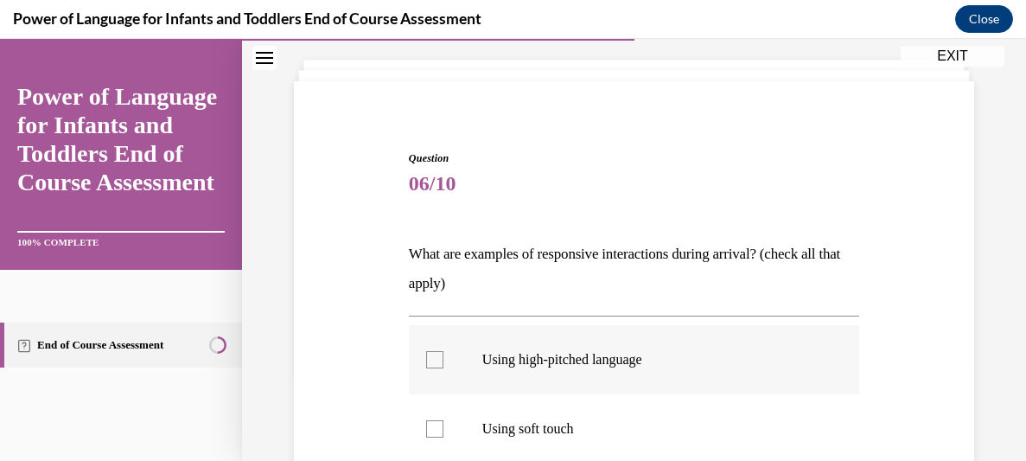
click at [475, 366] on label "Using high-pitched language" at bounding box center [634, 359] width 450 height 69
click at [443, 366] on input "Using high-pitched language" at bounding box center [434, 359] width 17 height 17
checkbox input "true"
click at [502, 433] on p "Using soft touch" at bounding box center [649, 428] width 334 height 17
click at [443, 433] on input "Using soft touch" at bounding box center [434, 428] width 17 height 17
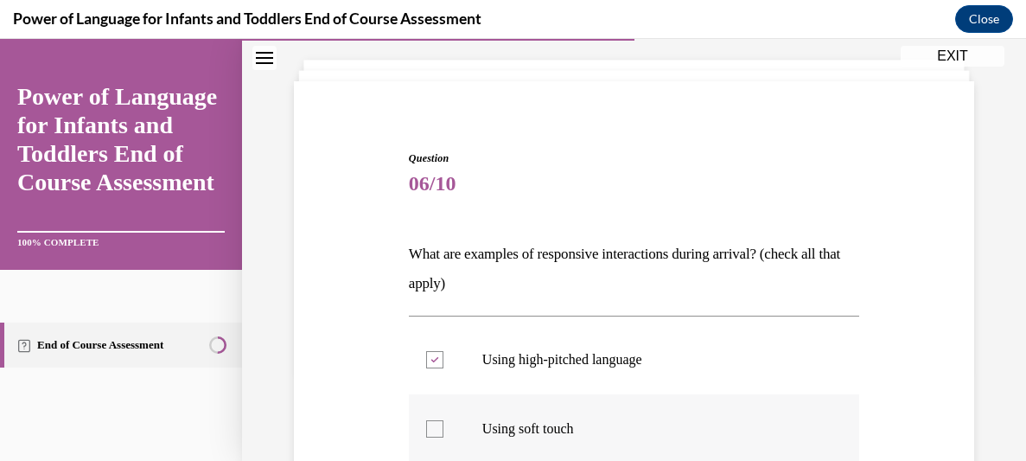
checkbox input "true"
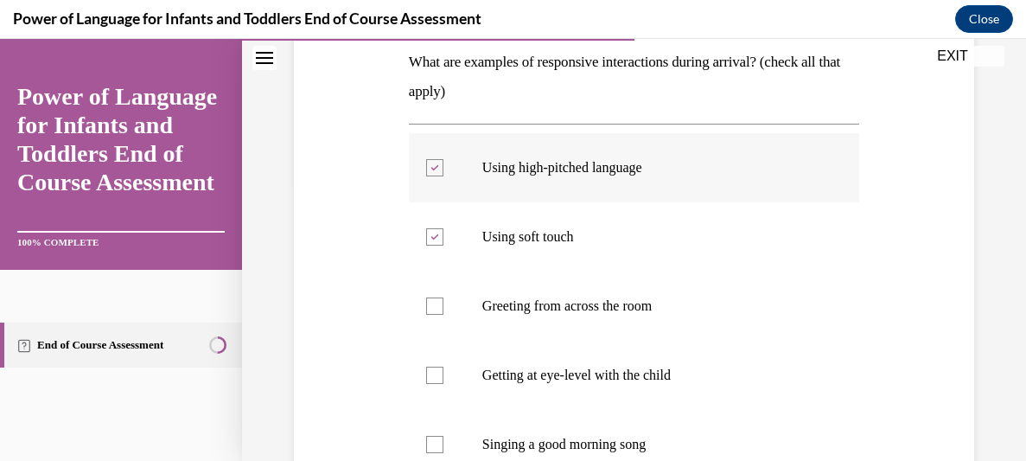
scroll to position [283, 0]
click at [698, 376] on p "Getting at eye-level with the child" at bounding box center [649, 374] width 334 height 17
click at [443, 376] on input "Getting at eye-level with the child" at bounding box center [434, 374] width 17 height 17
checkbox input "true"
click at [641, 449] on p "Singing a good morning song" at bounding box center [649, 443] width 334 height 17
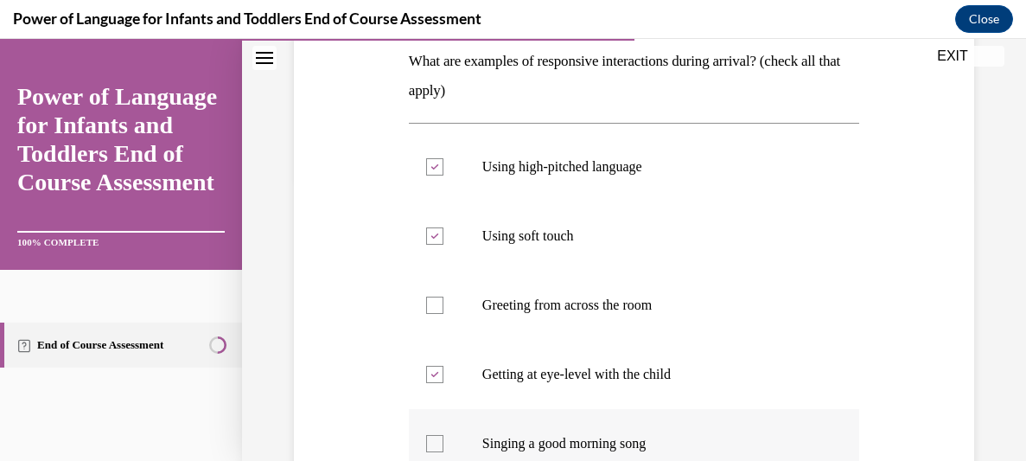
click at [443, 449] on input "Singing a good morning song" at bounding box center [434, 443] width 17 height 17
checkbox input "true"
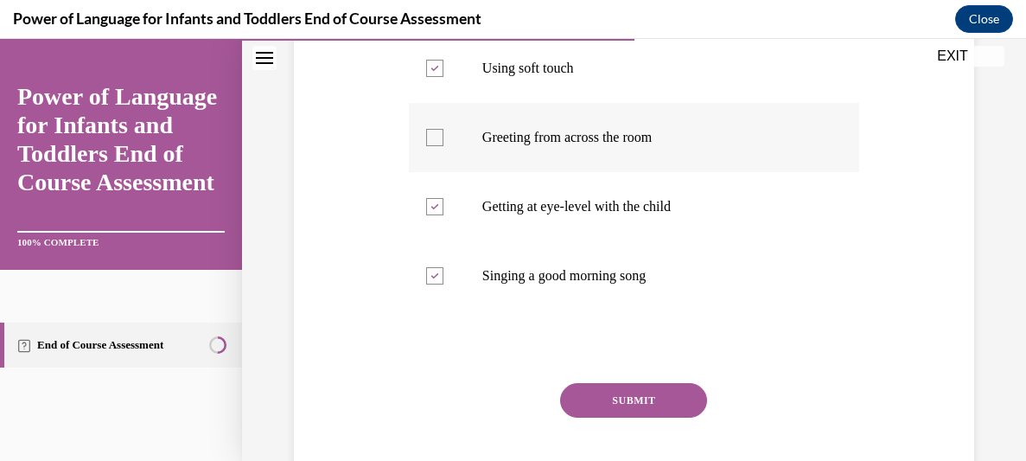
scroll to position [458, 0]
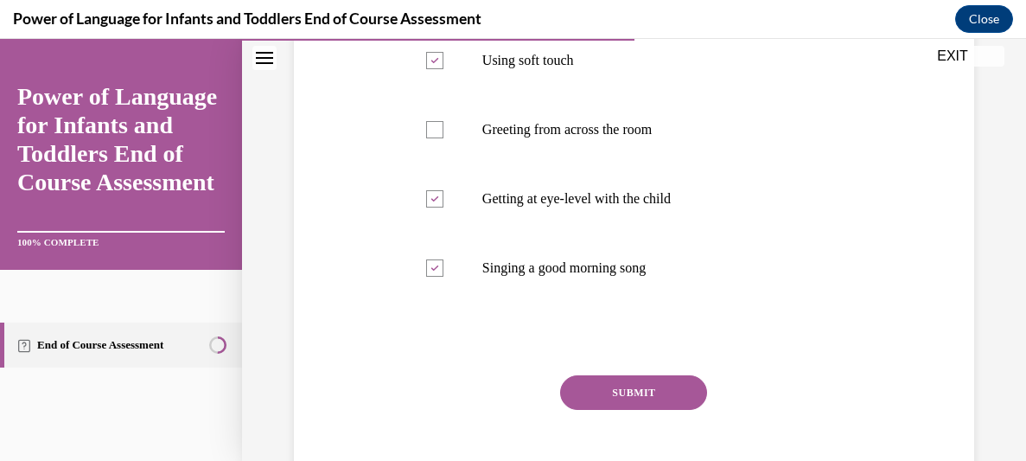
click at [648, 389] on button "SUBMIT" at bounding box center [633, 392] width 147 height 35
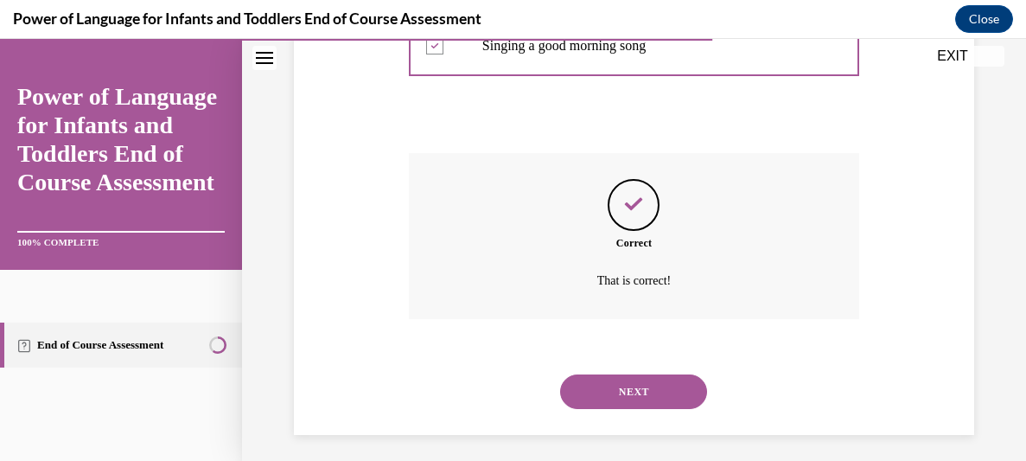
scroll to position [688, 0]
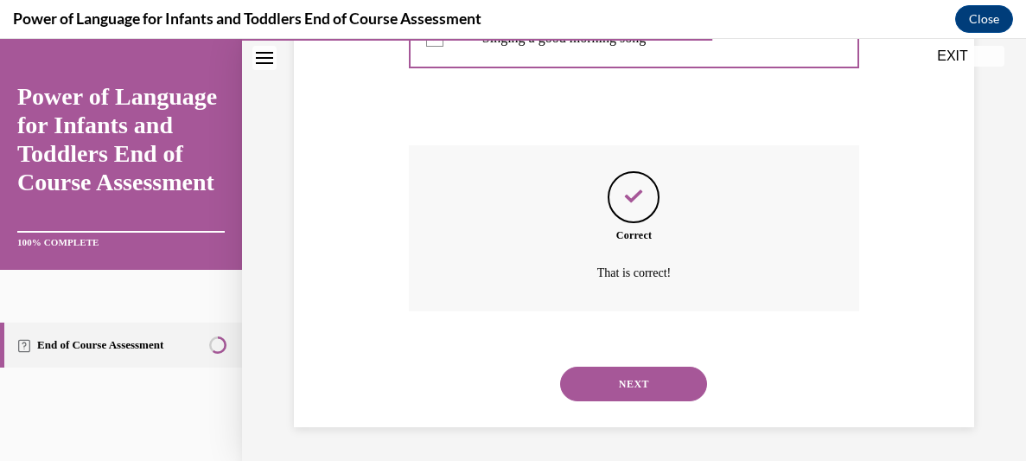
click at [639, 372] on button "NEXT" at bounding box center [633, 383] width 147 height 35
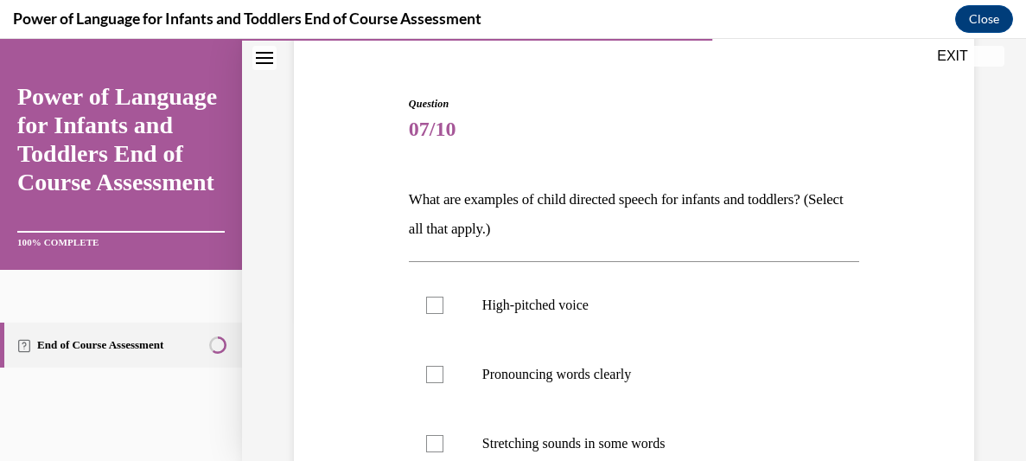
scroll to position [149, 0]
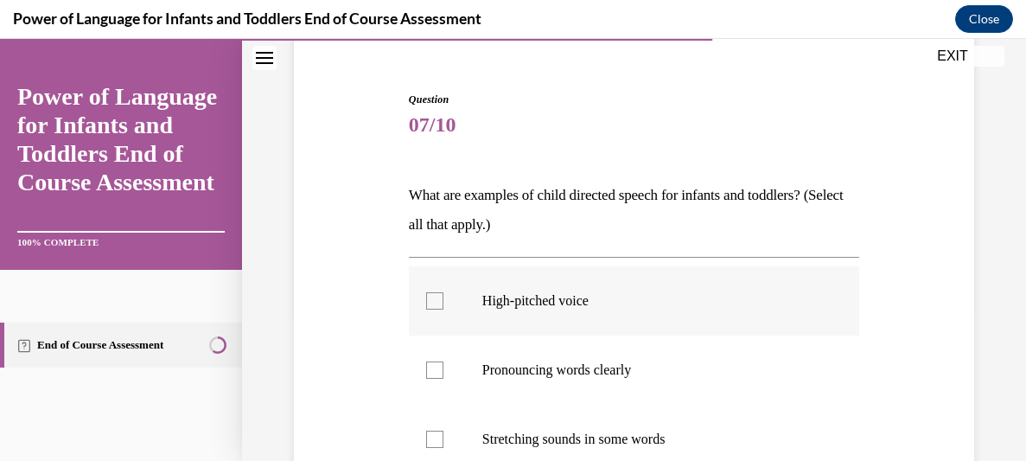
click at [612, 299] on p "High-pitched voice" at bounding box center [649, 300] width 334 height 17
click at [443, 299] on input "High-pitched voice" at bounding box center [434, 300] width 17 height 17
checkbox input "true"
click at [585, 373] on p "Pronouncing words clearly" at bounding box center [649, 369] width 334 height 17
click at [443, 373] on input "Pronouncing words clearly" at bounding box center [434, 369] width 17 height 17
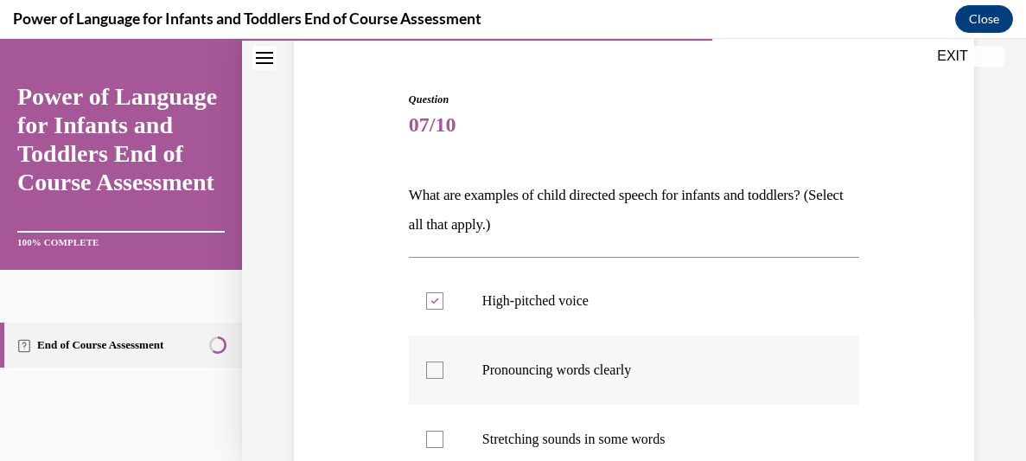
checkbox input "true"
click at [633, 443] on p "Stretching sounds in some words" at bounding box center [649, 438] width 334 height 17
click at [443, 443] on input "Stretching sounds in some words" at bounding box center [434, 438] width 17 height 17
checkbox input "true"
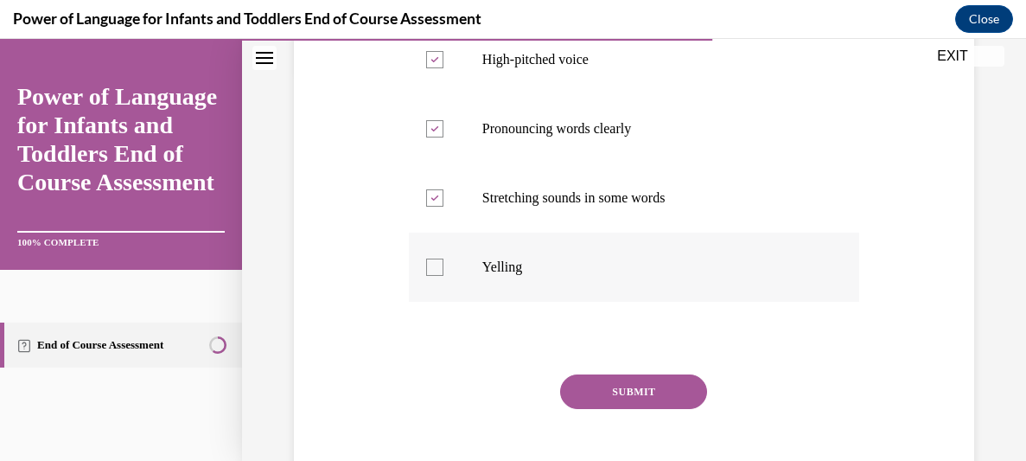
scroll to position [396, 0]
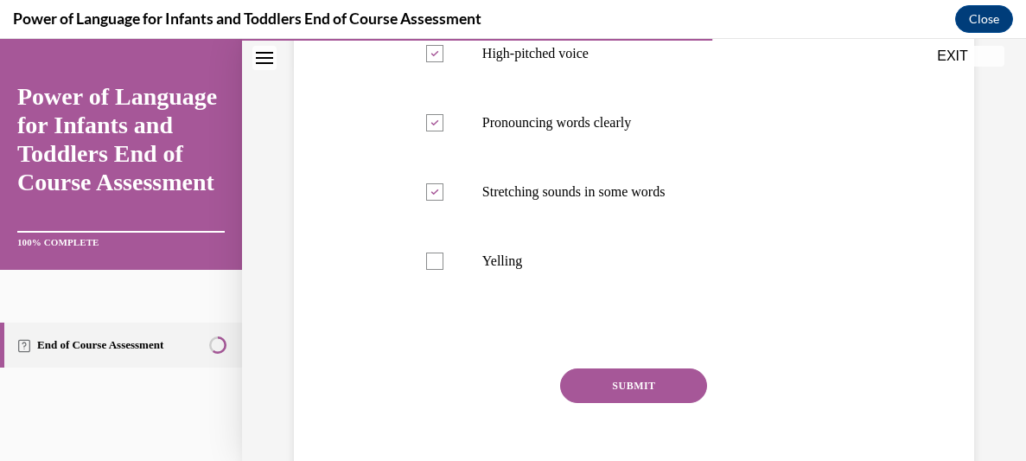
click at [668, 386] on button "SUBMIT" at bounding box center [633, 385] width 147 height 35
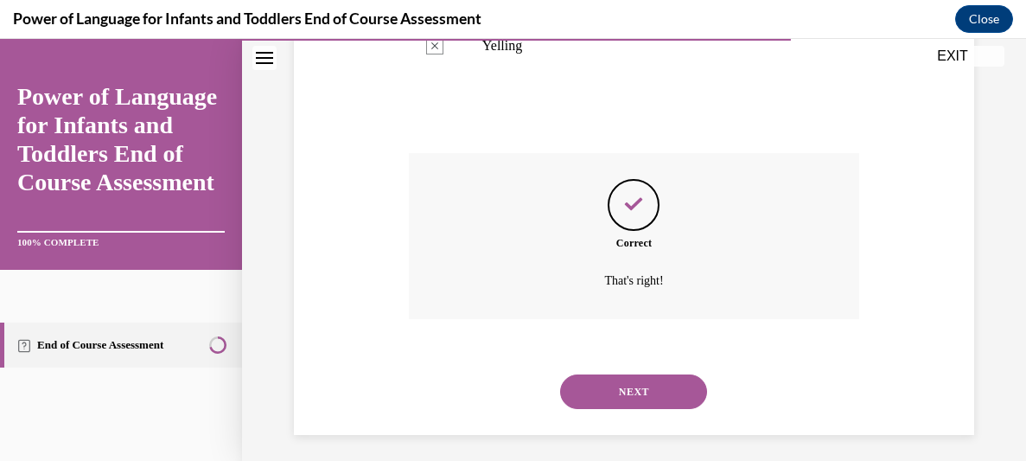
scroll to position [619, 0]
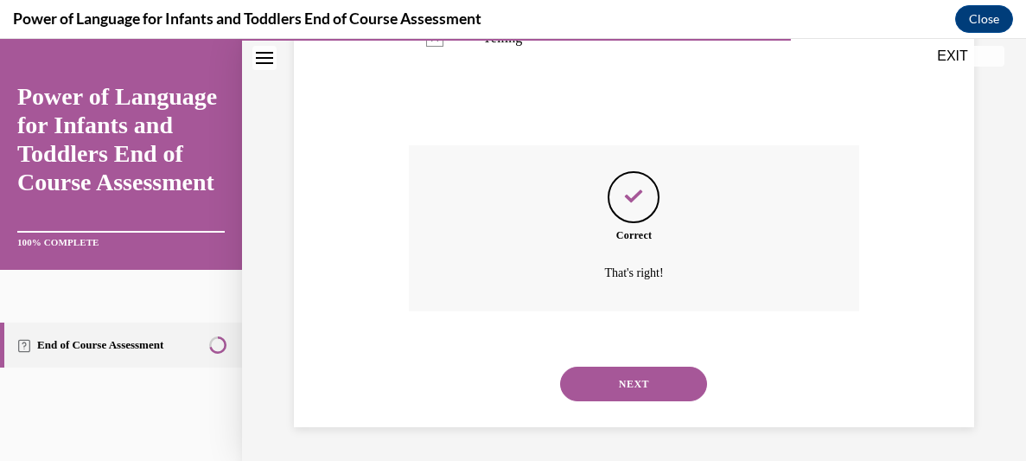
click at [653, 377] on button "NEXT" at bounding box center [633, 383] width 147 height 35
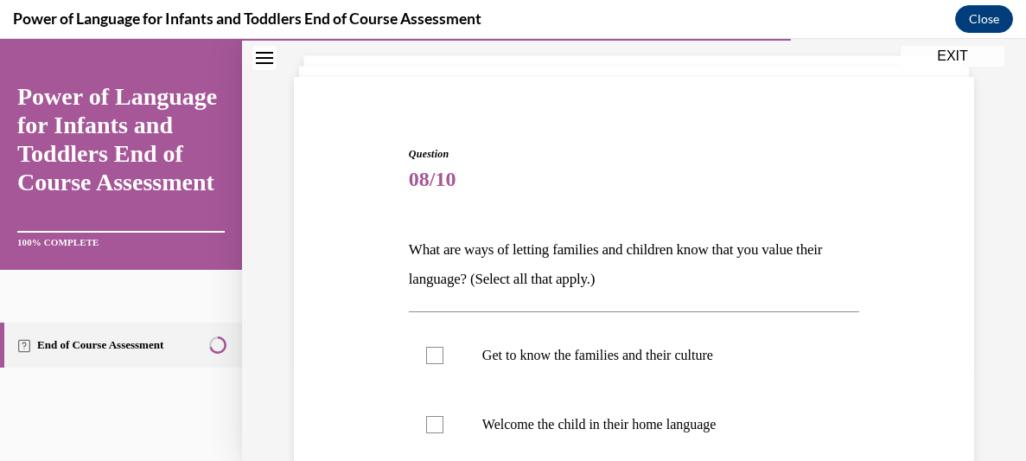
scroll to position [119, 0]
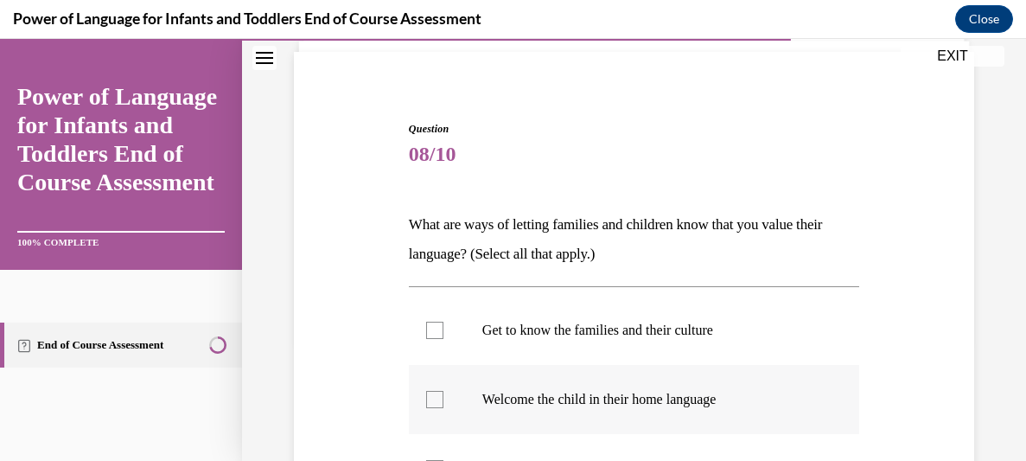
click at [645, 399] on p "Welcome the child in their home language" at bounding box center [649, 399] width 334 height 17
click at [443, 399] on input "Welcome the child in their home language" at bounding box center [434, 399] width 17 height 17
checkbox input "true"
click at [642, 341] on label "Get to know the families and their culture" at bounding box center [634, 330] width 450 height 69
click at [443, 339] on input "Get to know the families and their culture" at bounding box center [434, 330] width 17 height 17
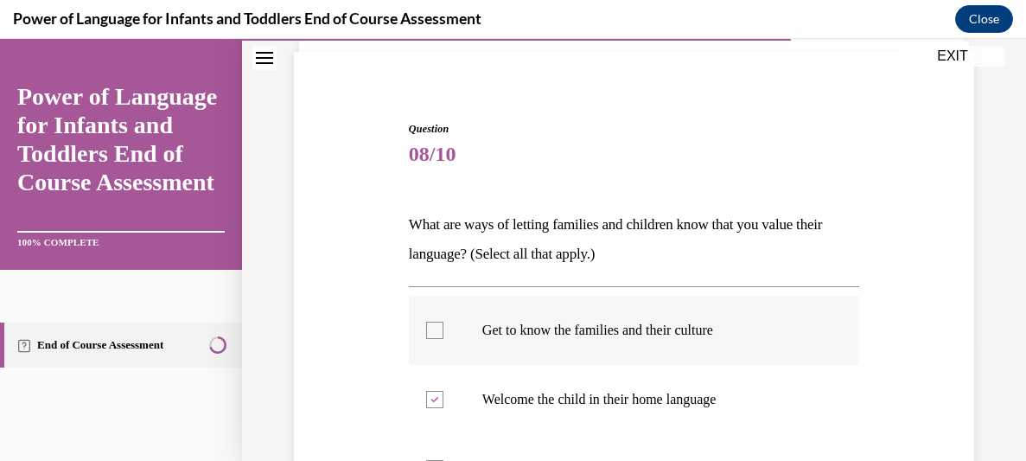
checkbox input "true"
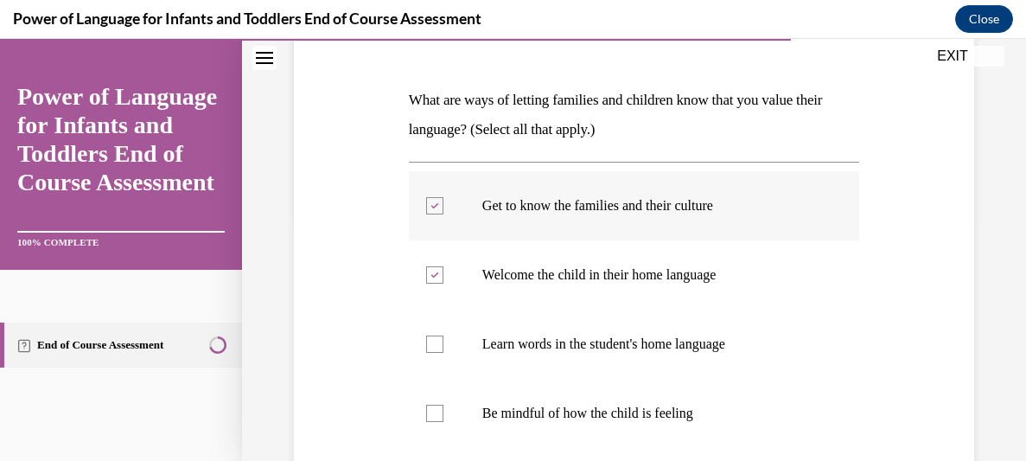
scroll to position [258, 0]
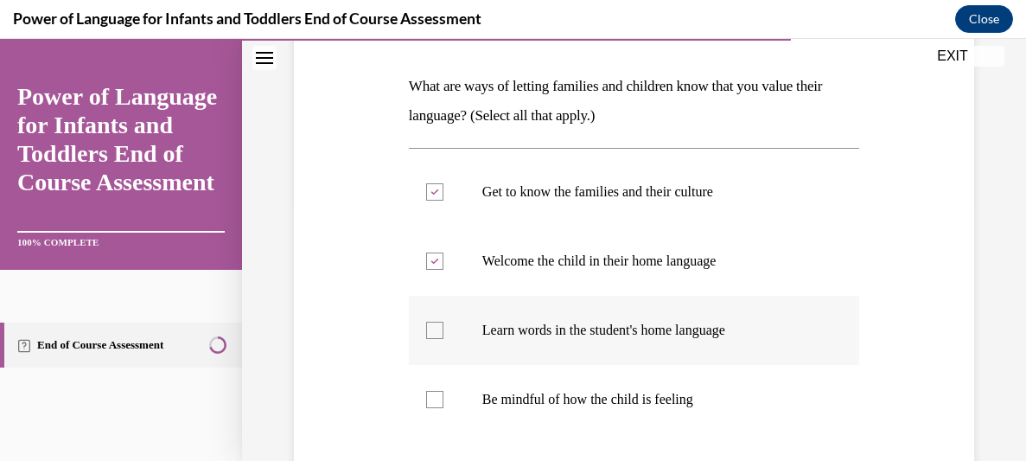
click at [728, 343] on label "Learn words in the student's home language" at bounding box center [634, 330] width 450 height 69
click at [443, 339] on input "Learn words in the student's home language" at bounding box center [434, 330] width 17 height 17
checkbox input "true"
click at [671, 405] on p "Be mindful of how the child is feeling" at bounding box center [649, 399] width 334 height 17
click at [443, 405] on input "Be mindful of how the child is feeling" at bounding box center [434, 399] width 17 height 17
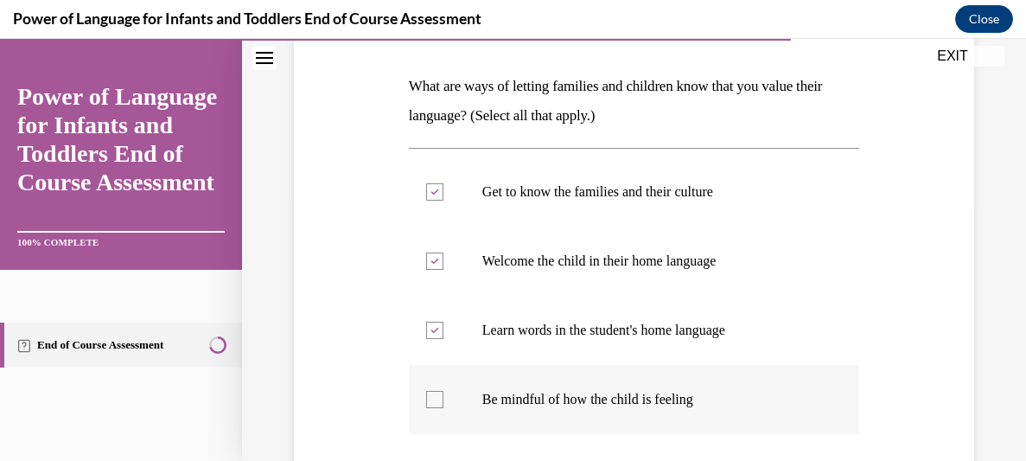
checkbox input "true"
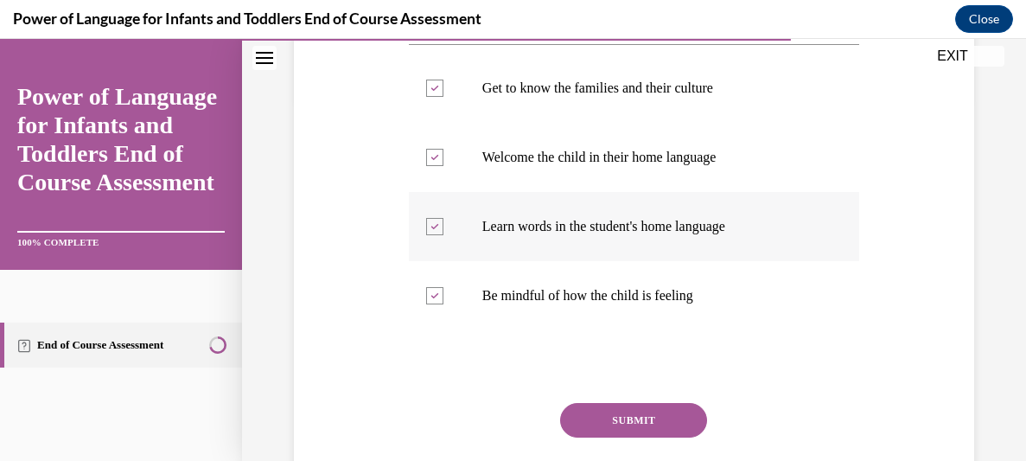
scroll to position [363, 0]
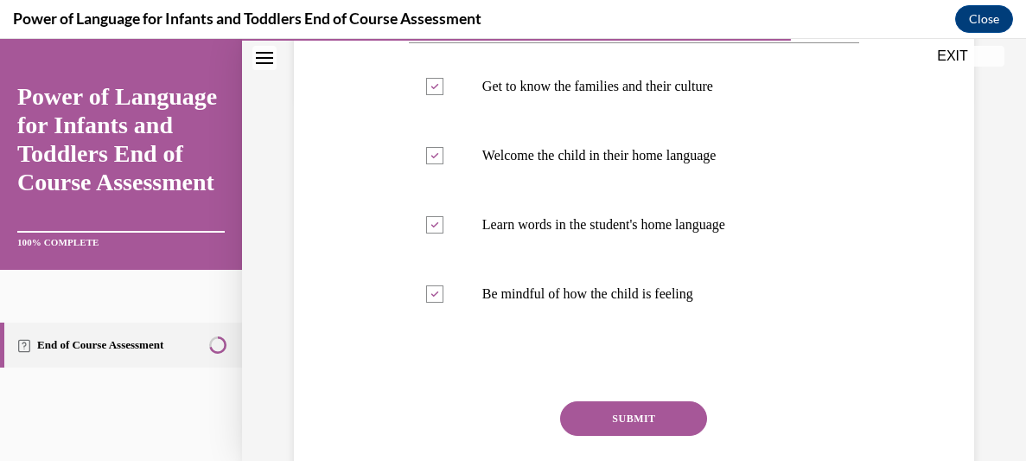
click at [660, 417] on button "SUBMIT" at bounding box center [633, 418] width 147 height 35
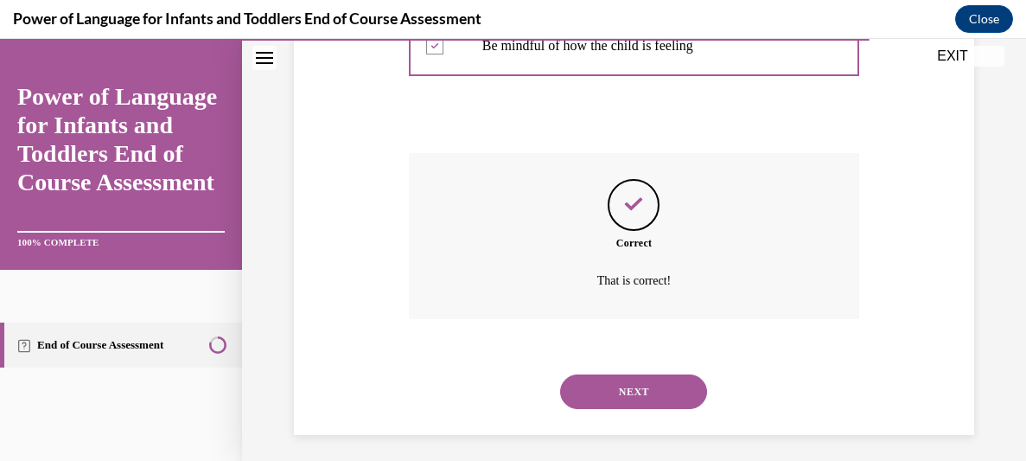
scroll to position [619, 0]
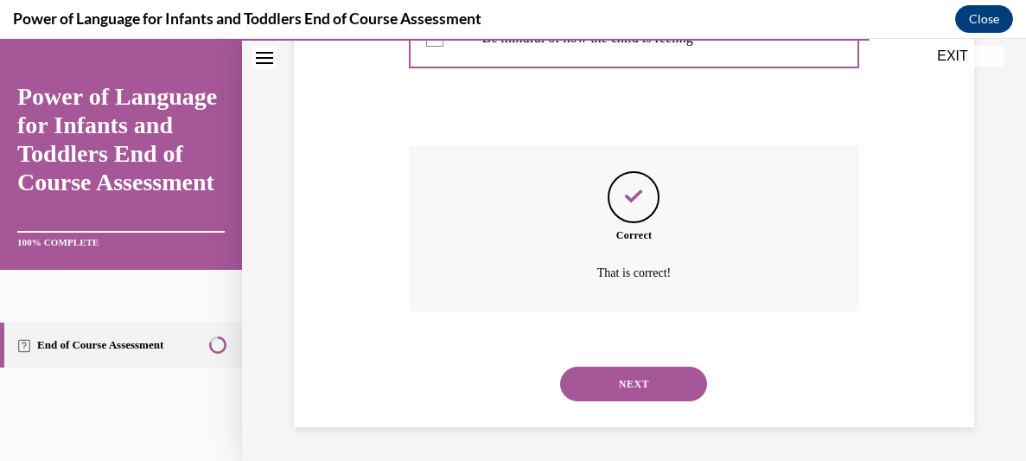
click at [651, 391] on button "NEXT" at bounding box center [633, 383] width 147 height 35
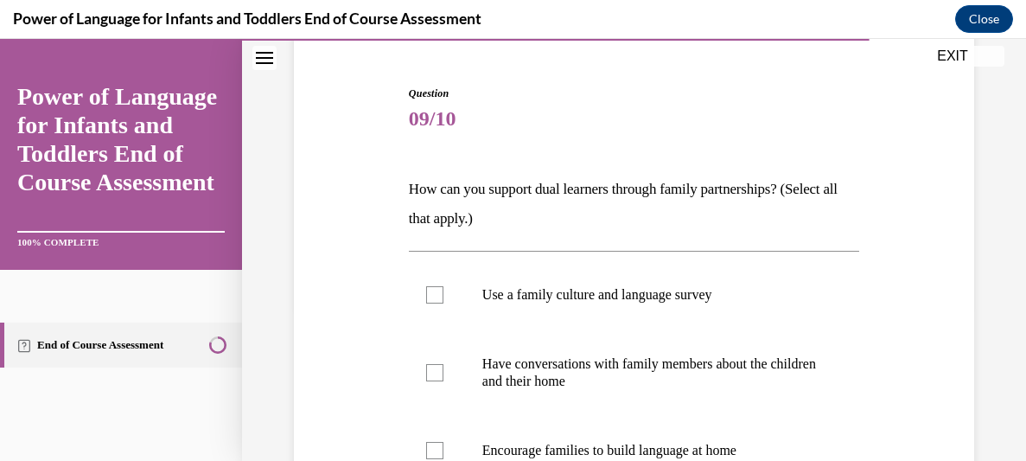
scroll to position [166, 0]
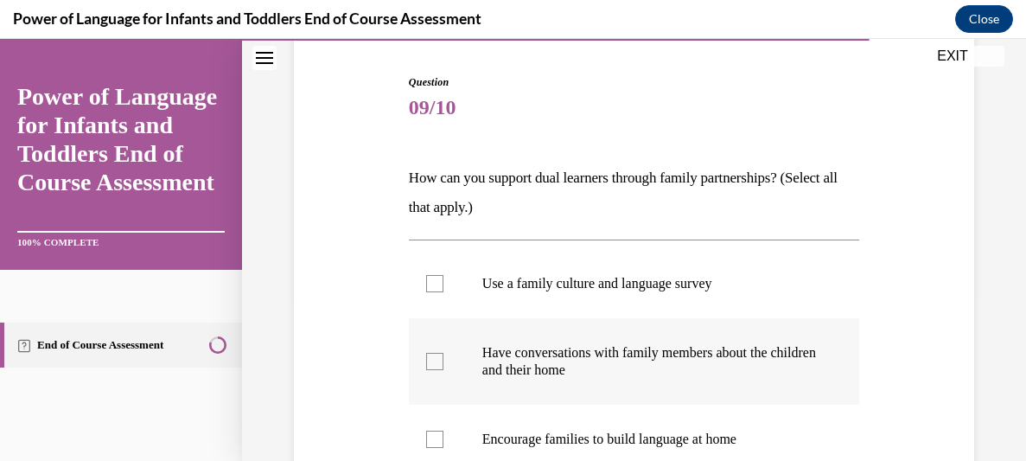
click at [689, 366] on p "Have conversations with family members about the children and their home" at bounding box center [649, 361] width 334 height 35
click at [443, 366] on input "Have conversations with family members about the children and their home" at bounding box center [434, 361] width 17 height 17
checkbox input "true"
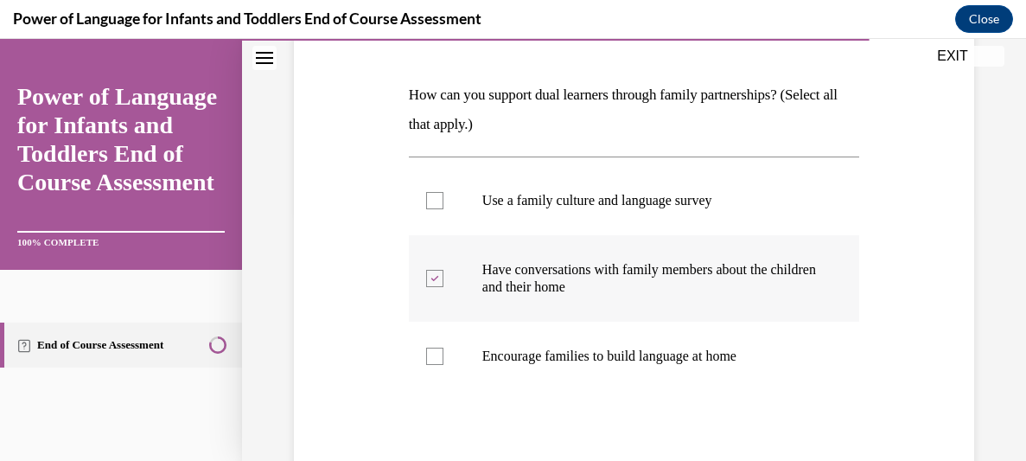
scroll to position [292, 0]
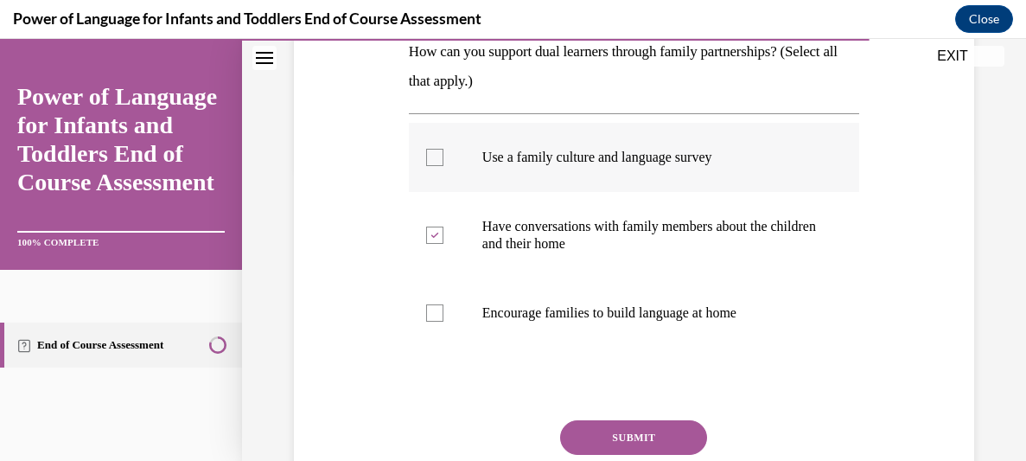
click at [651, 155] on p "Use a family culture and language survey" at bounding box center [649, 157] width 334 height 17
click at [443, 155] on input "Use a family culture and language survey" at bounding box center [434, 157] width 17 height 17
checkbox input "true"
click at [661, 436] on button "SUBMIT" at bounding box center [633, 437] width 147 height 35
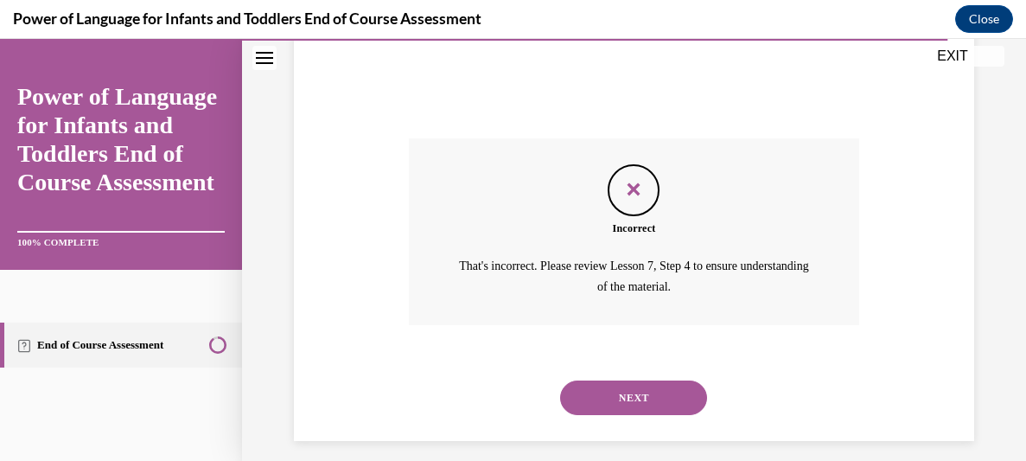
scroll to position [588, 0]
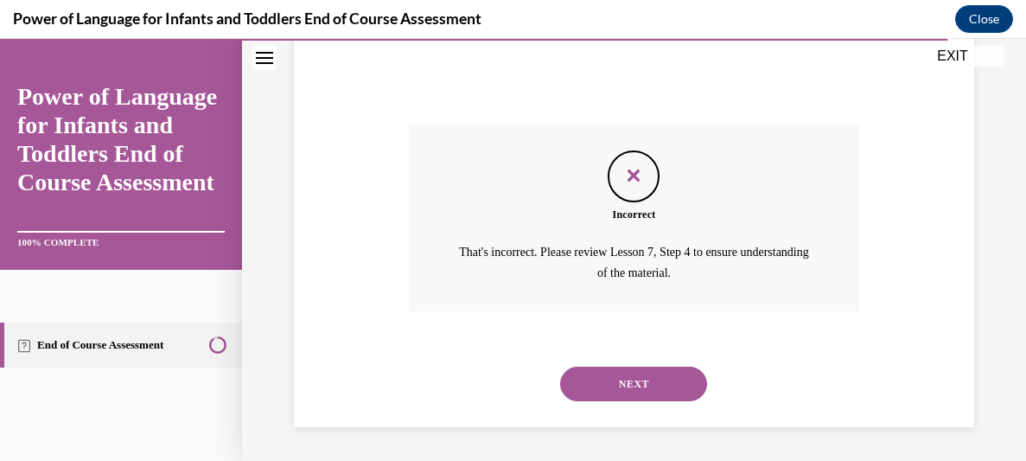
click at [638, 379] on button "NEXT" at bounding box center [633, 383] width 147 height 35
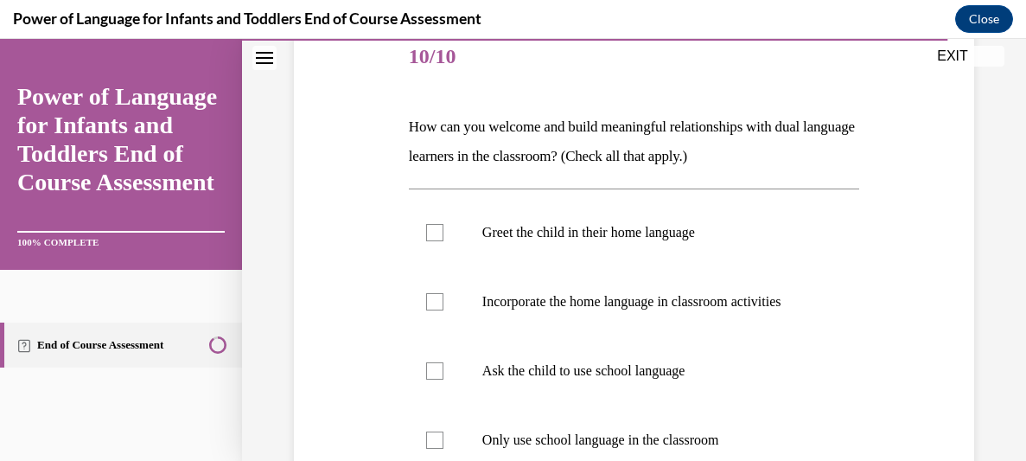
scroll to position [220, 0]
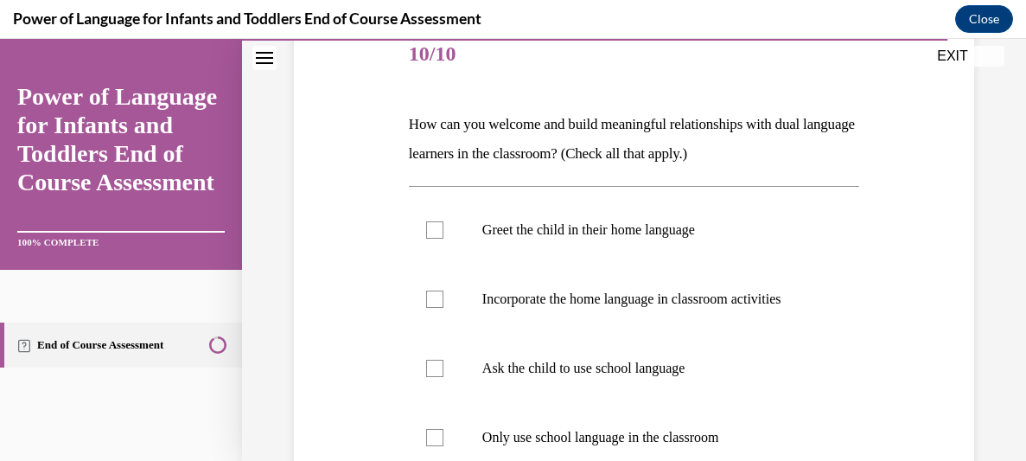
click at [629, 322] on label "Incorporate the home language in classroom activities" at bounding box center [634, 298] width 450 height 69
click at [443, 308] on input "Incorporate the home language in classroom activities" at bounding box center [434, 298] width 17 height 17
checkbox input "true"
click at [691, 239] on label "Greet the child in their home language" at bounding box center [634, 229] width 450 height 69
click at [443, 239] on input "Greet the child in their home language" at bounding box center [434, 229] width 17 height 17
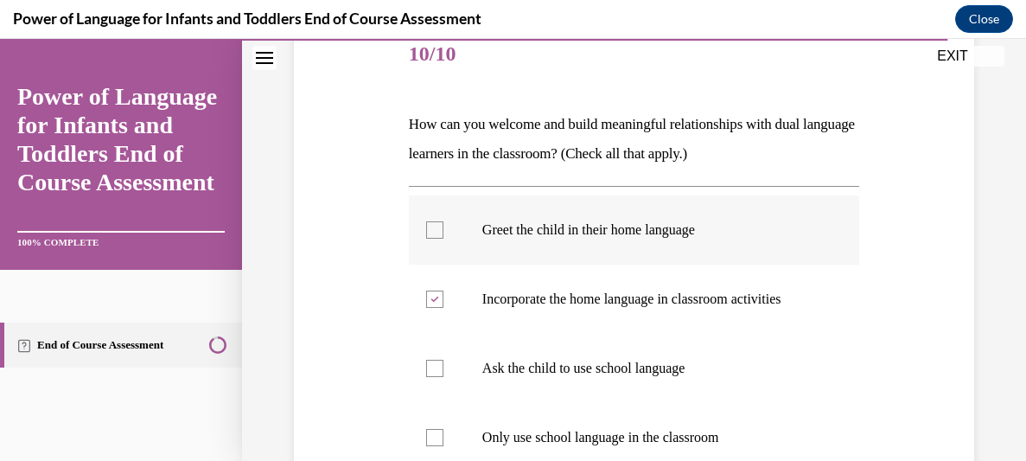
checkbox input "true"
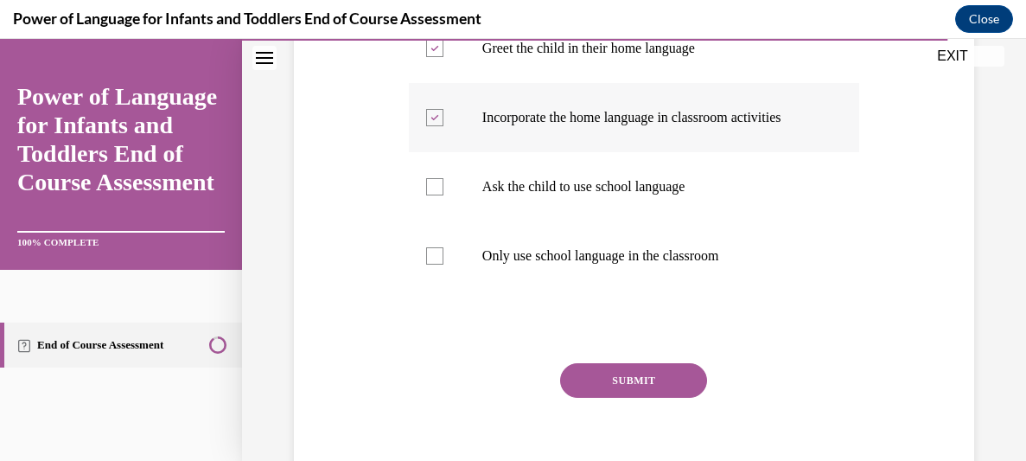
scroll to position [417, 0]
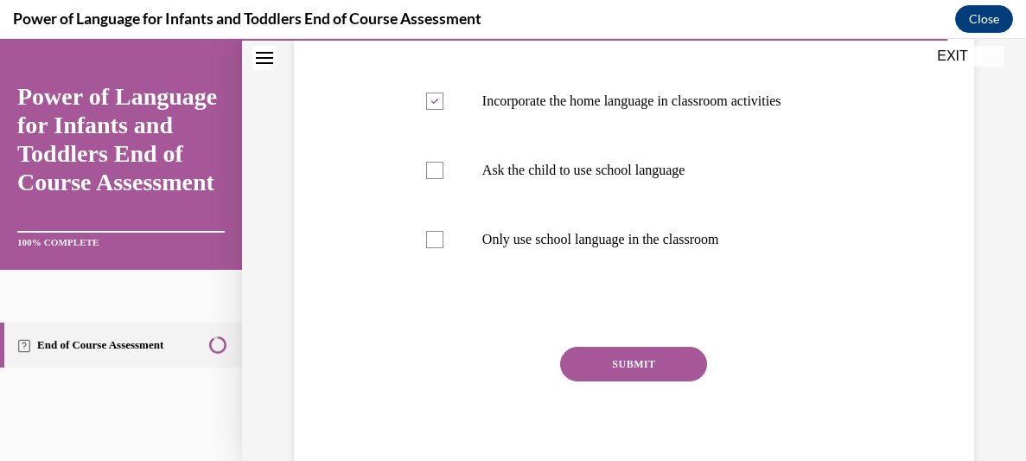
click at [661, 370] on button "SUBMIT" at bounding box center [633, 364] width 147 height 35
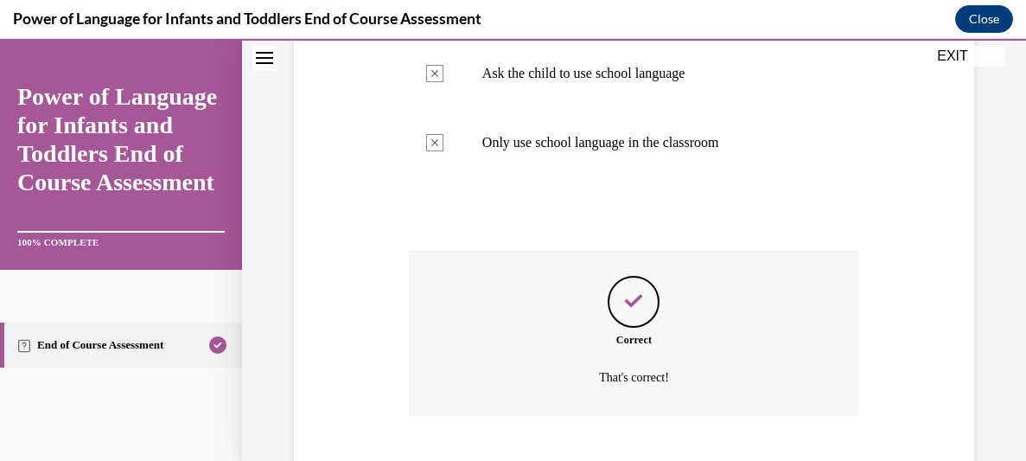
scroll to position [619, 0]
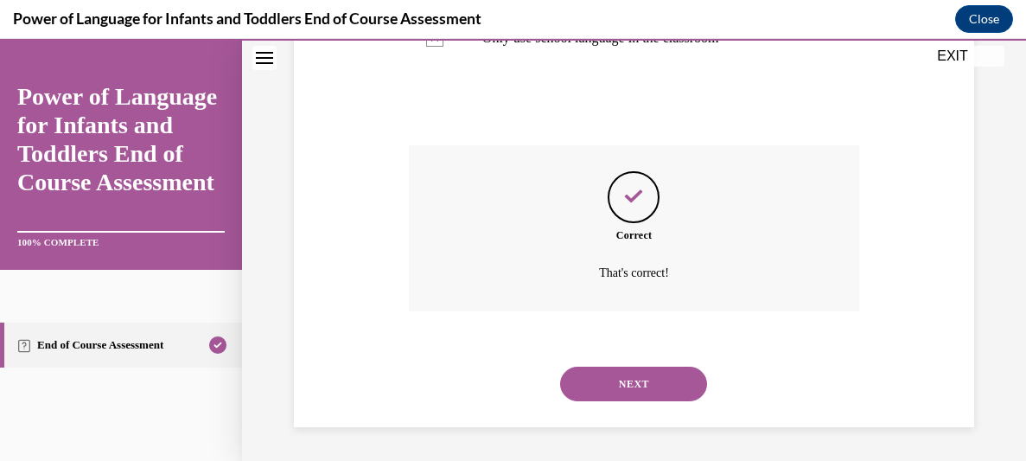
click at [661, 370] on button "NEXT" at bounding box center [633, 383] width 147 height 35
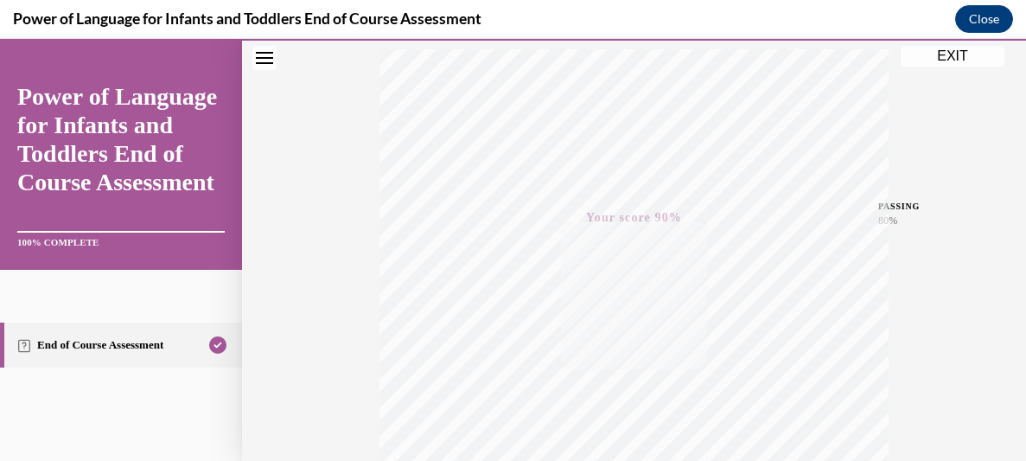
scroll to position [205, 0]
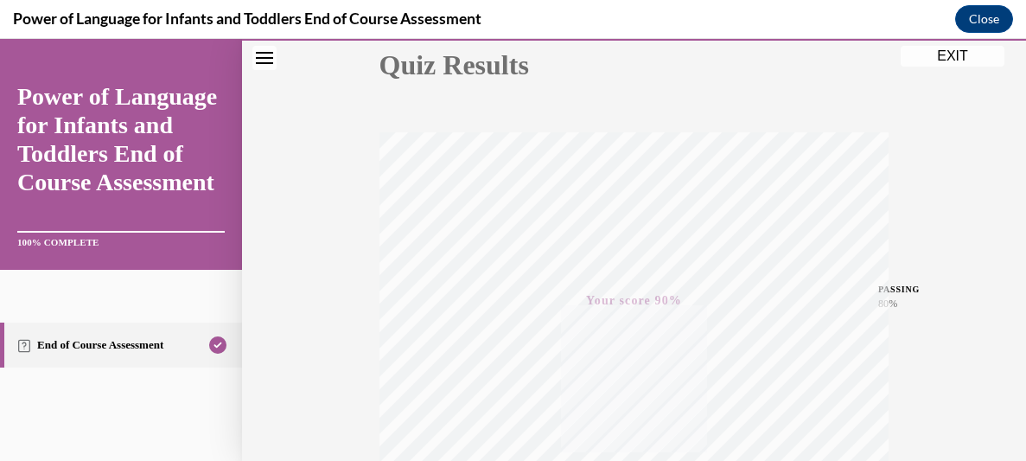
click at [965, 61] on button "EXIT" at bounding box center [953, 56] width 104 height 21
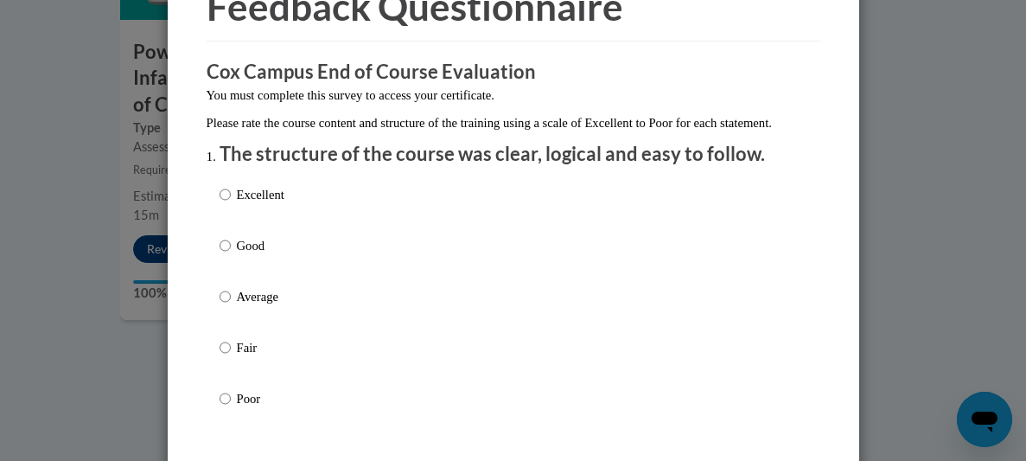
scroll to position [101, 0]
click at [246, 203] on p "Excellent" at bounding box center [261, 193] width 48 height 19
click at [231, 203] on input "Excellent" at bounding box center [225, 193] width 11 height 19
radio input "true"
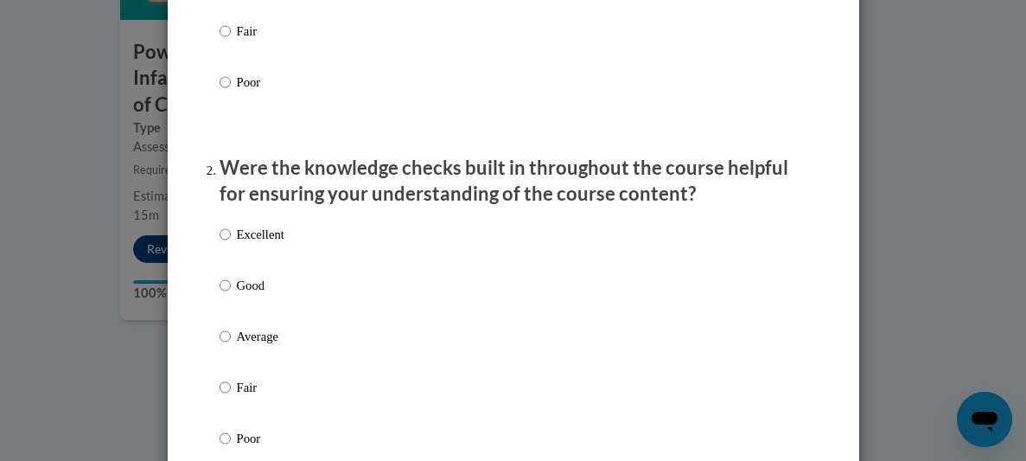
scroll to position [453, 0]
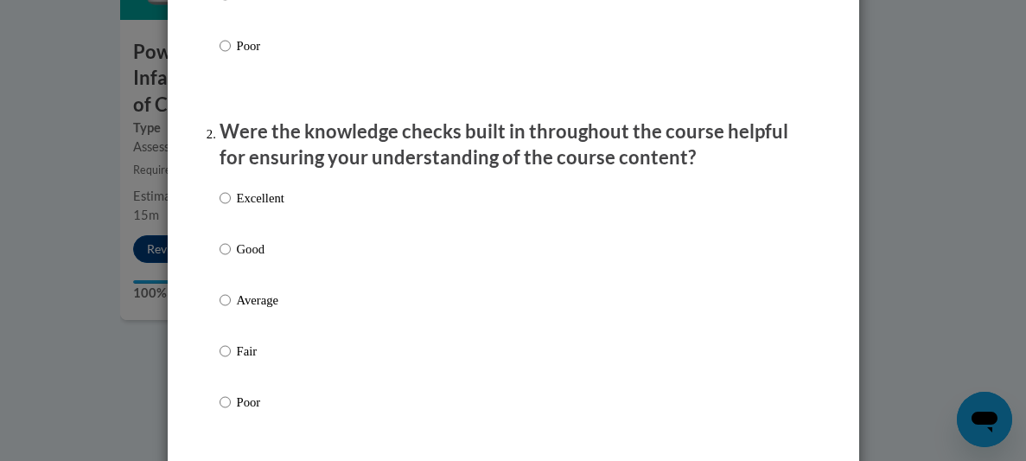
click at [264, 207] on p "Excellent" at bounding box center [261, 197] width 48 height 19
click at [231, 207] on input "Excellent" at bounding box center [225, 197] width 11 height 19
radio input "true"
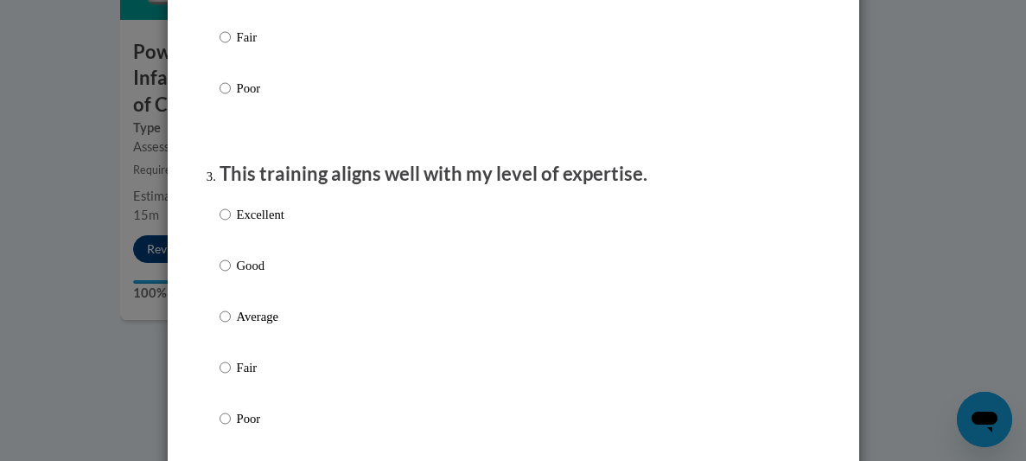
scroll to position [768, 0]
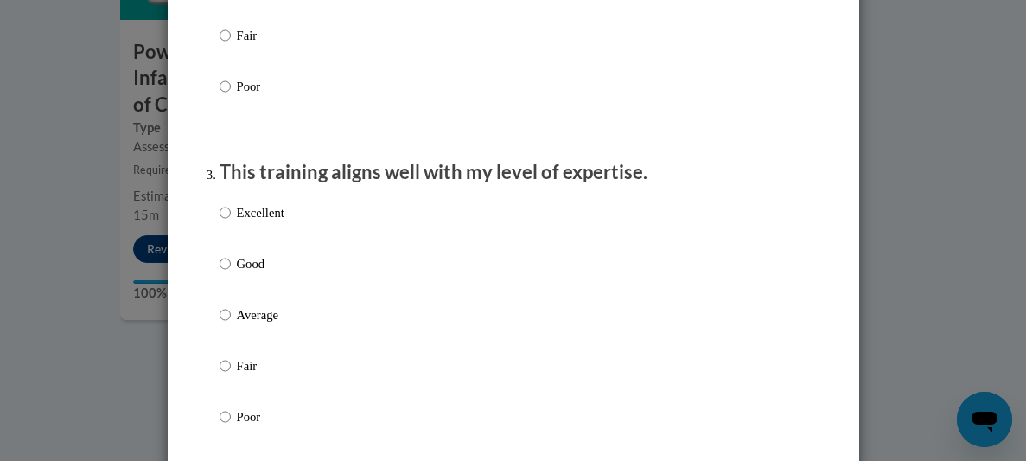
click at [283, 222] on p "Excellent" at bounding box center [261, 212] width 48 height 19
click at [231, 222] on input "Excellent" at bounding box center [225, 212] width 11 height 19
radio input "true"
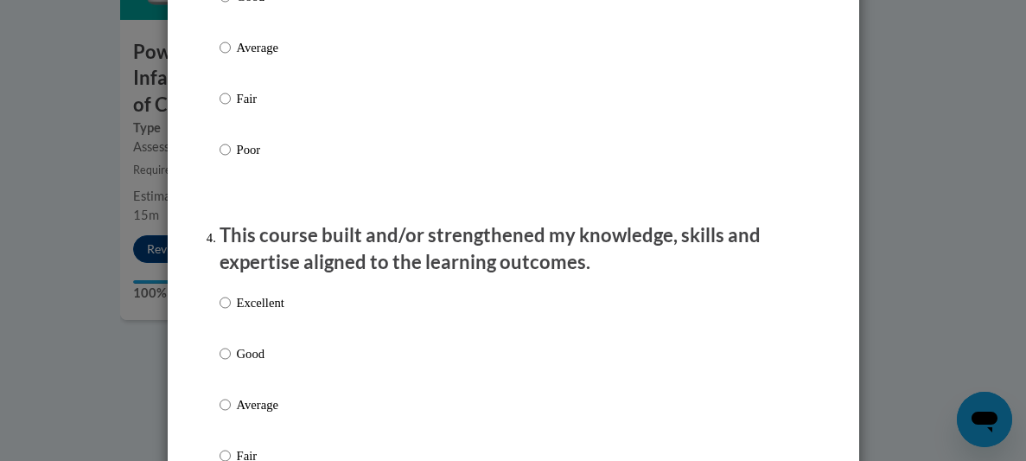
scroll to position [1041, 0]
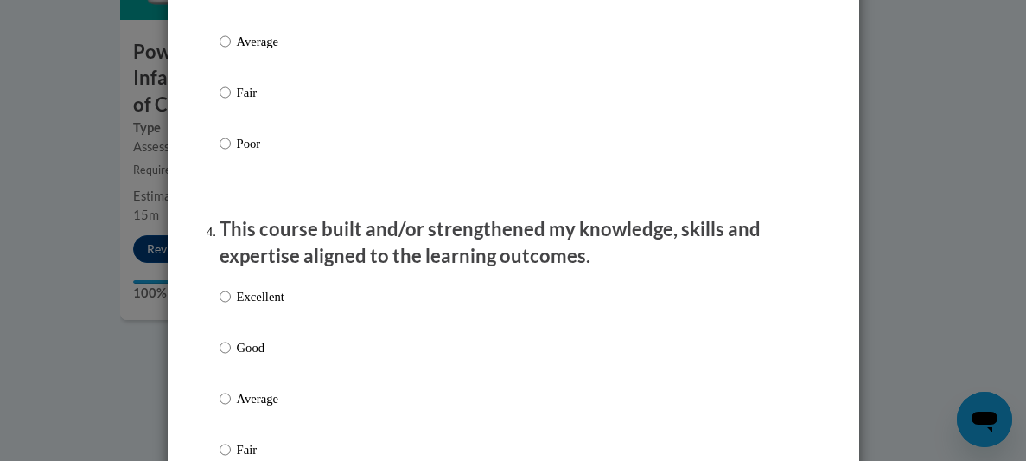
click at [290, 316] on div "Excellent Good Average Fair Poor" at bounding box center [514, 419] width 588 height 282
click at [271, 306] on p "Excellent" at bounding box center [261, 296] width 48 height 19
click at [231, 306] on input "Excellent" at bounding box center [225, 296] width 11 height 19
radio input "true"
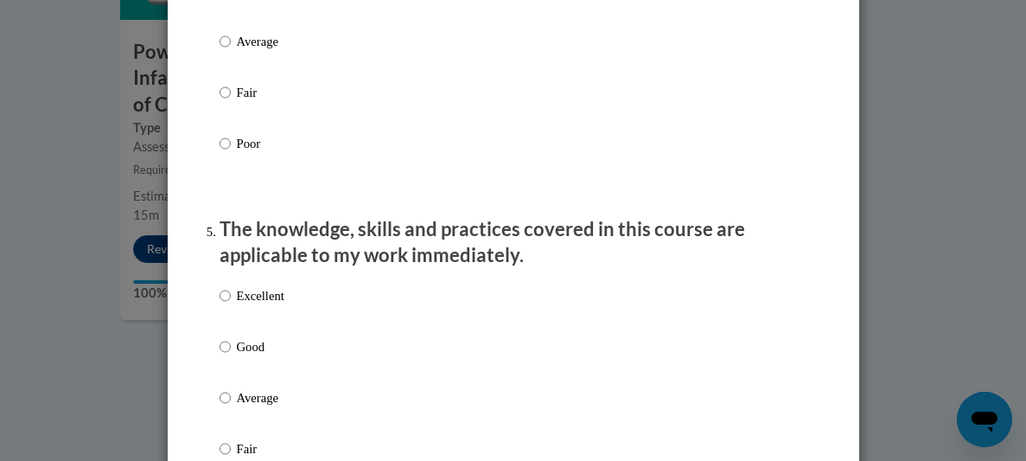
scroll to position [1410, 0]
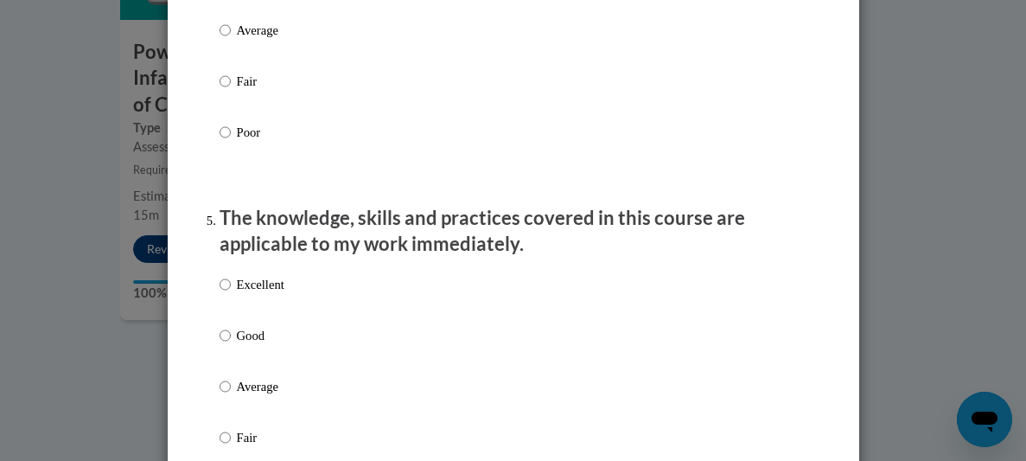
click at [247, 294] on p "Excellent" at bounding box center [261, 284] width 48 height 19
click at [231, 294] on input "Excellent" at bounding box center [225, 284] width 11 height 19
radio input "true"
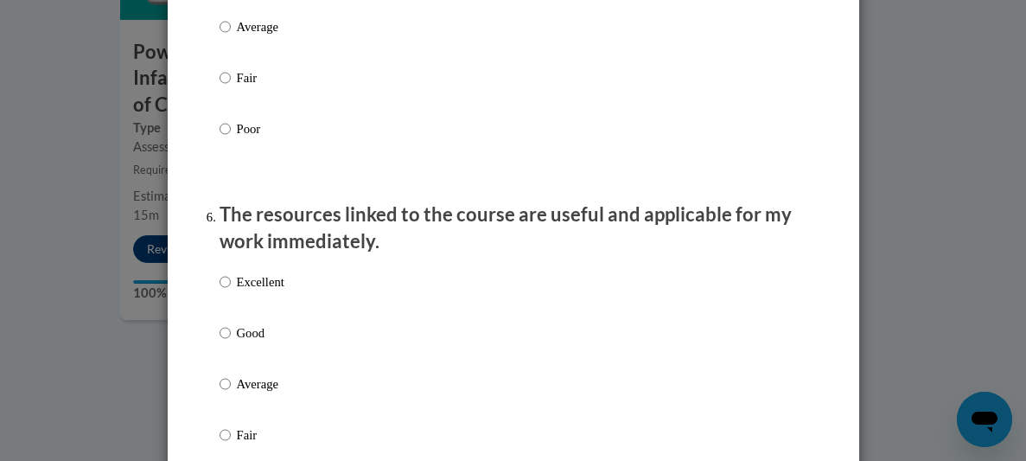
scroll to position [1787, 0]
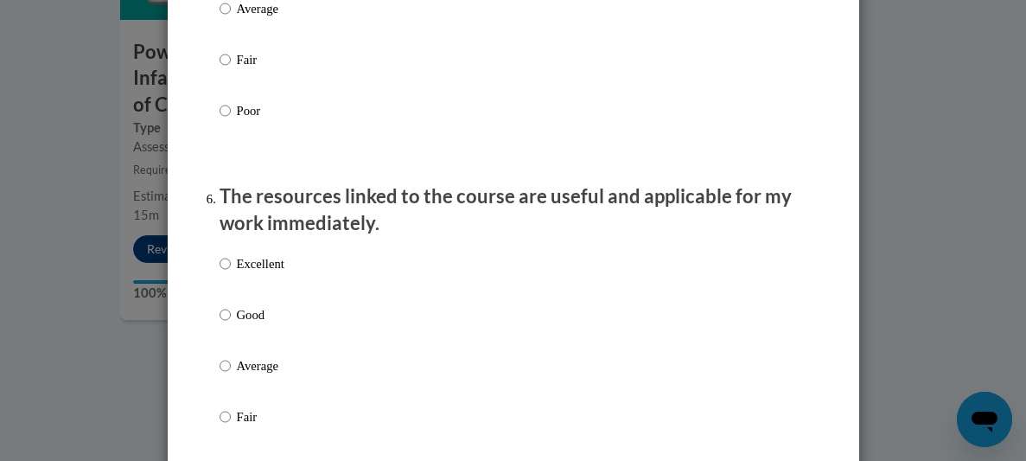
click at [238, 273] on p "Excellent" at bounding box center [261, 263] width 48 height 19
click at [231, 273] on input "Excellent" at bounding box center [225, 263] width 11 height 19
radio input "true"
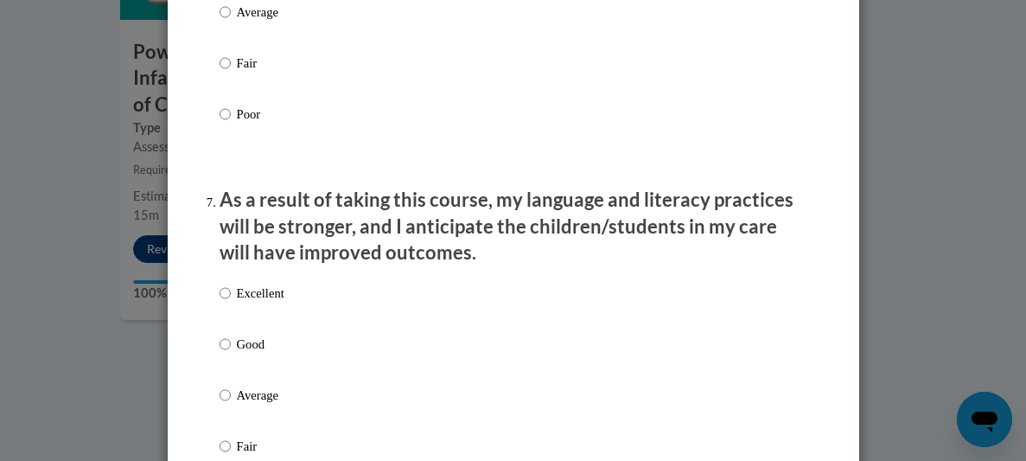
scroll to position [2144, 0]
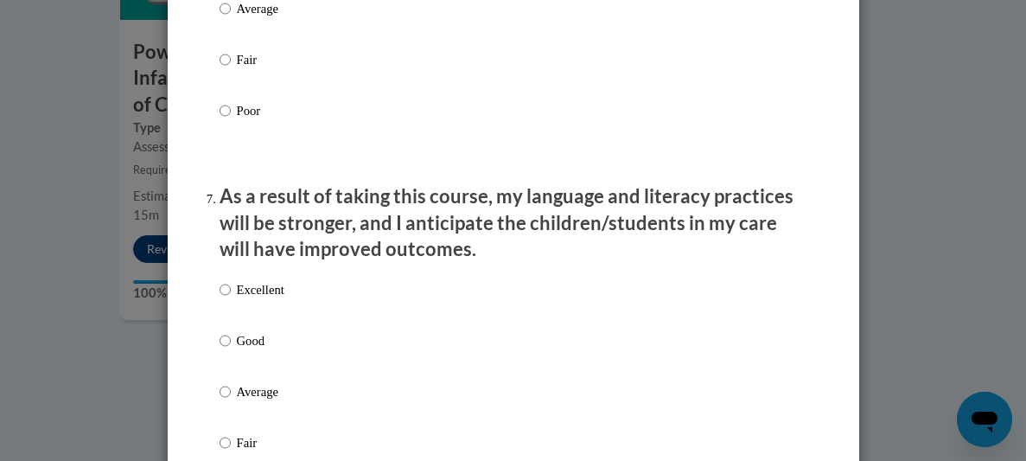
click at [272, 299] on p "Excellent" at bounding box center [261, 289] width 48 height 19
click at [231, 299] on input "Excellent" at bounding box center [225, 289] width 11 height 19
radio input "true"
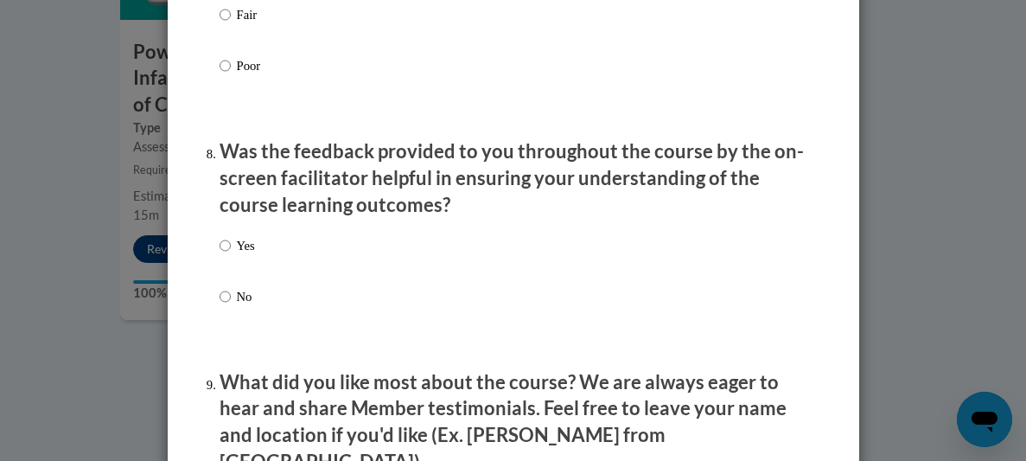
scroll to position [2573, 0]
click at [246, 254] on p "Yes" at bounding box center [246, 244] width 18 height 19
click at [231, 254] on input "Yes" at bounding box center [225, 244] width 11 height 19
radio input "true"
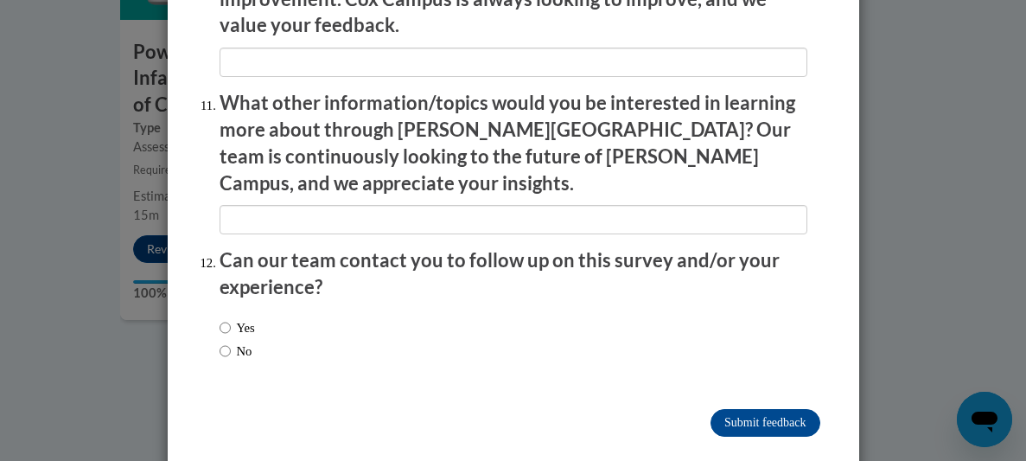
scroll to position [3140, 0]
drag, startPoint x: 243, startPoint y: 317, endPoint x: 227, endPoint y: 322, distance: 16.4
click at [241, 341] on label "No" at bounding box center [236, 350] width 33 height 19
click at [231, 341] on input "No" at bounding box center [225, 350] width 11 height 19
radio input "true"
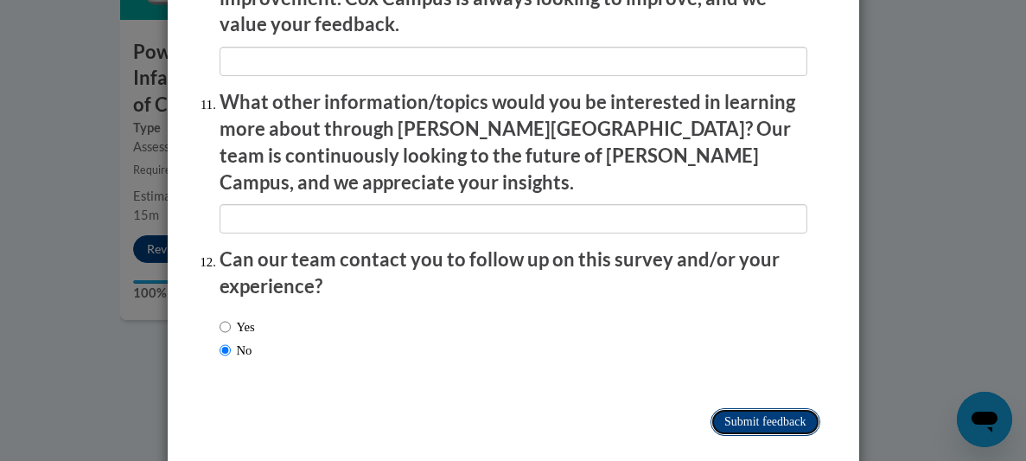
click at [779, 408] on input "Submit feedback" at bounding box center [764, 422] width 109 height 28
